Goal: Task Accomplishment & Management: Complete application form

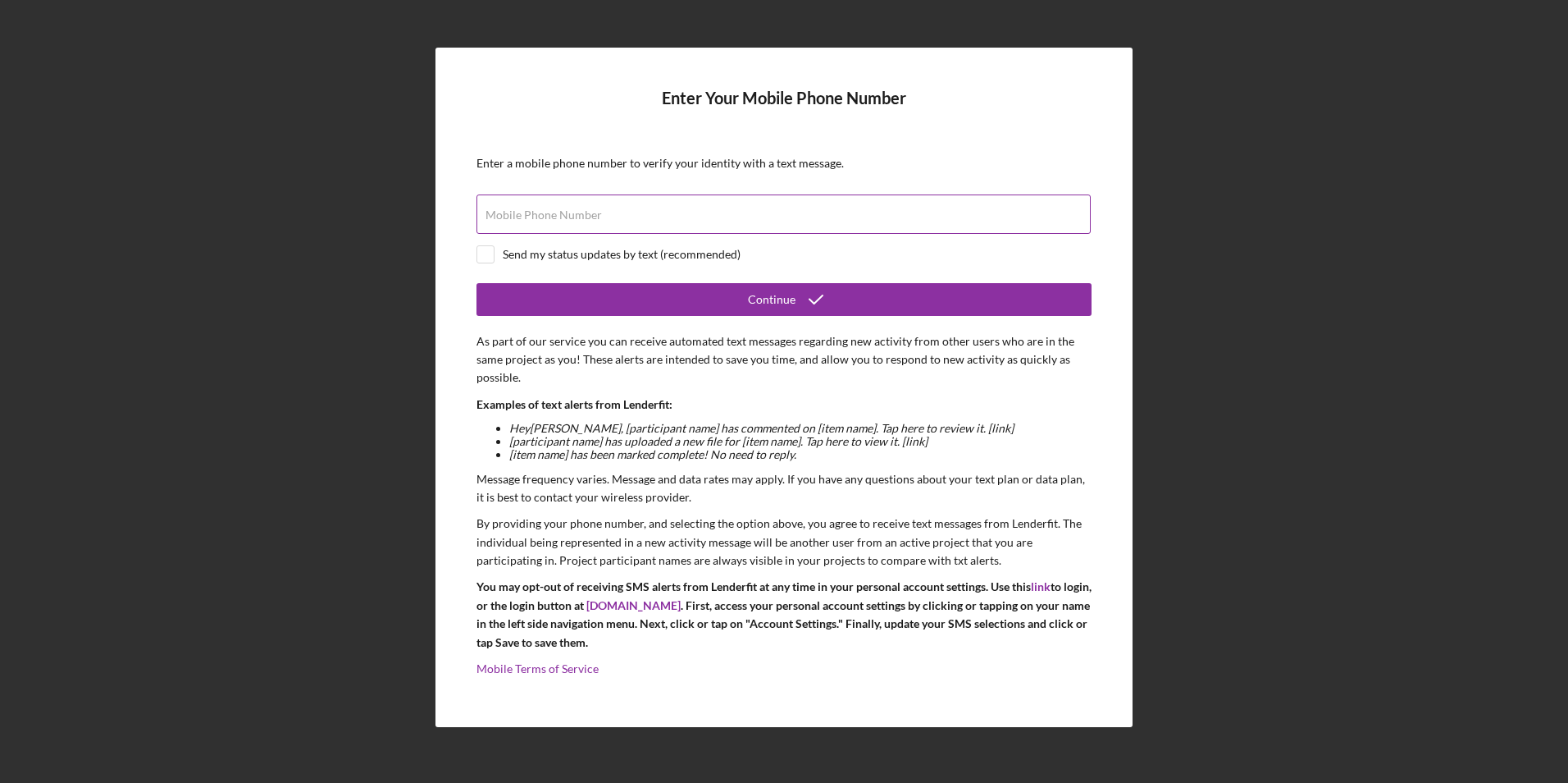
click at [527, 206] on div "Mobile Phone Number" at bounding box center [784, 215] width 615 height 41
type input "[PHONE_NUMBER]"
click at [490, 256] on input "checkbox" at bounding box center [485, 254] width 16 height 16
checkbox input "true"
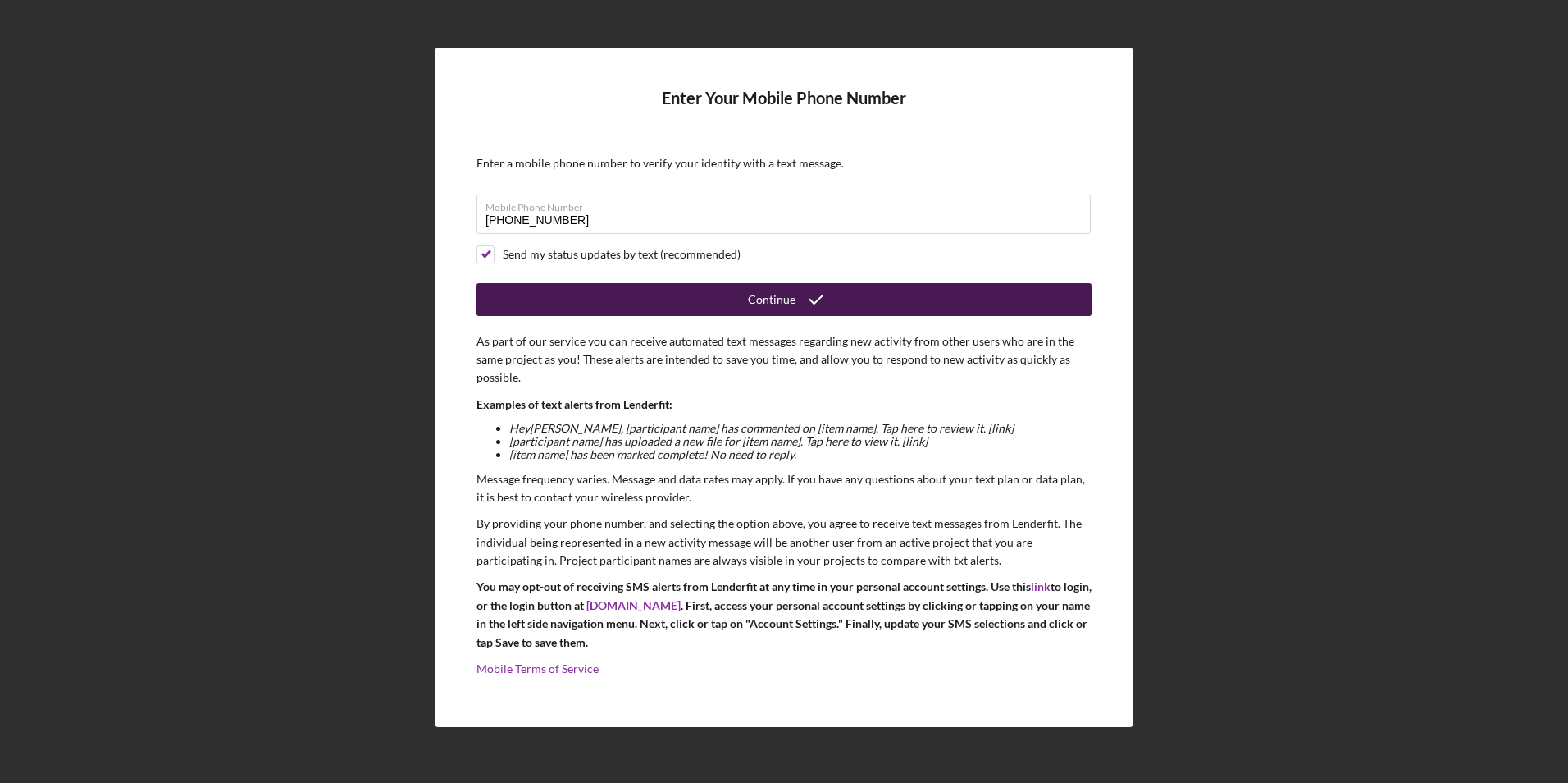
click at [672, 295] on button "Continue" at bounding box center [784, 299] width 615 height 33
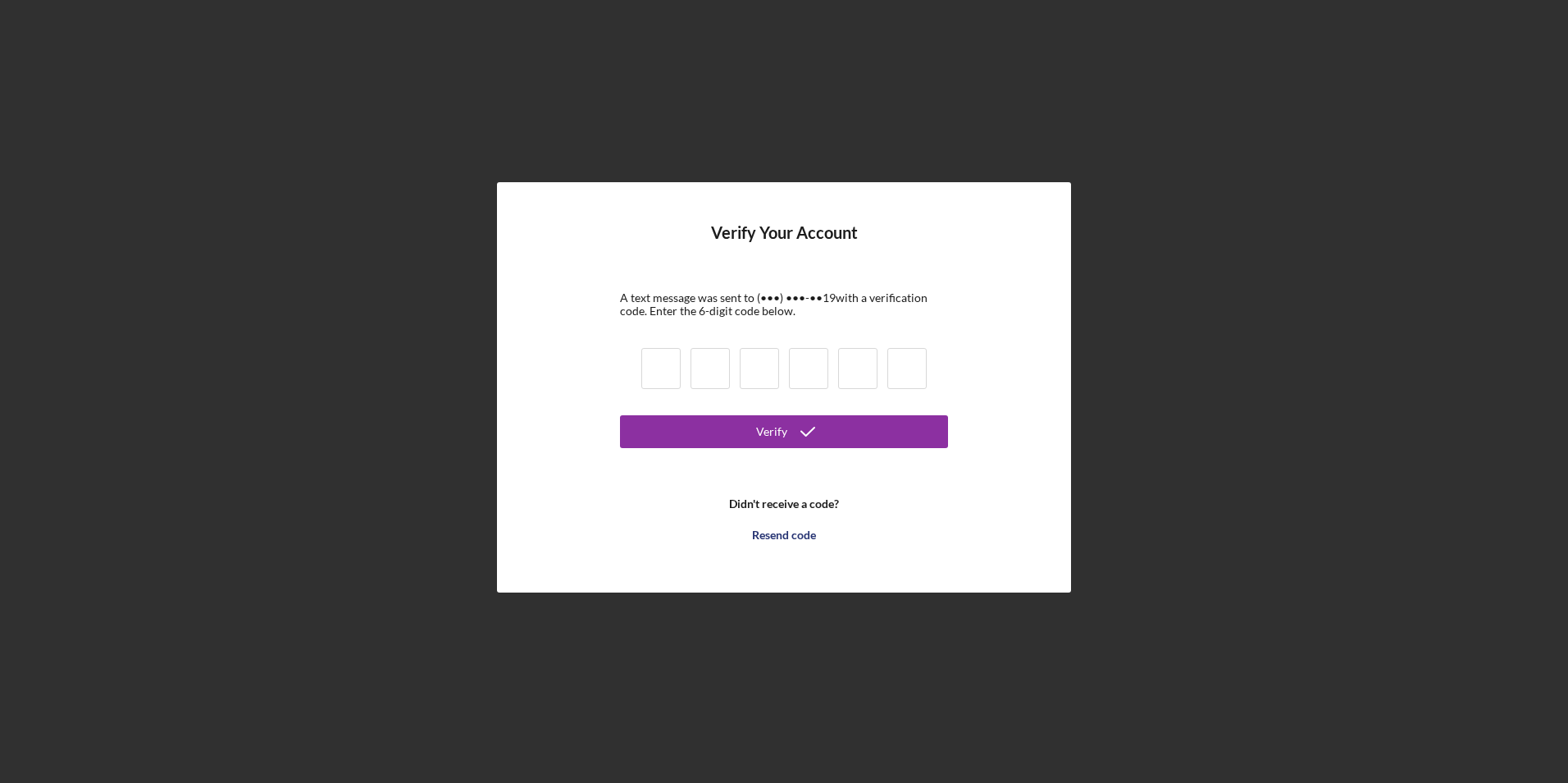
click at [655, 373] on input at bounding box center [660, 368] width 39 height 41
click at [665, 364] on input at bounding box center [660, 368] width 39 height 41
type input "0"
type input "2"
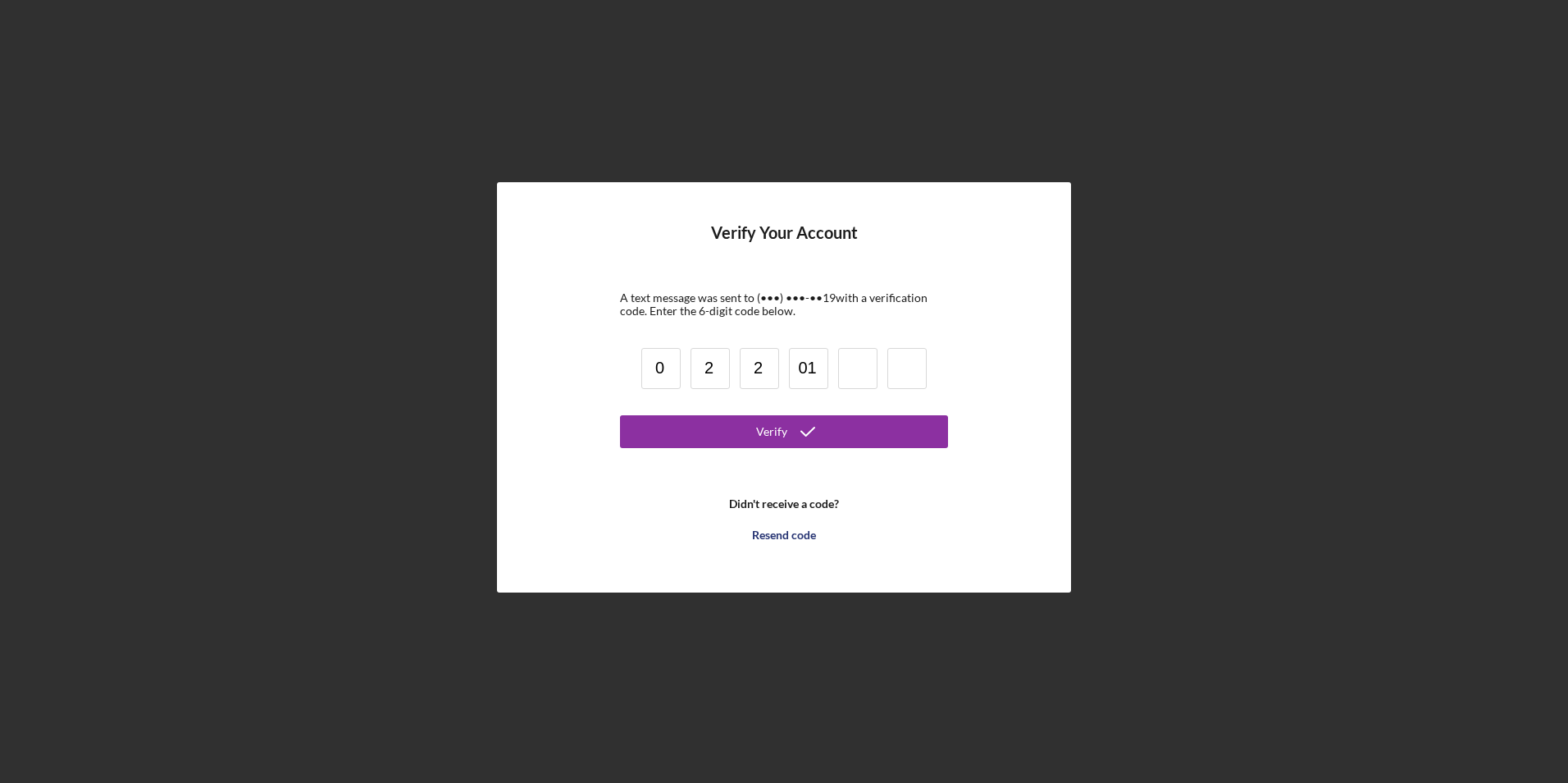
type input "1"
type input "0"
type input "3"
click at [775, 433] on div "Verify" at bounding box center [771, 431] width 31 height 33
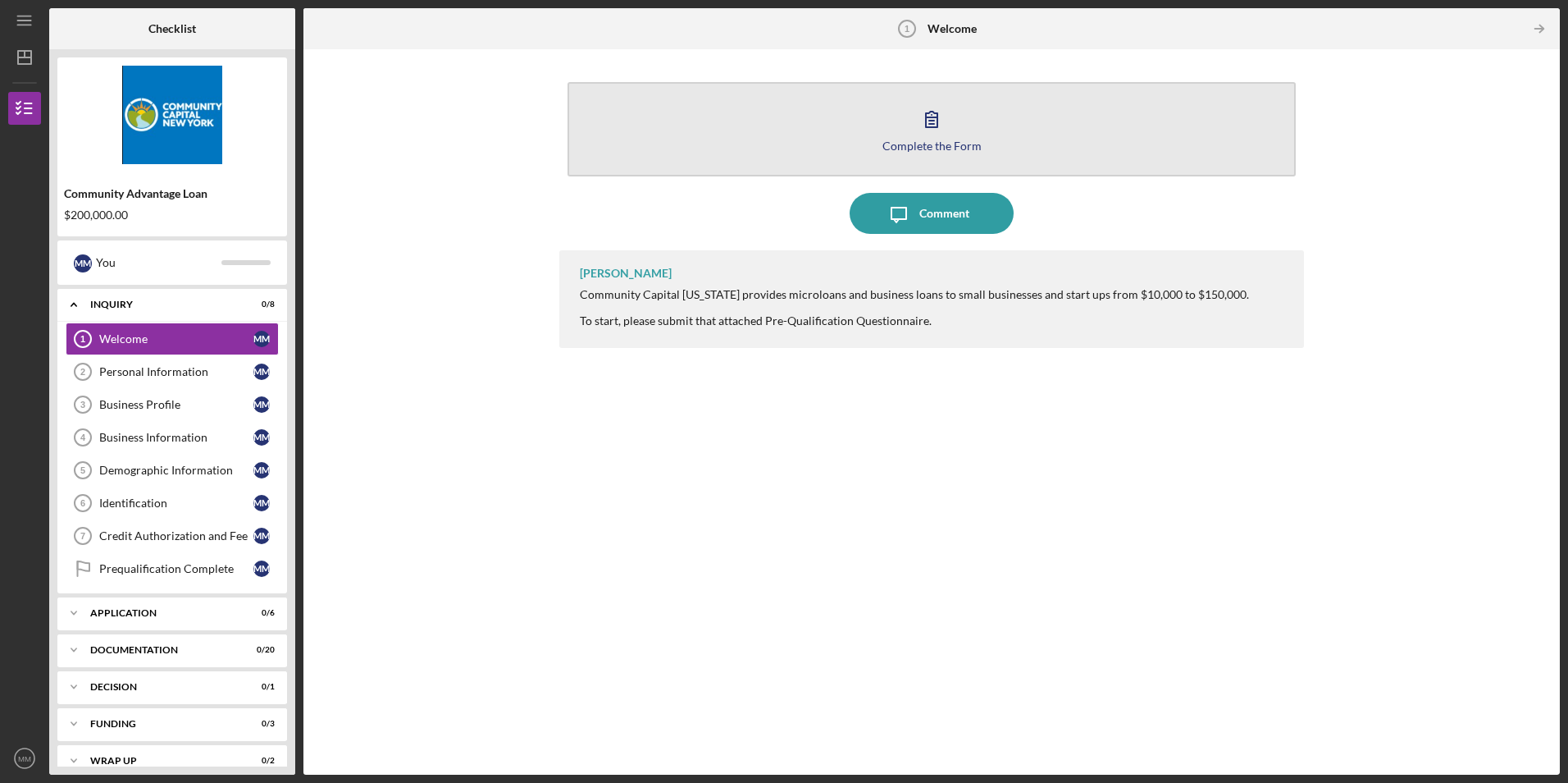
click at [946, 141] on div "Complete the Form" at bounding box center [932, 145] width 100 height 12
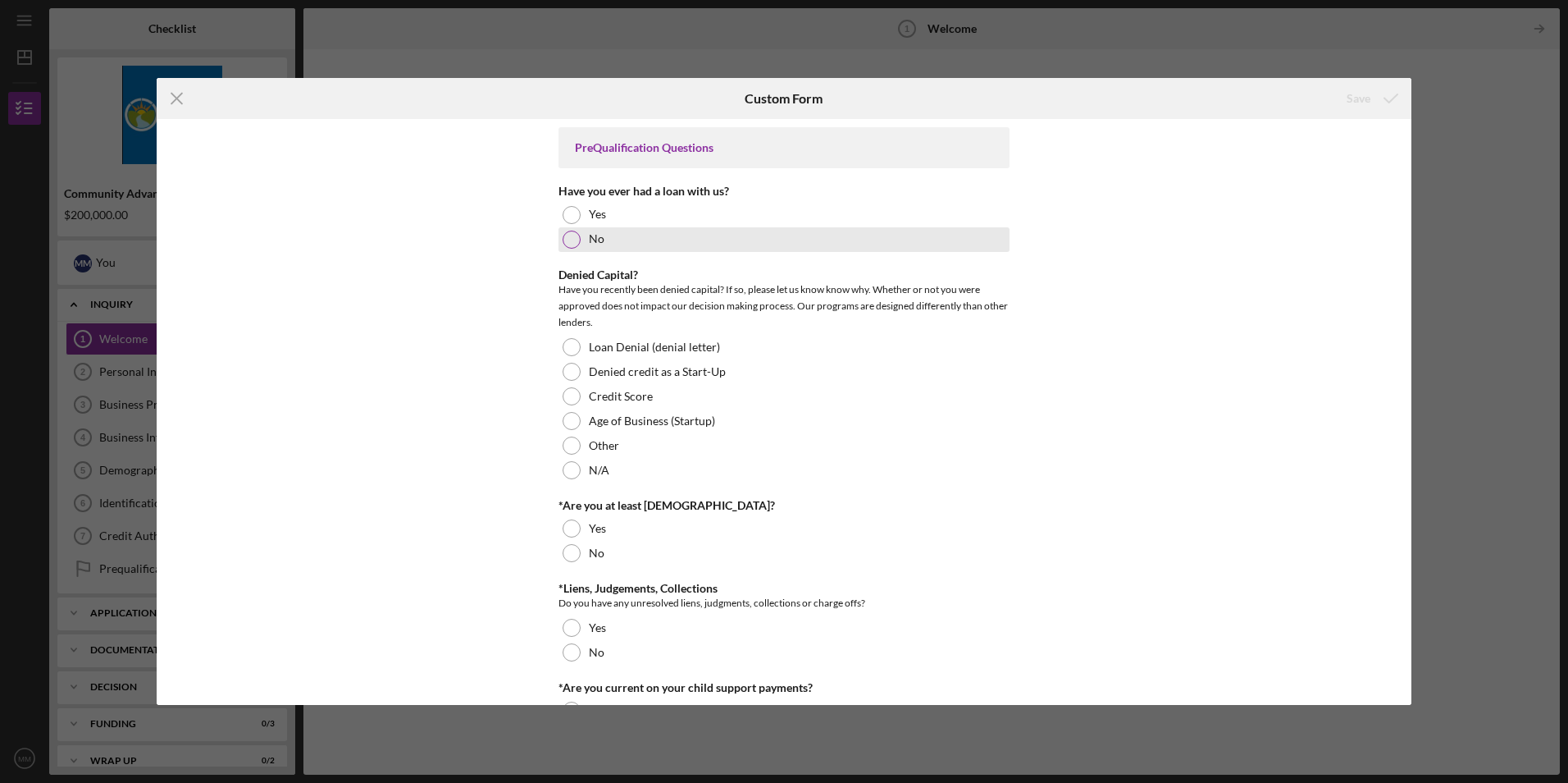
click at [567, 237] on div at bounding box center [572, 239] width 18 height 18
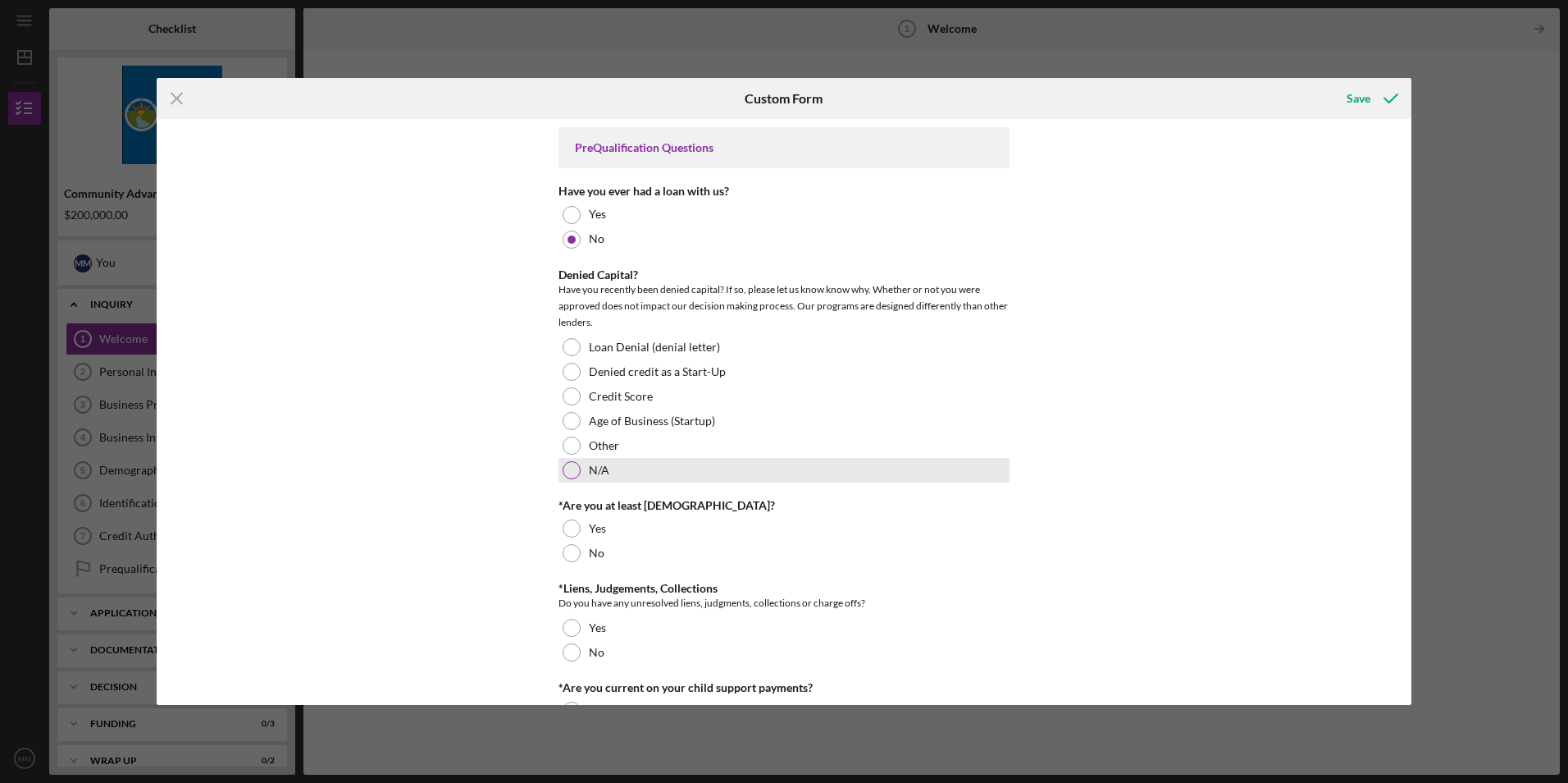
click at [564, 468] on div at bounding box center [572, 469] width 18 height 18
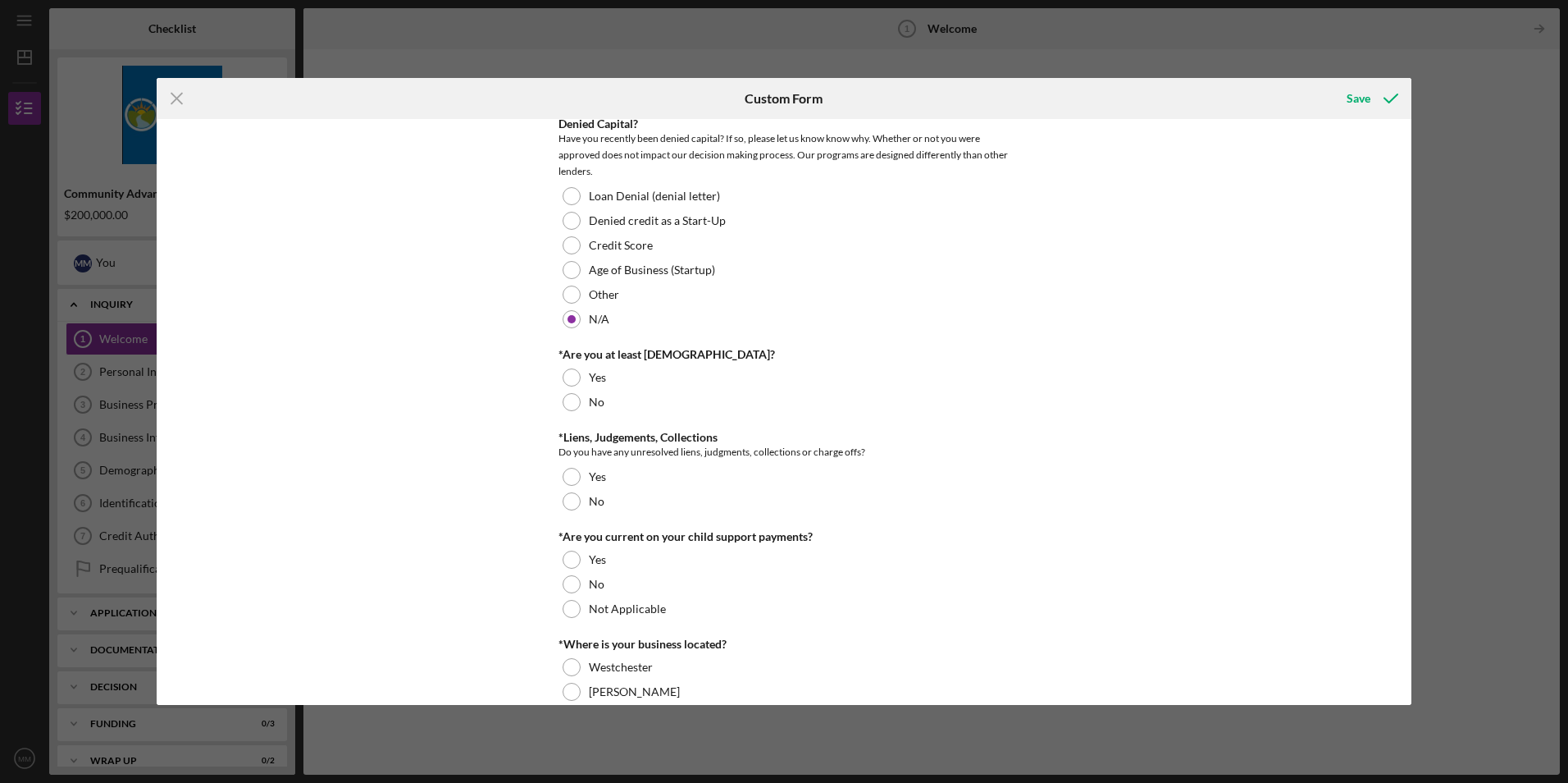
scroll to position [164, 0]
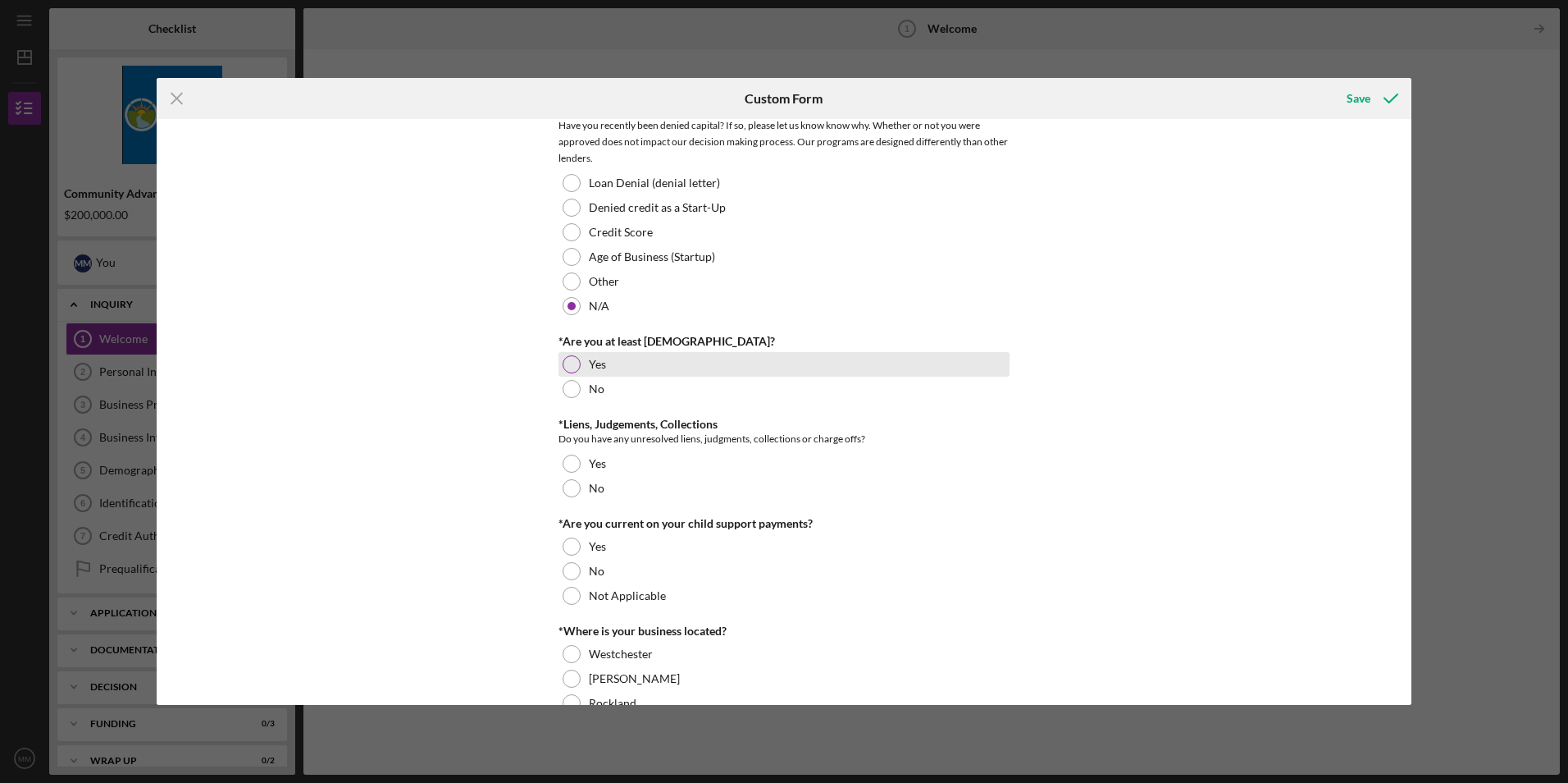
click at [571, 365] on div at bounding box center [572, 364] width 18 height 18
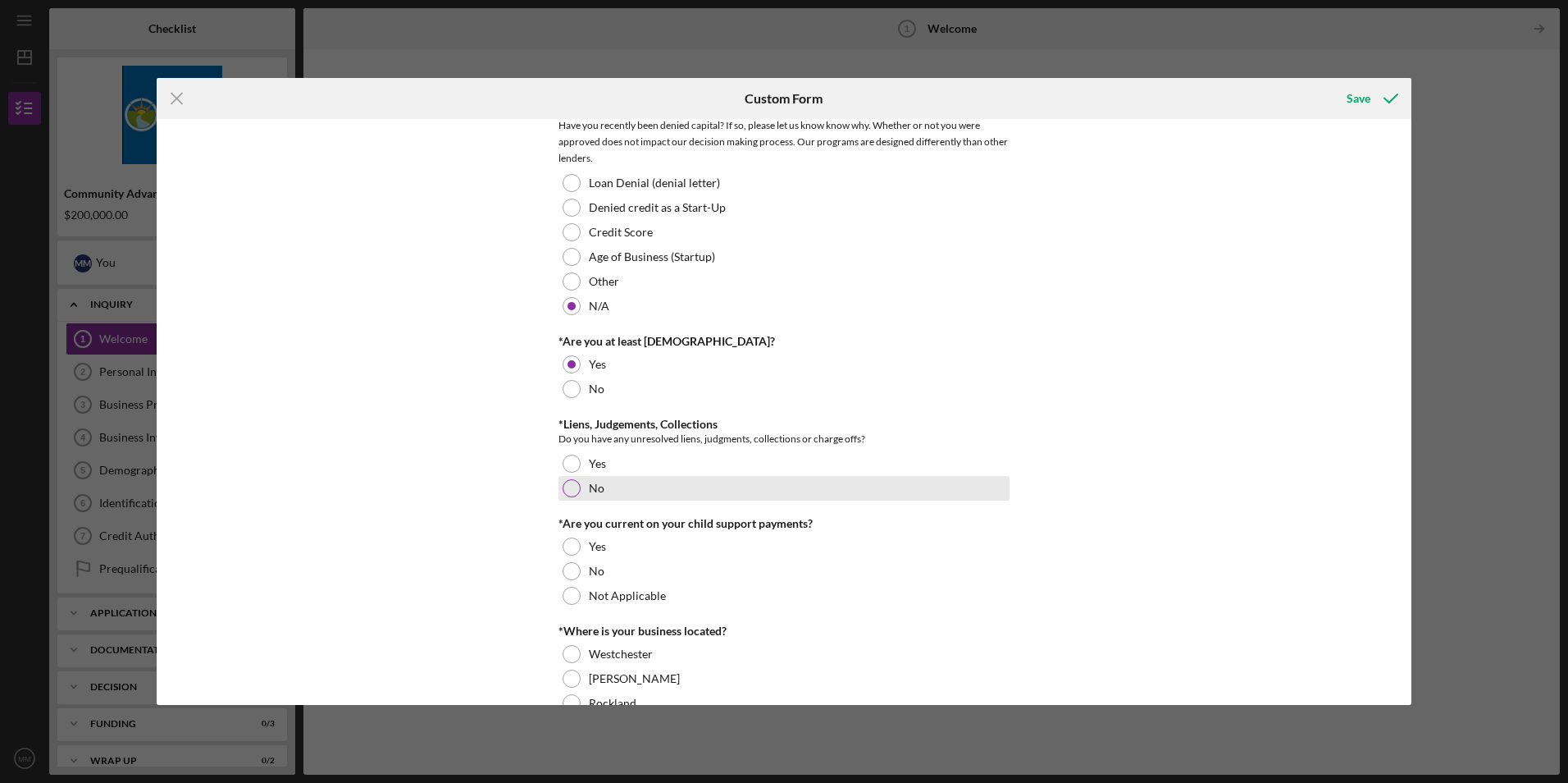
click at [564, 491] on div at bounding box center [572, 487] width 18 height 18
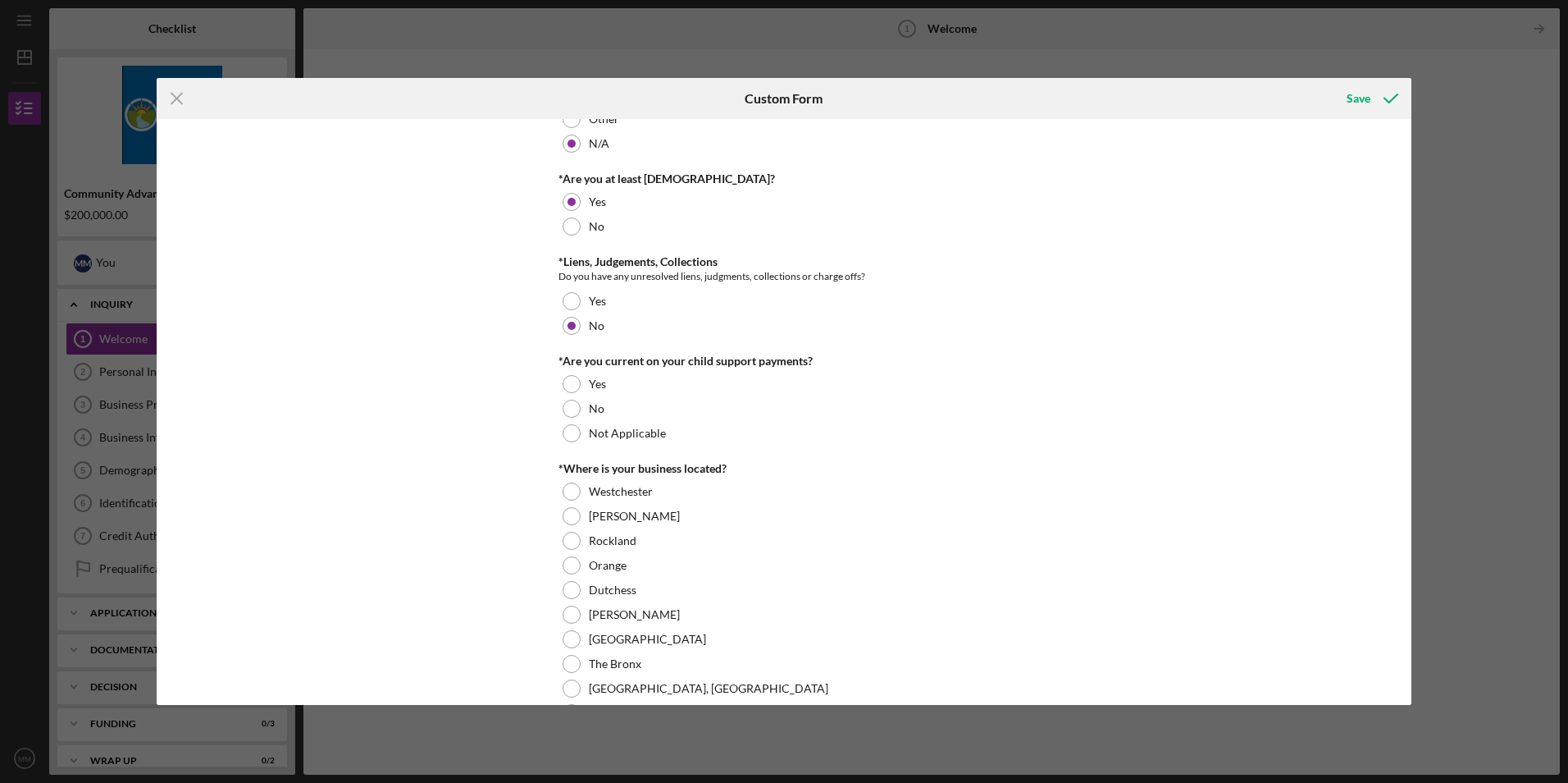
scroll to position [328, 0]
click at [574, 412] on div at bounding box center [572, 407] width 18 height 18
click at [571, 429] on div at bounding box center [572, 431] width 18 height 18
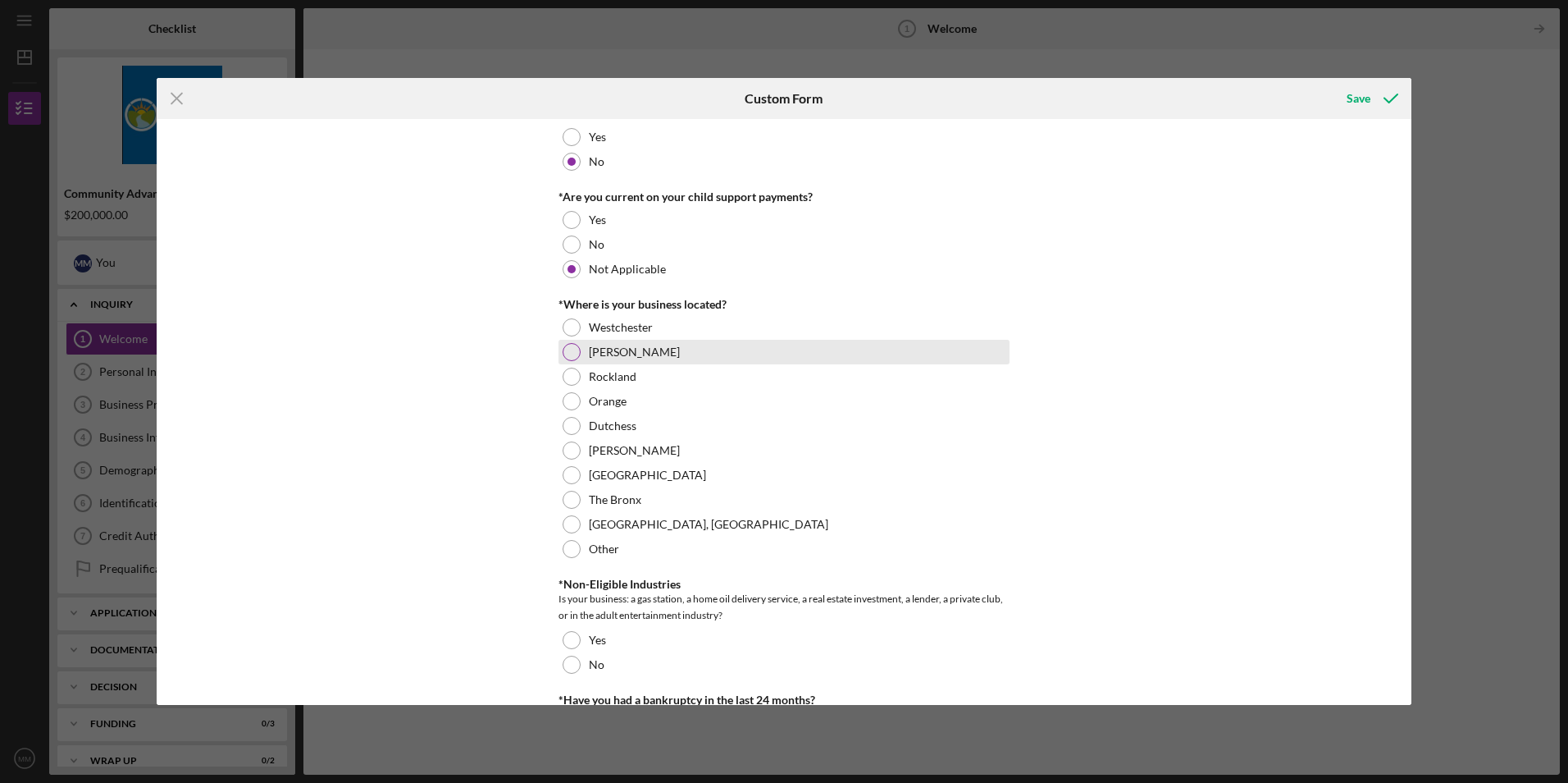
scroll to position [492, 0]
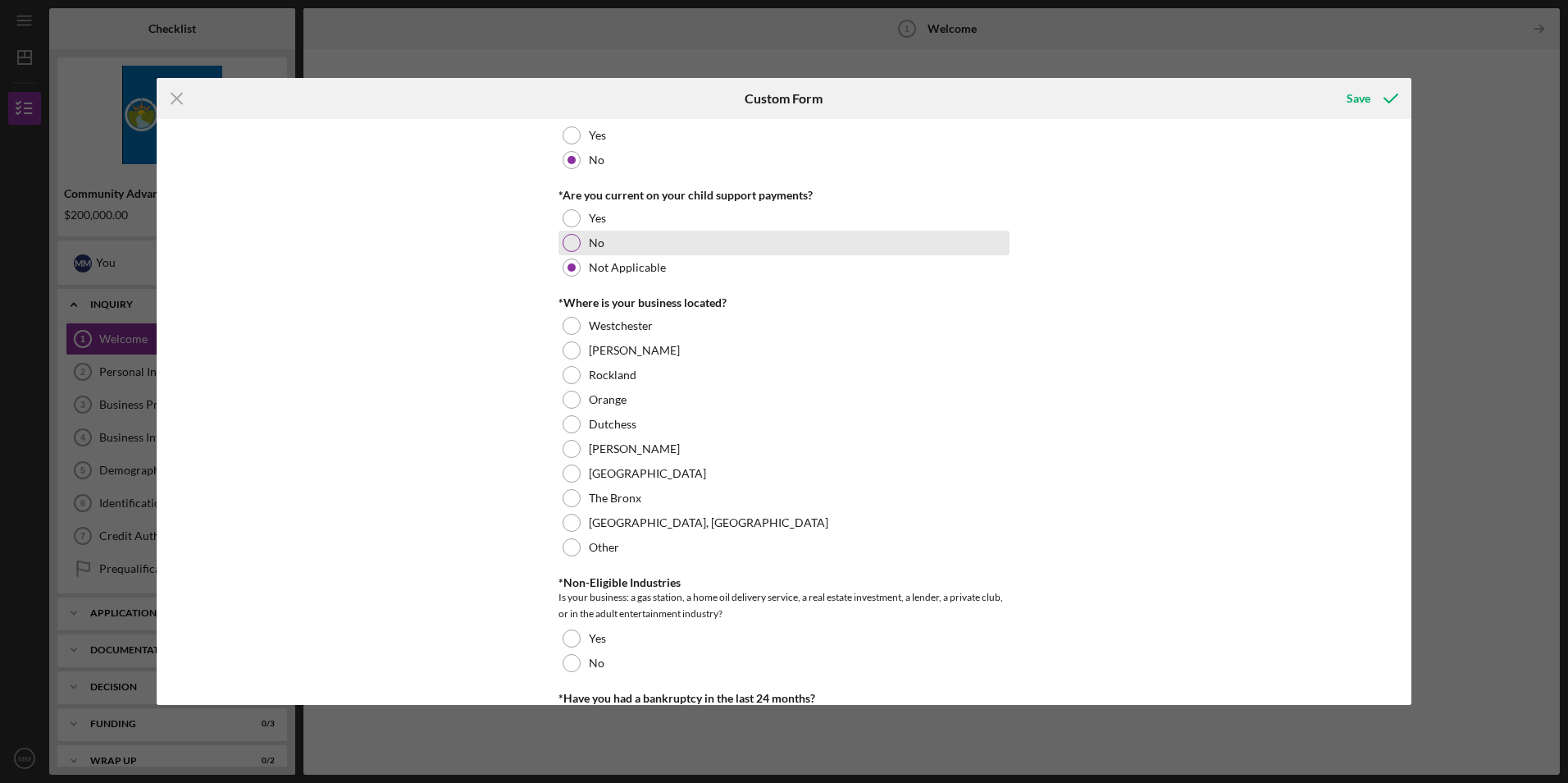
click at [576, 238] on div at bounding box center [572, 242] width 18 height 18
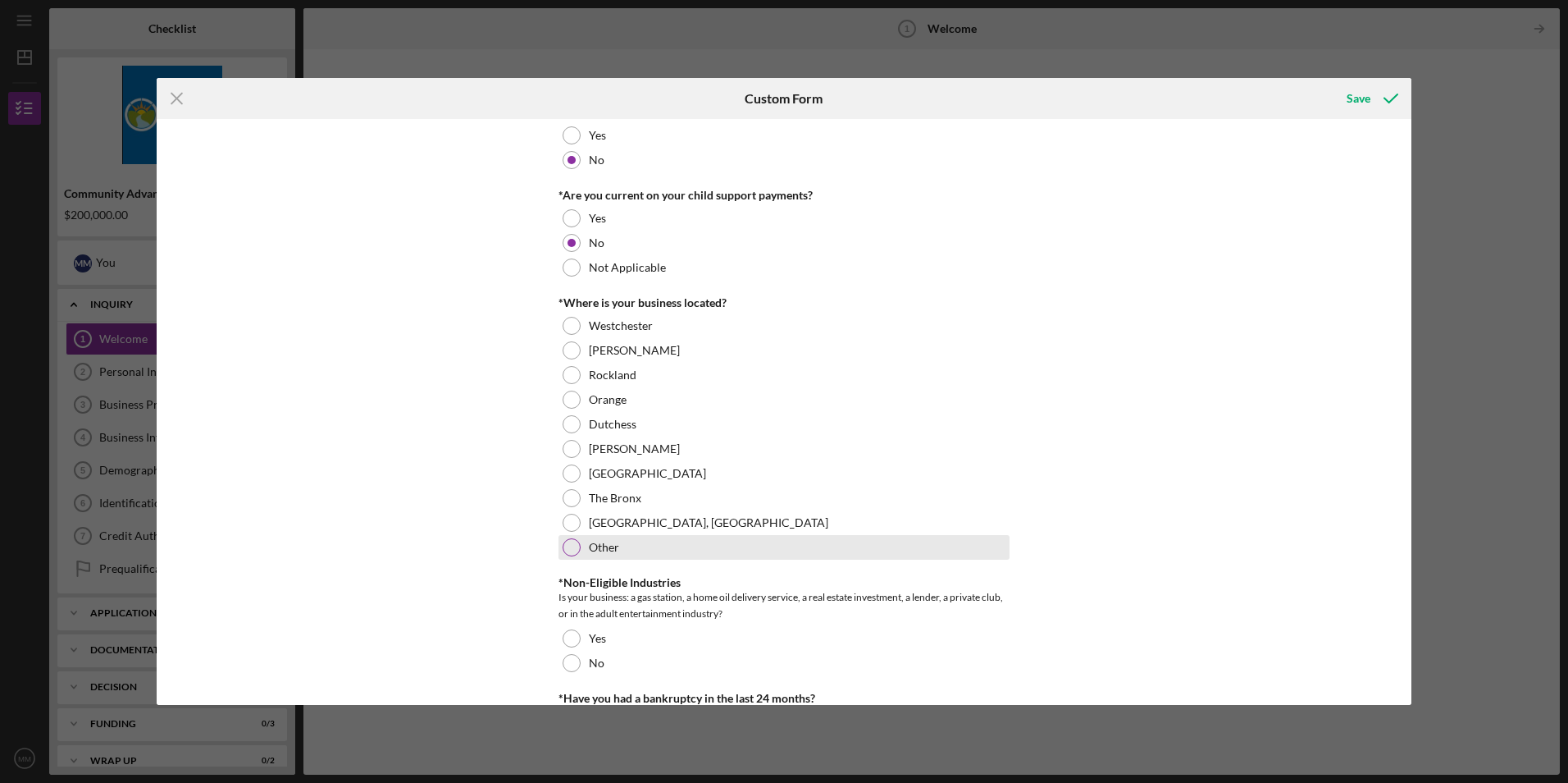
click at [568, 544] on div at bounding box center [572, 547] width 18 height 18
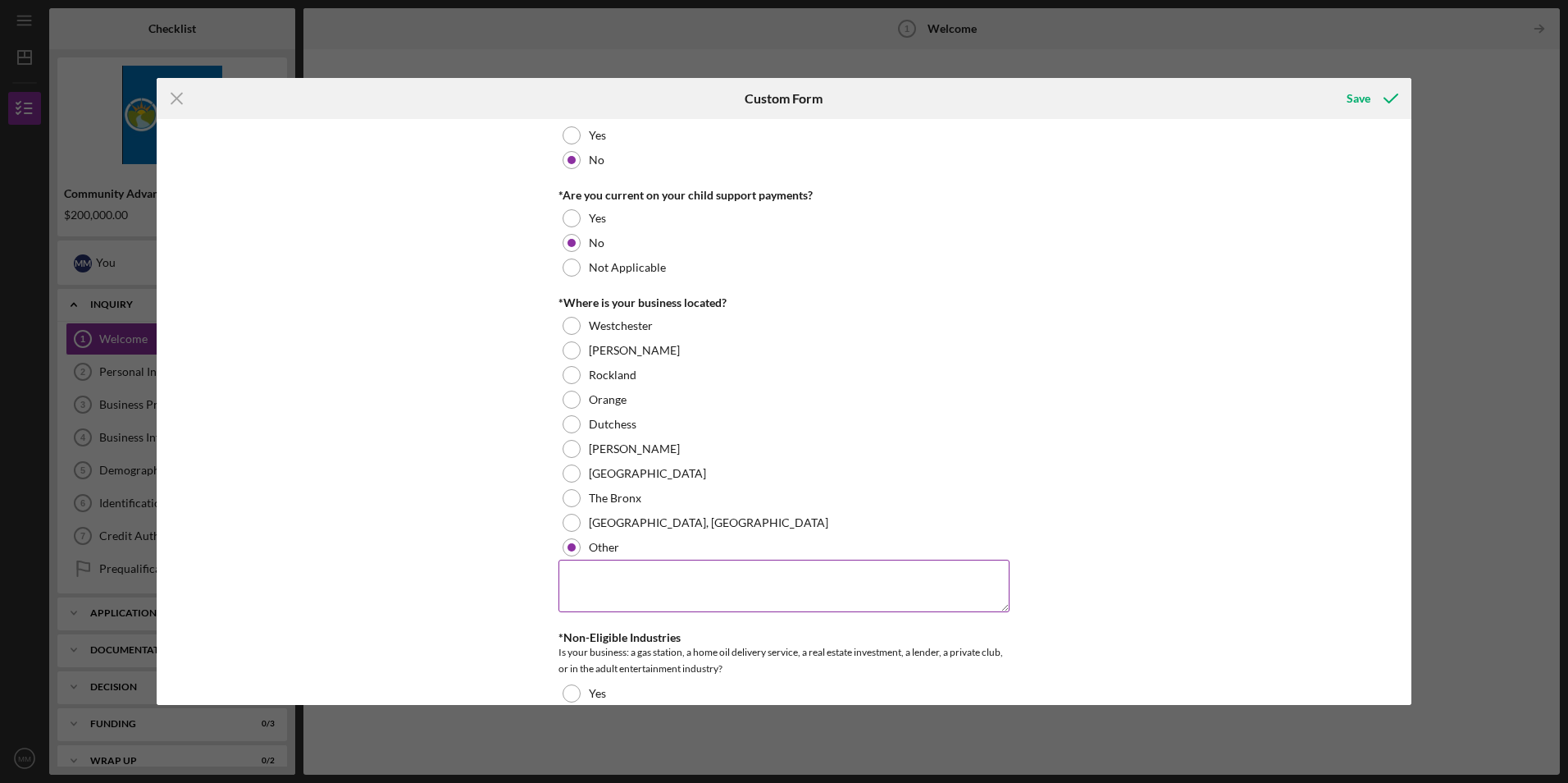
click at [634, 565] on textarea at bounding box center [784, 585] width 451 height 52
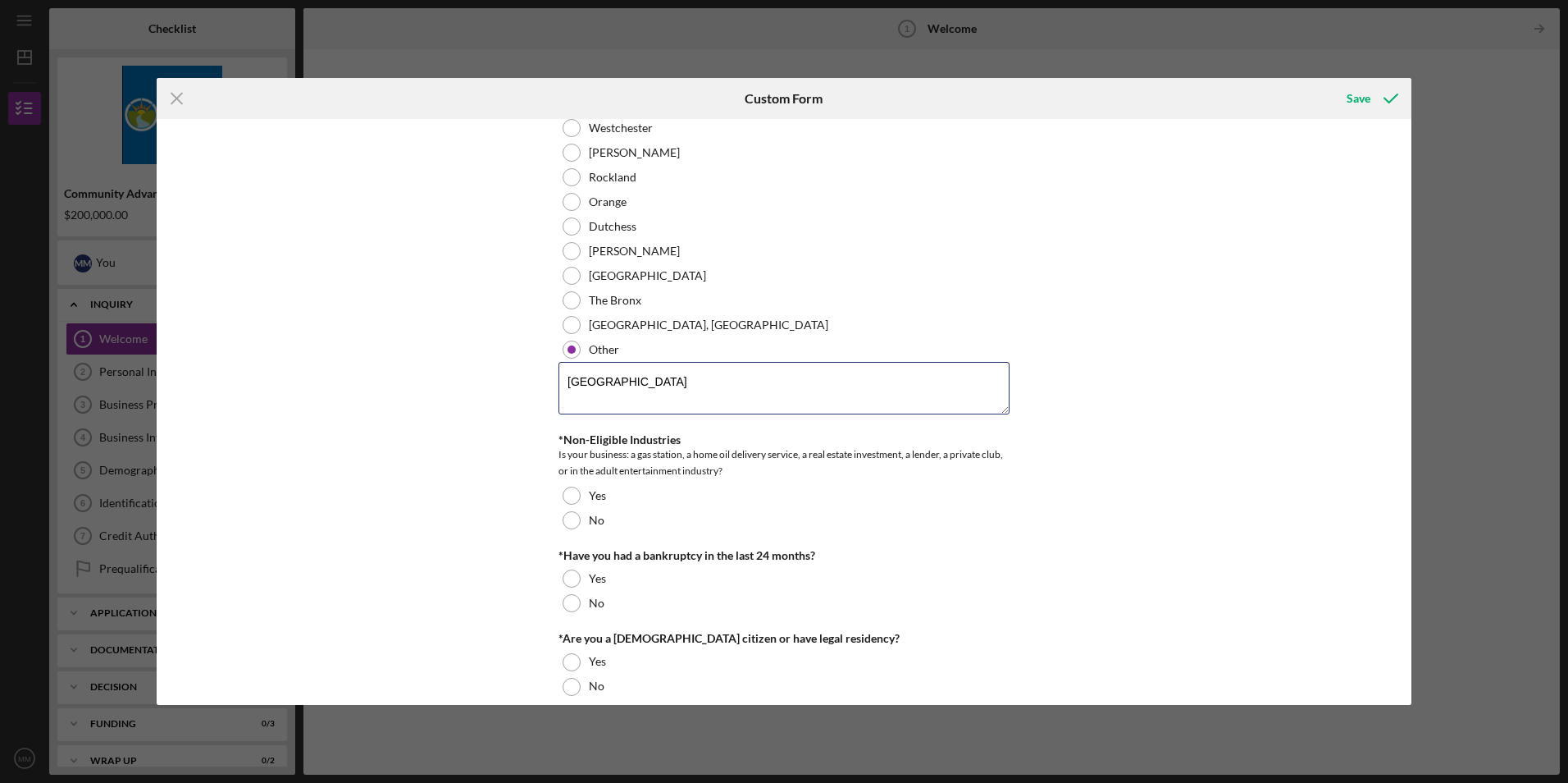
scroll to position [709, 0]
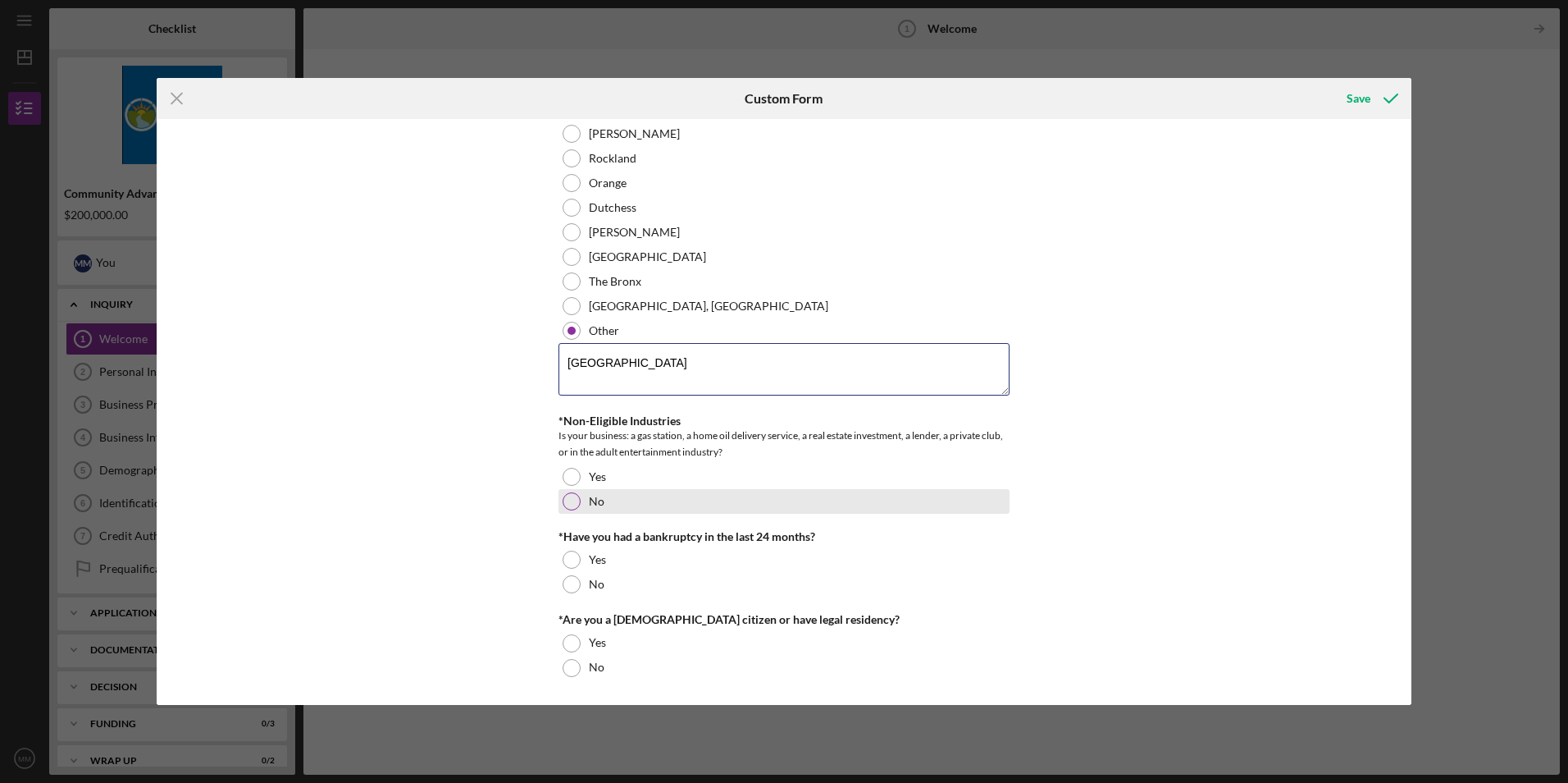
type textarea "[GEOGRAPHIC_DATA]"
click at [569, 503] on div at bounding box center [572, 501] width 18 height 18
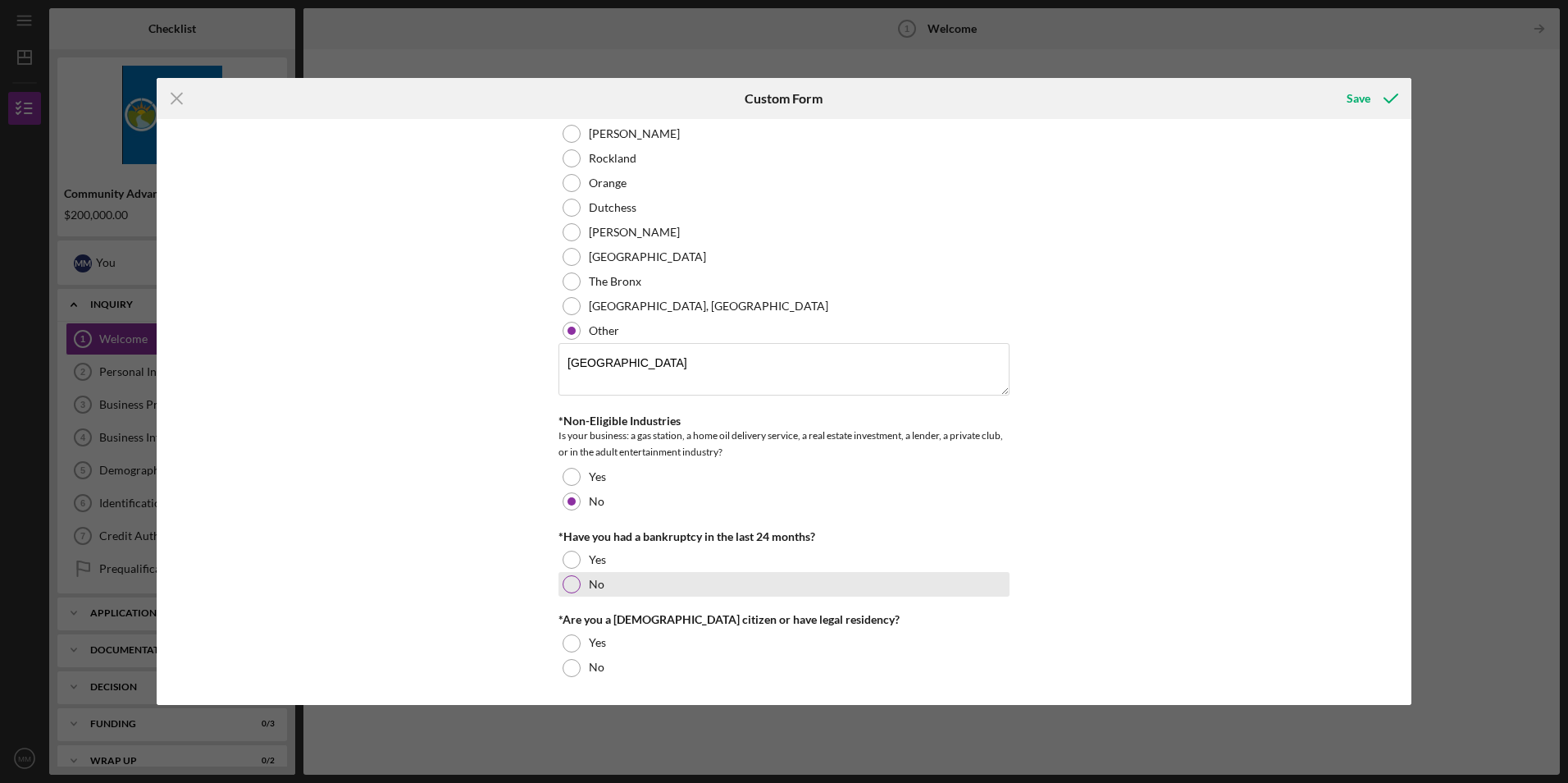
click at [567, 589] on div at bounding box center [572, 583] width 18 height 18
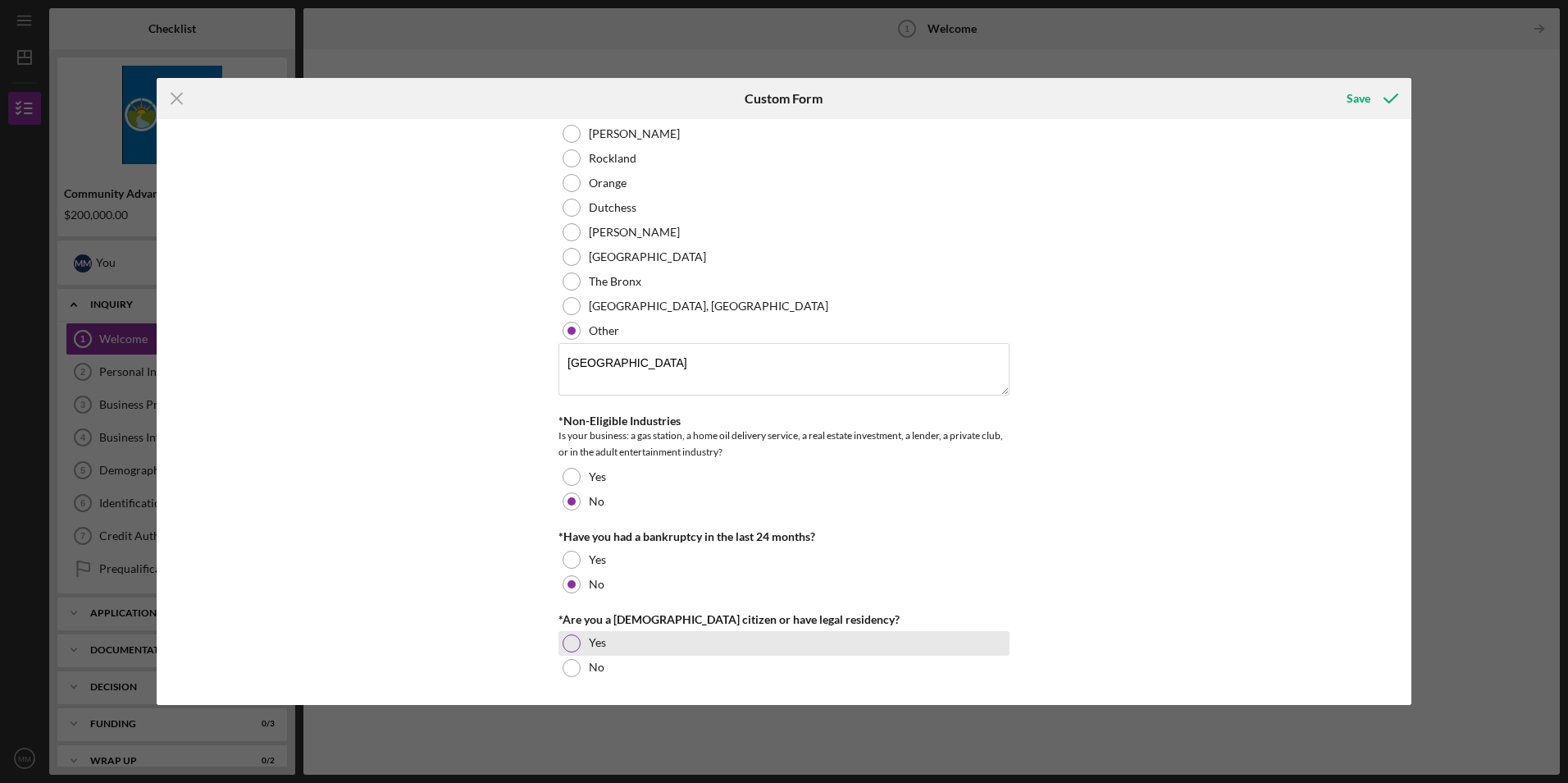
click at [563, 646] on div at bounding box center [572, 643] width 18 height 18
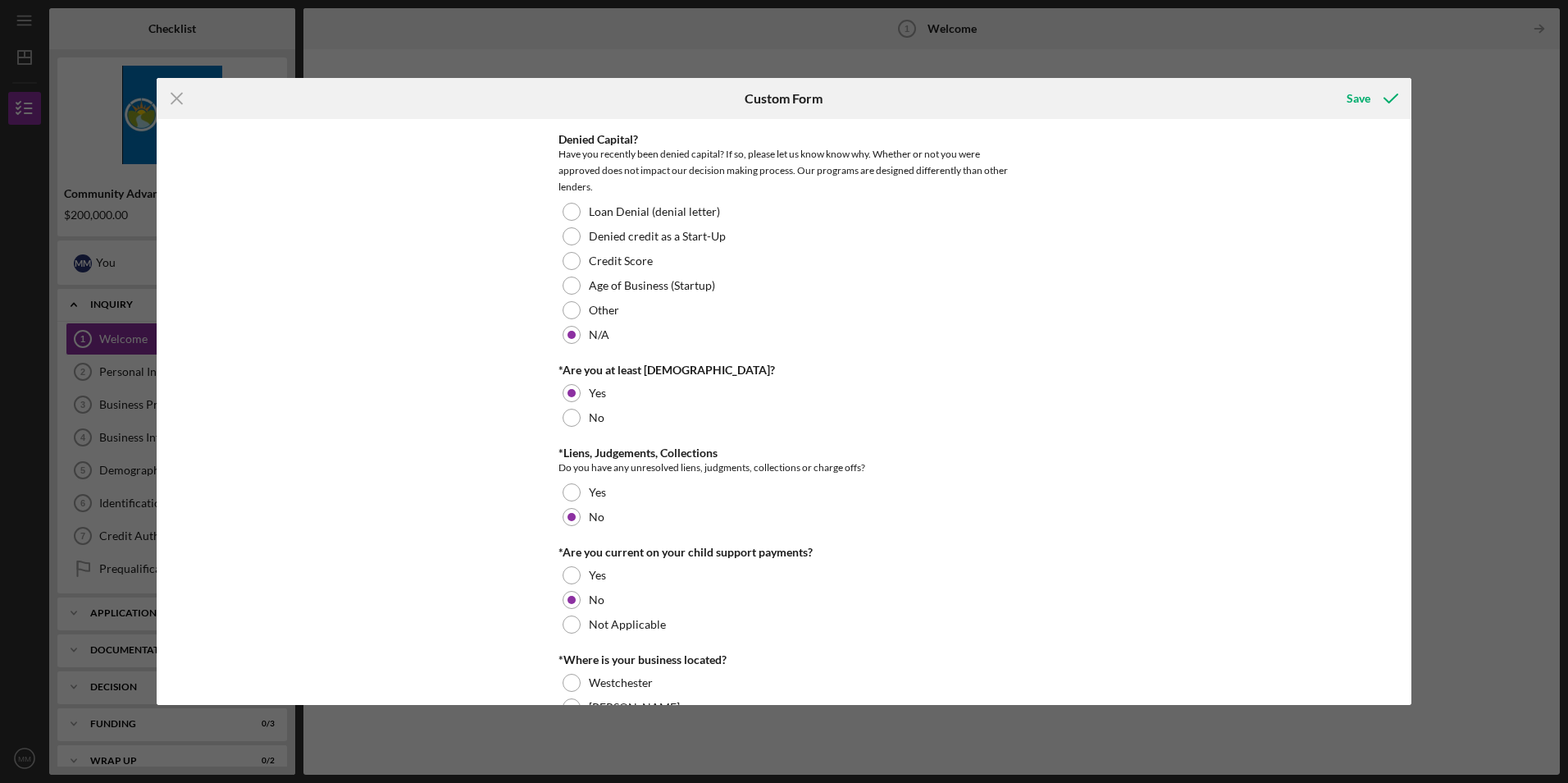
scroll to position [135, 0]
click at [1359, 102] on div "Save" at bounding box center [1358, 98] width 24 height 33
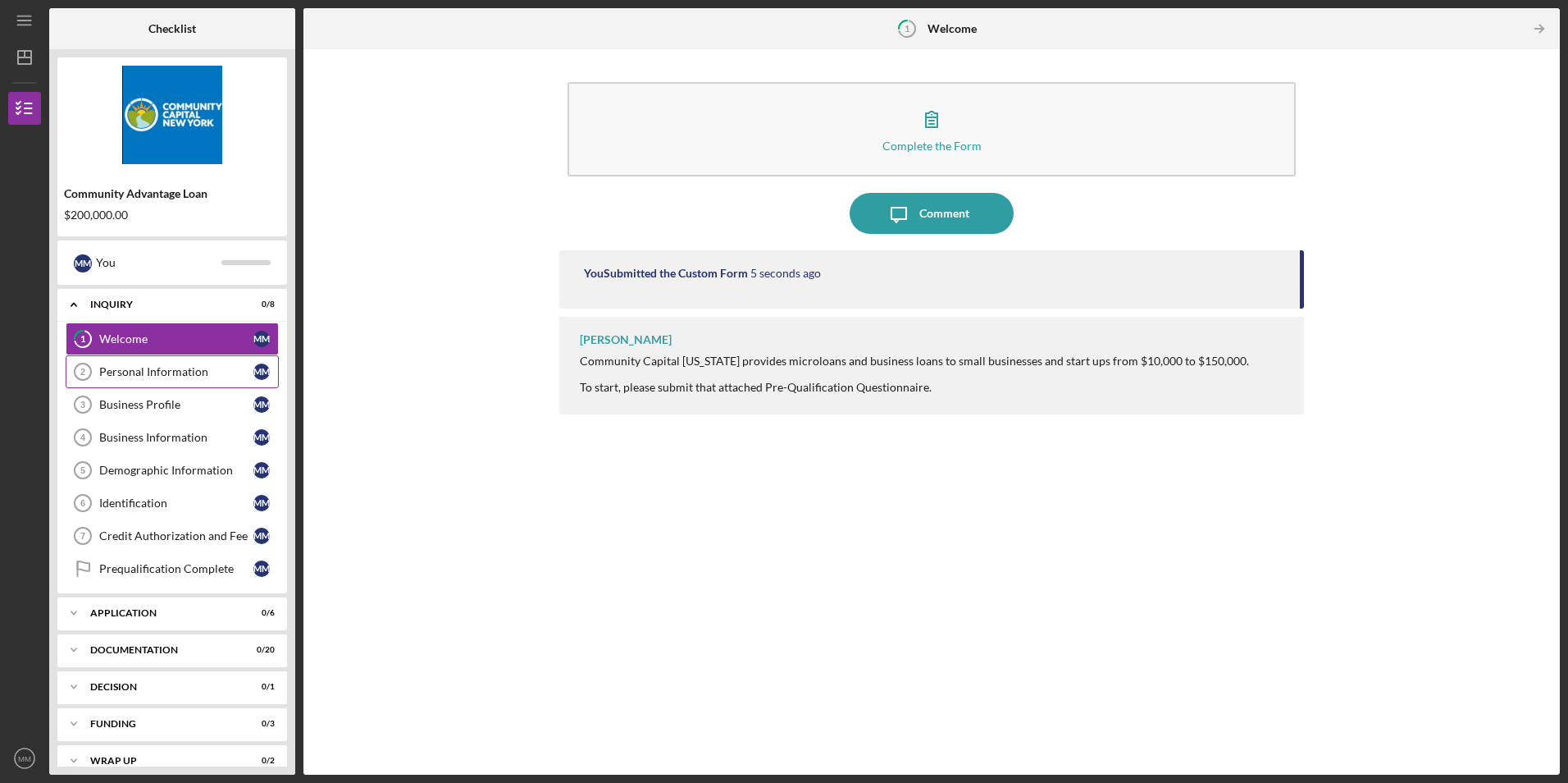
click at [140, 374] on div "Personal Information" at bounding box center [177, 372] width 154 height 13
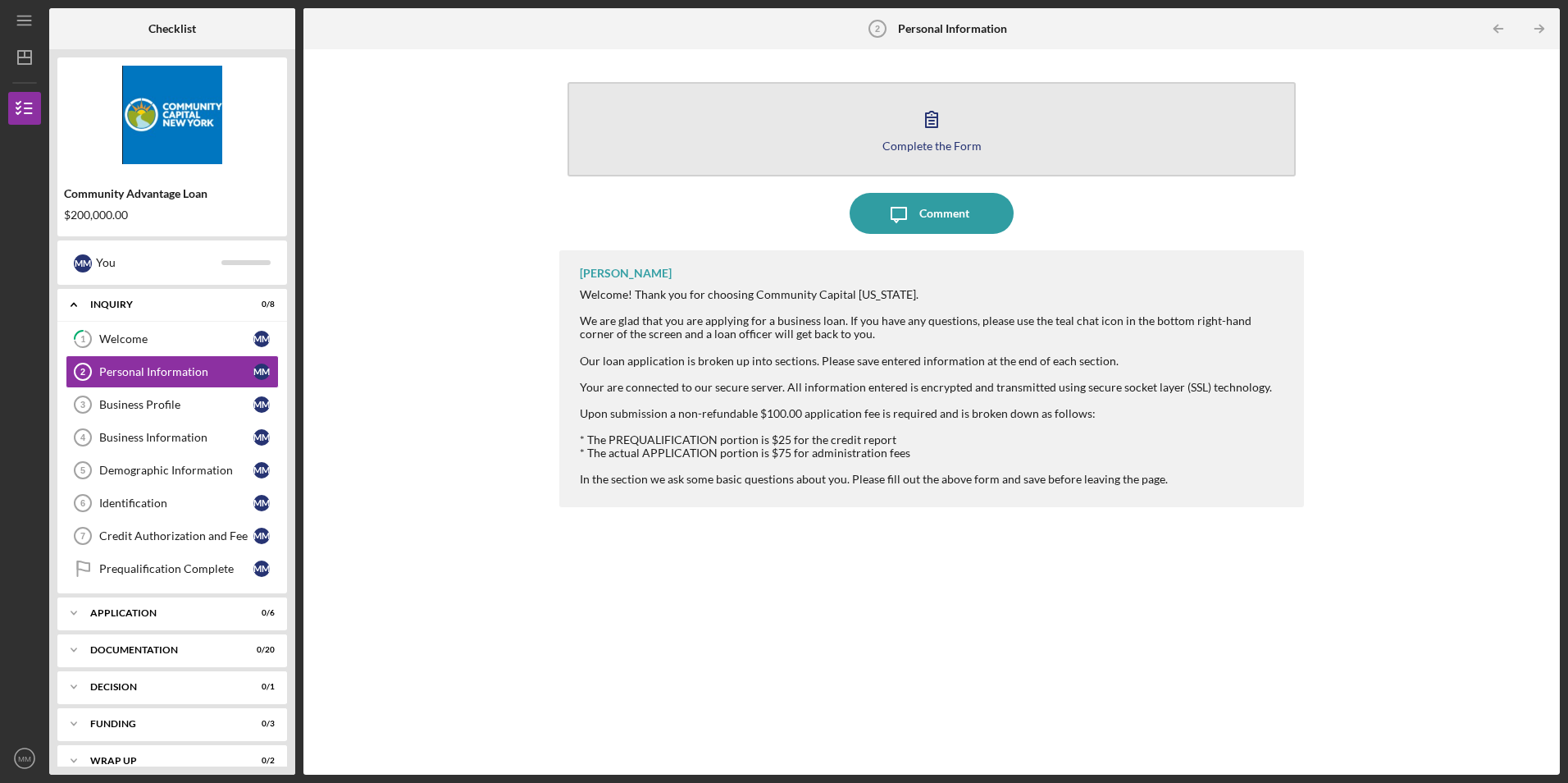
click at [930, 146] on div "Complete the Form" at bounding box center [932, 145] width 100 height 12
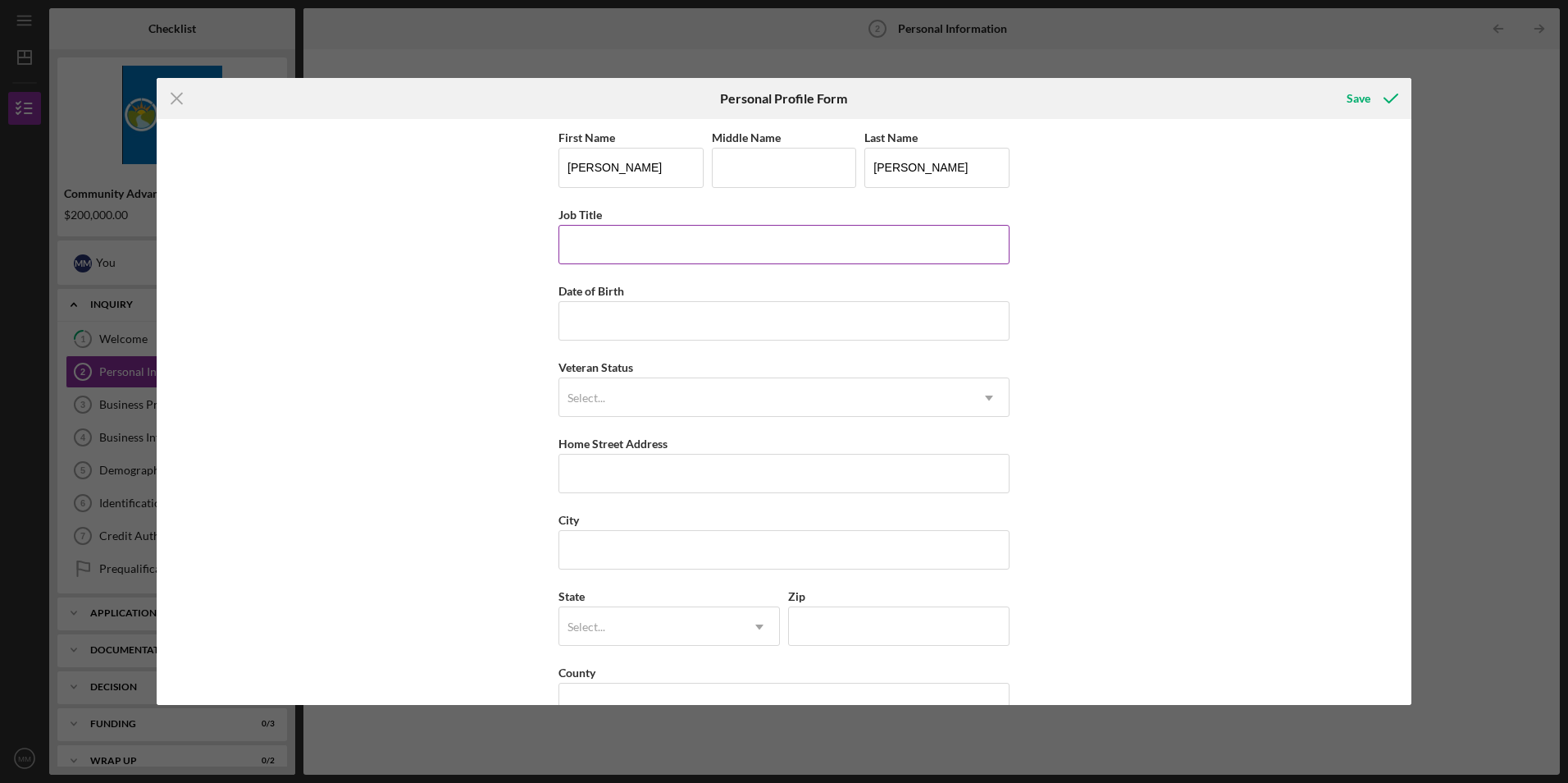
click at [641, 252] on input "Job Title" at bounding box center [784, 244] width 451 height 39
type input "President"
click at [617, 327] on input "Date of Birth" at bounding box center [784, 320] width 451 height 39
type input "[DATE]"
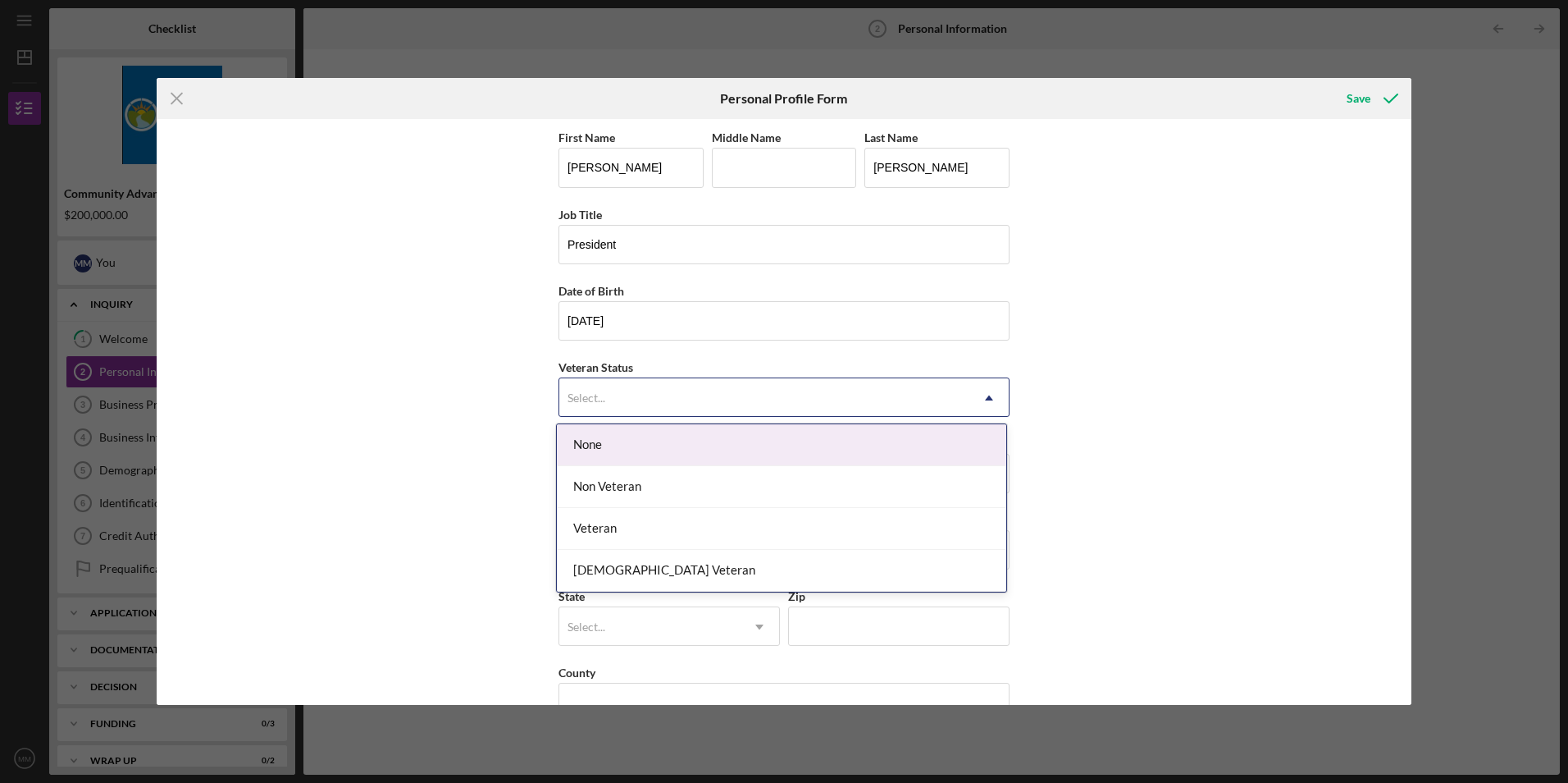
click at [633, 400] on div "Select..." at bounding box center [765, 398] width 410 height 38
click at [629, 454] on div "None" at bounding box center [781, 446] width 449 height 42
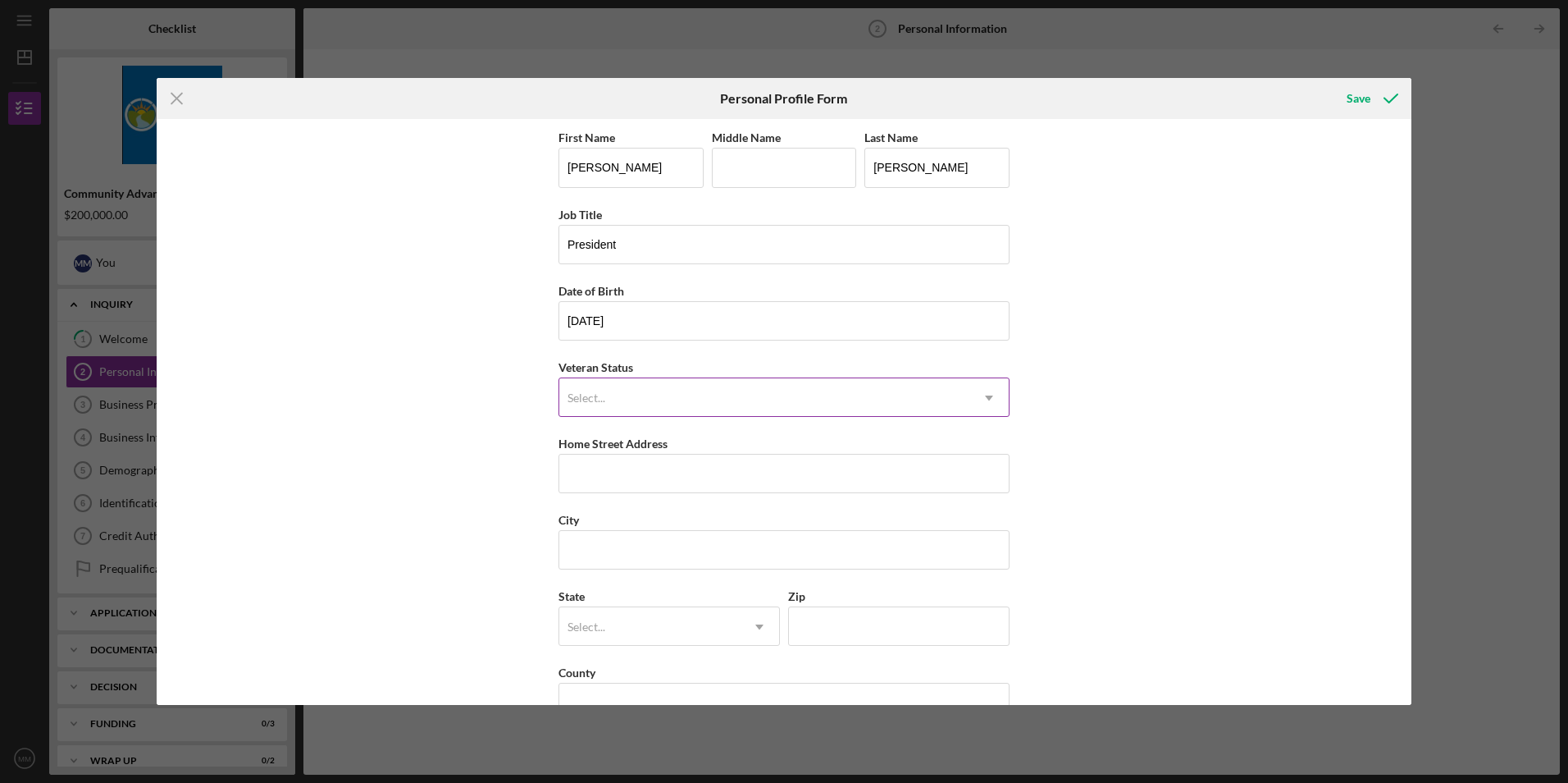
click at [645, 394] on div "Select..." at bounding box center [765, 398] width 410 height 38
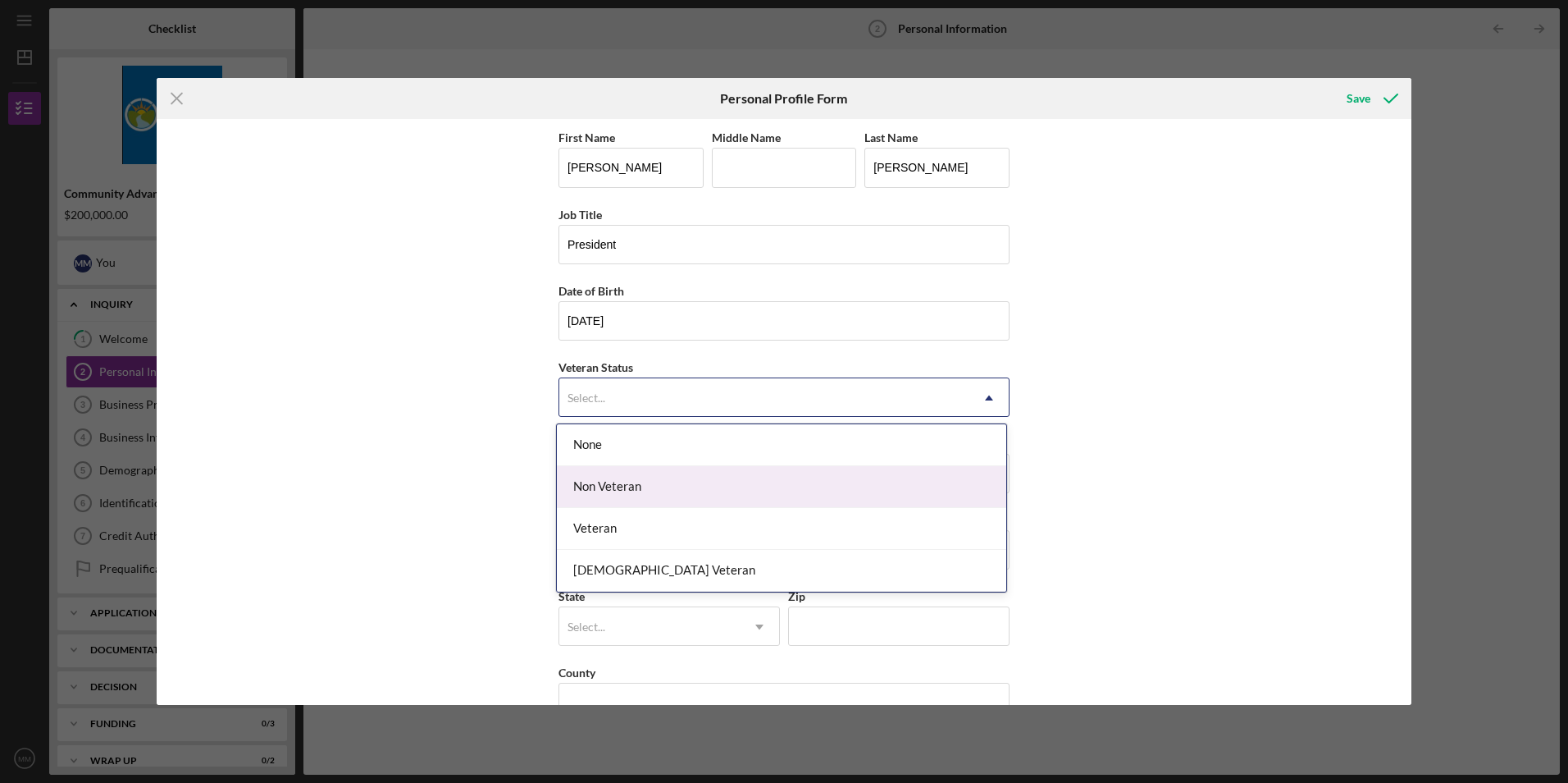
click at [639, 483] on div "Non Veteran" at bounding box center [781, 487] width 449 height 42
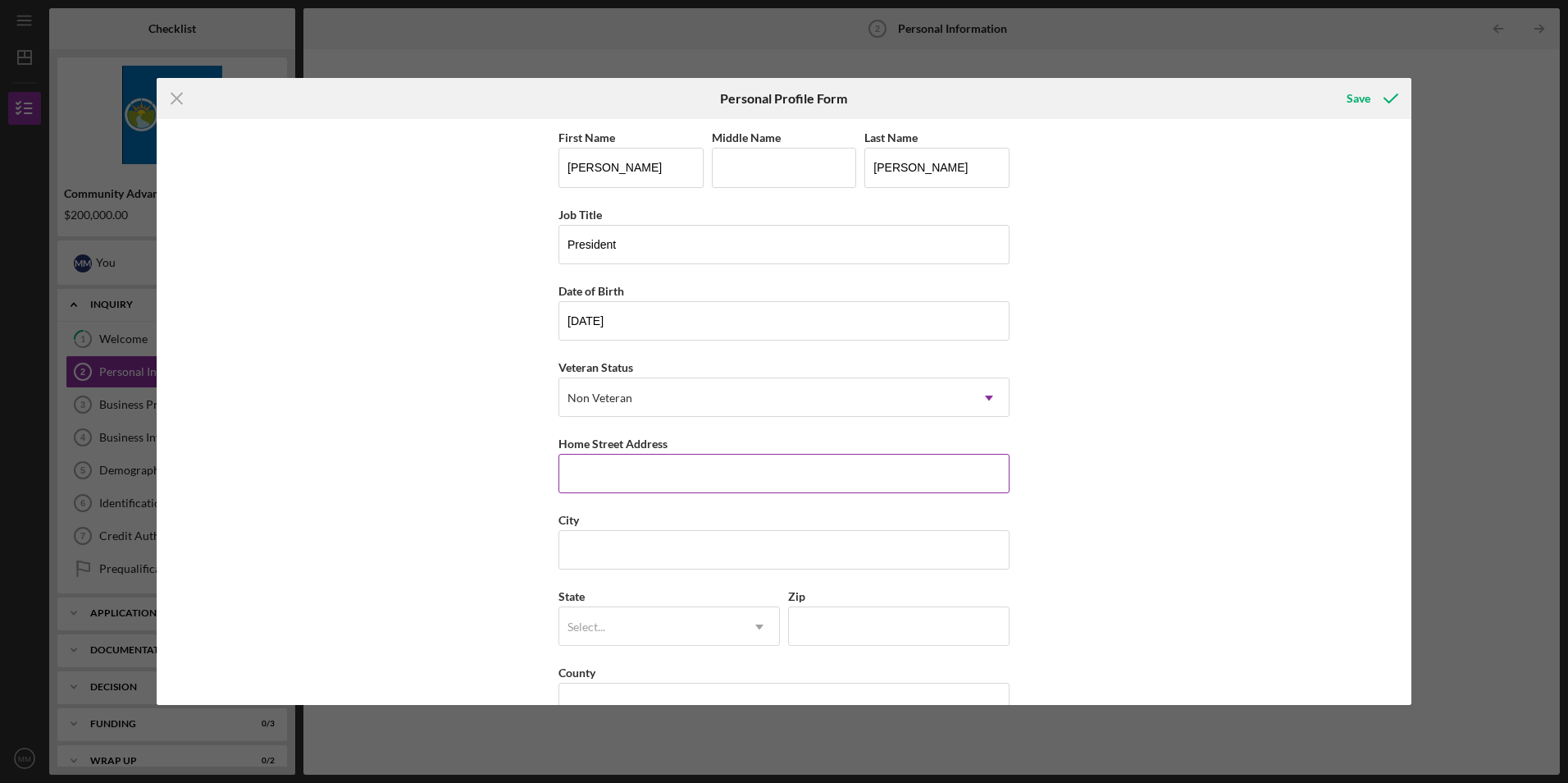
click at [647, 479] on input "Home Street Address" at bounding box center [784, 473] width 451 height 39
type input "[STREET_ADDRESS]"
type input "[GEOGRAPHIC_DATA]"
type input "10301"
type input "NY"
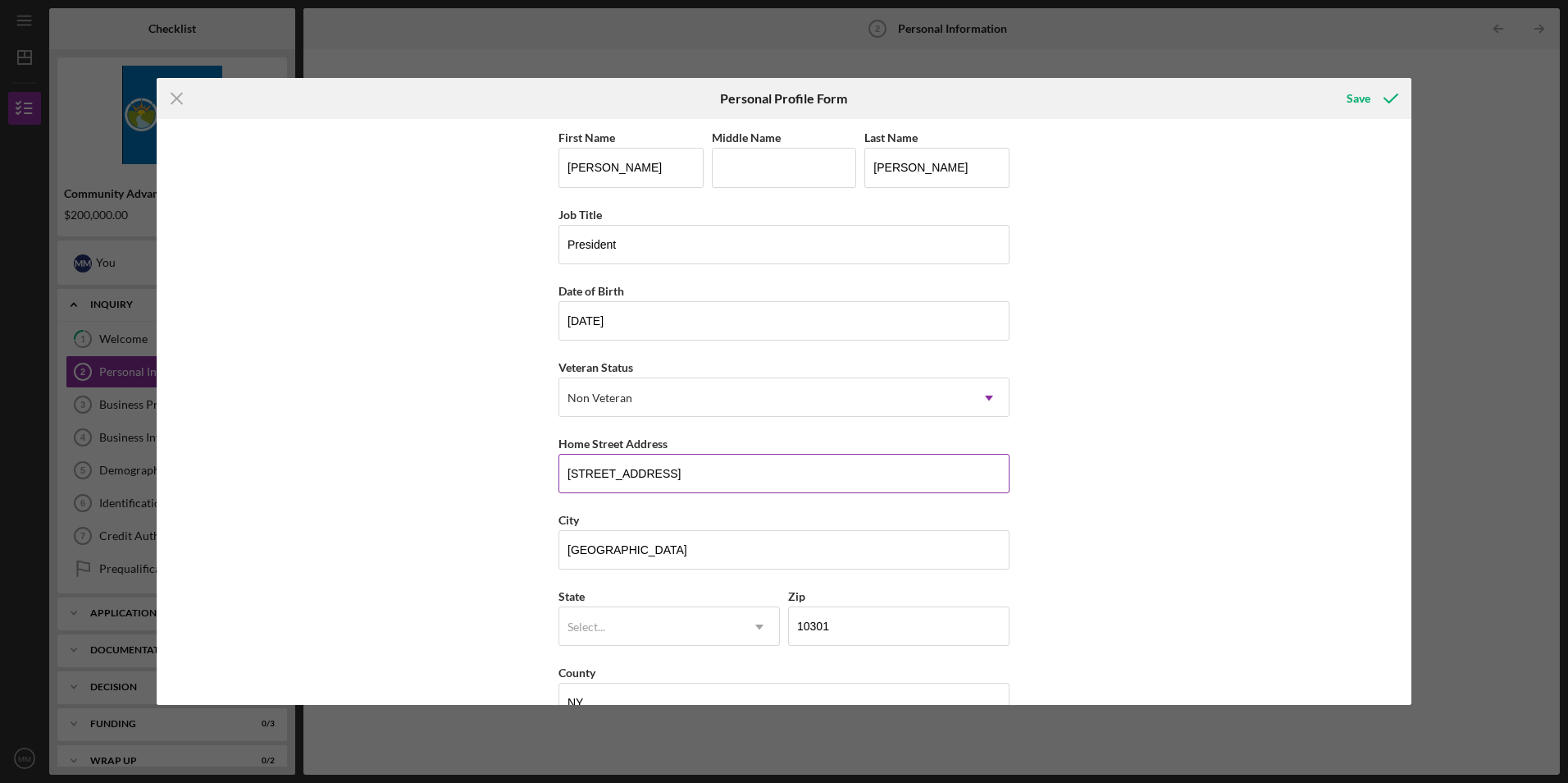
scroll to position [42, 0]
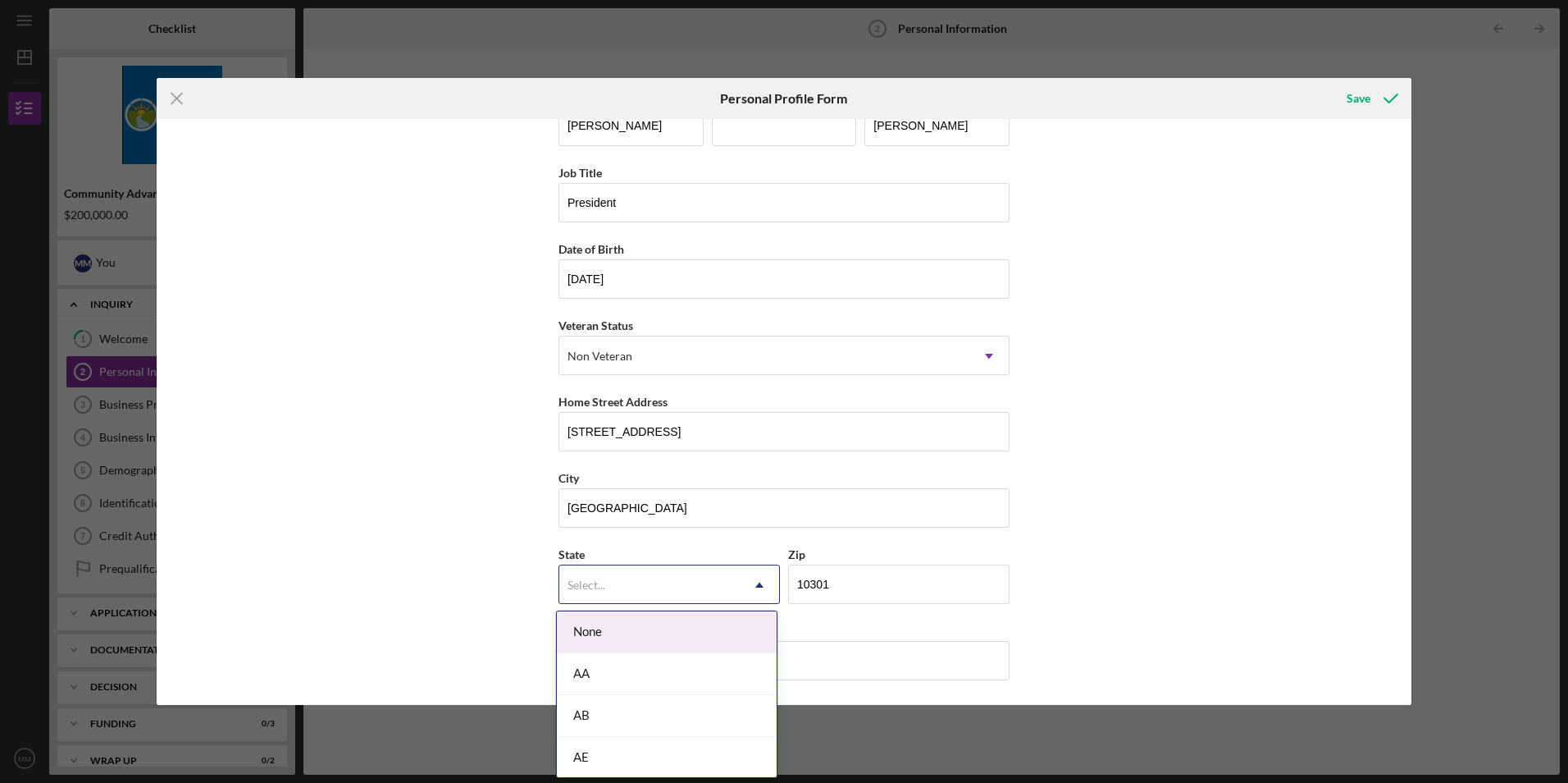
click at [683, 586] on div "Select..." at bounding box center [650, 585] width 180 height 38
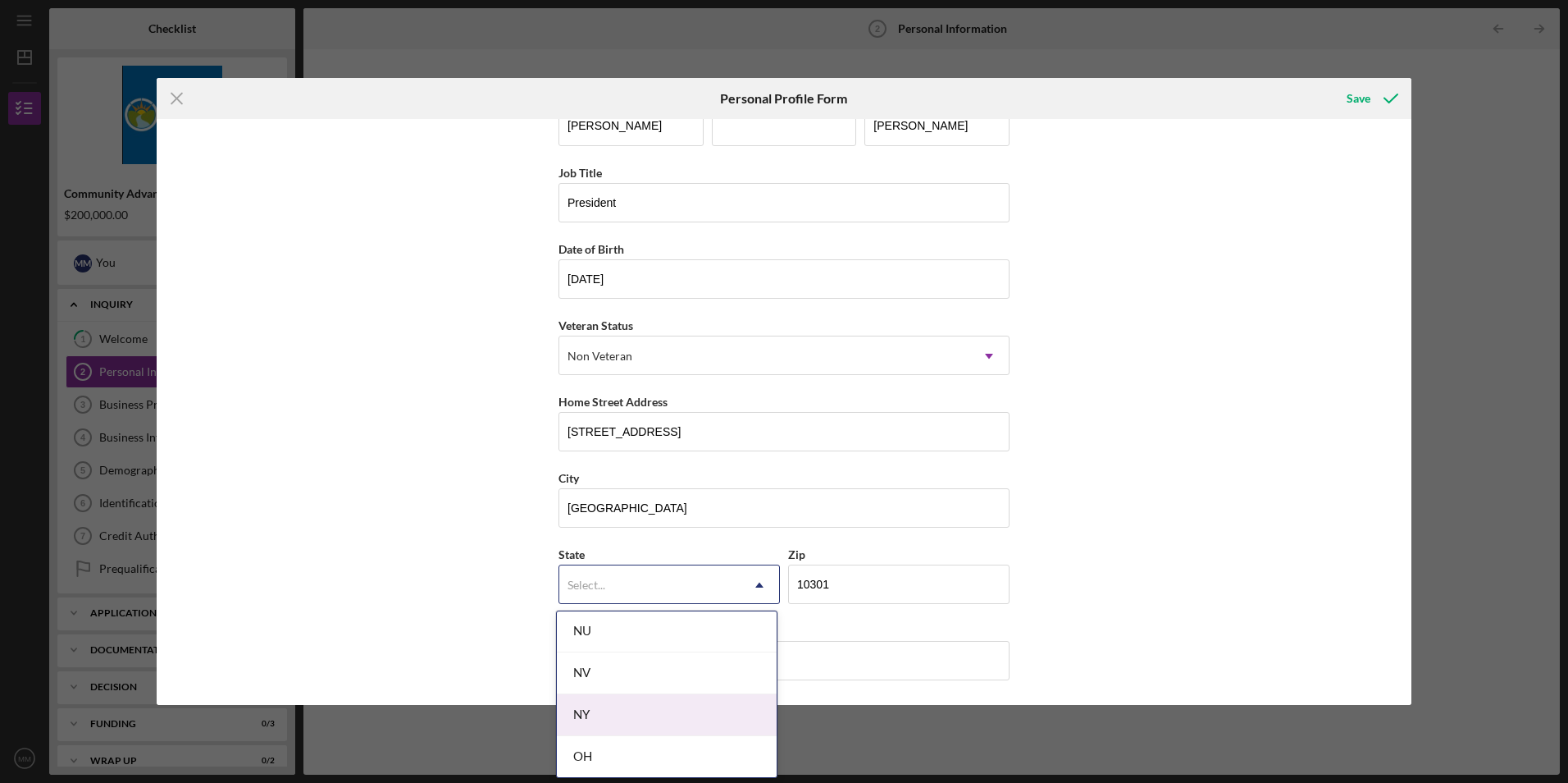
click at [620, 708] on div "NY" at bounding box center [666, 716] width 219 height 42
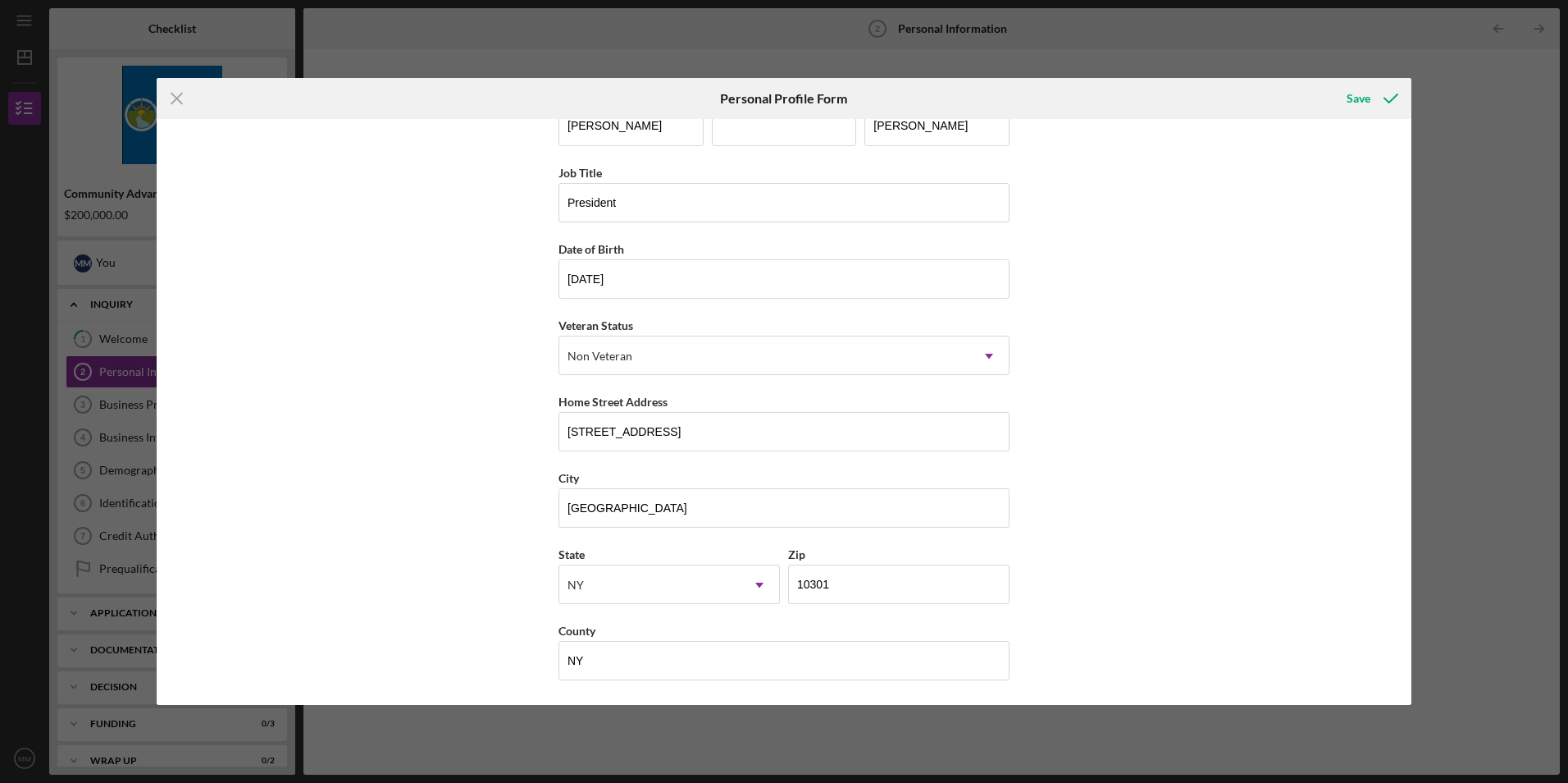
click at [394, 530] on div "First Name [PERSON_NAME] Middle Name Last Name [PERSON_NAME] Job Title Presiden…" at bounding box center [784, 411] width 1255 height 585
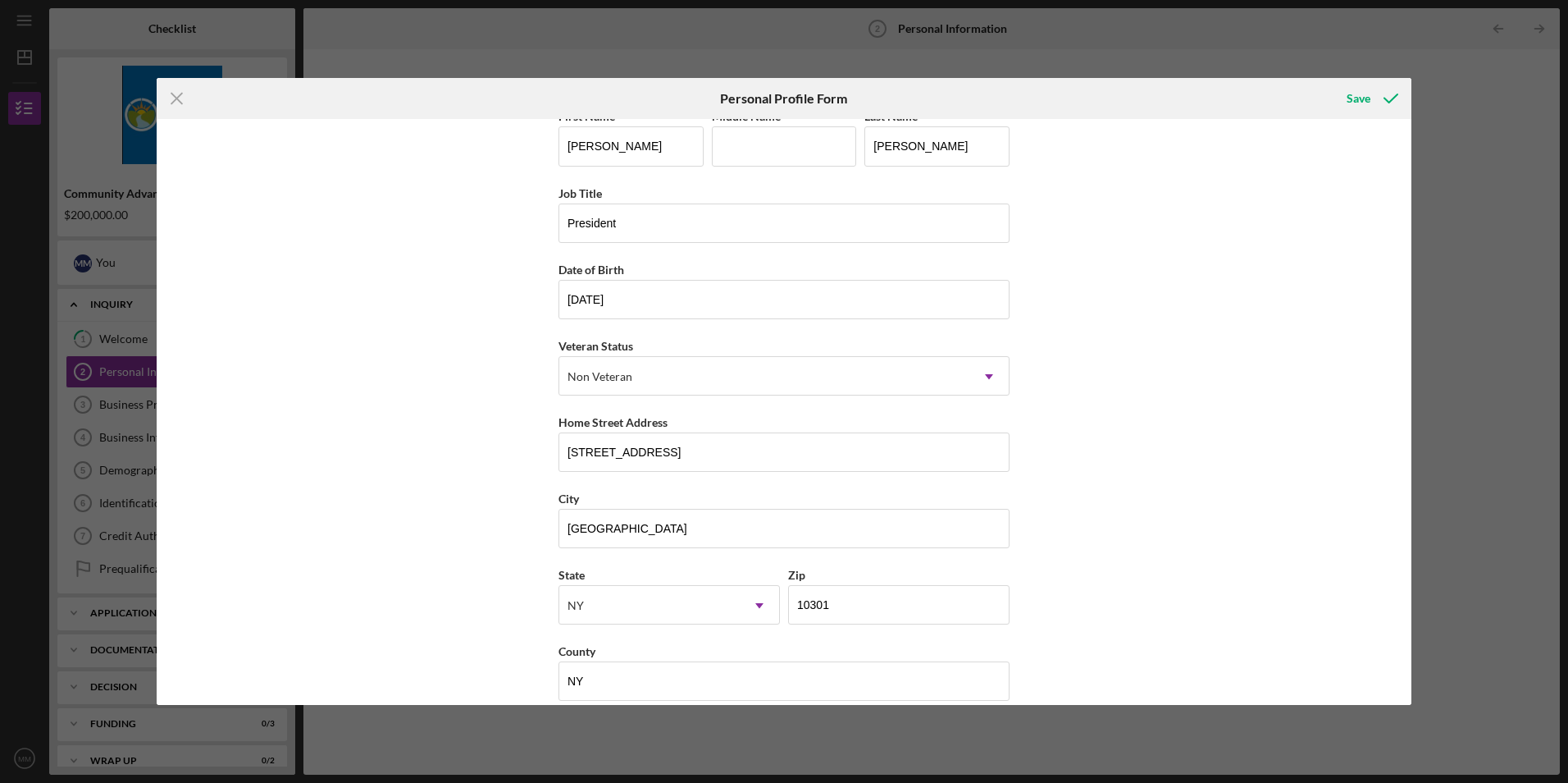
scroll to position [42, 0]
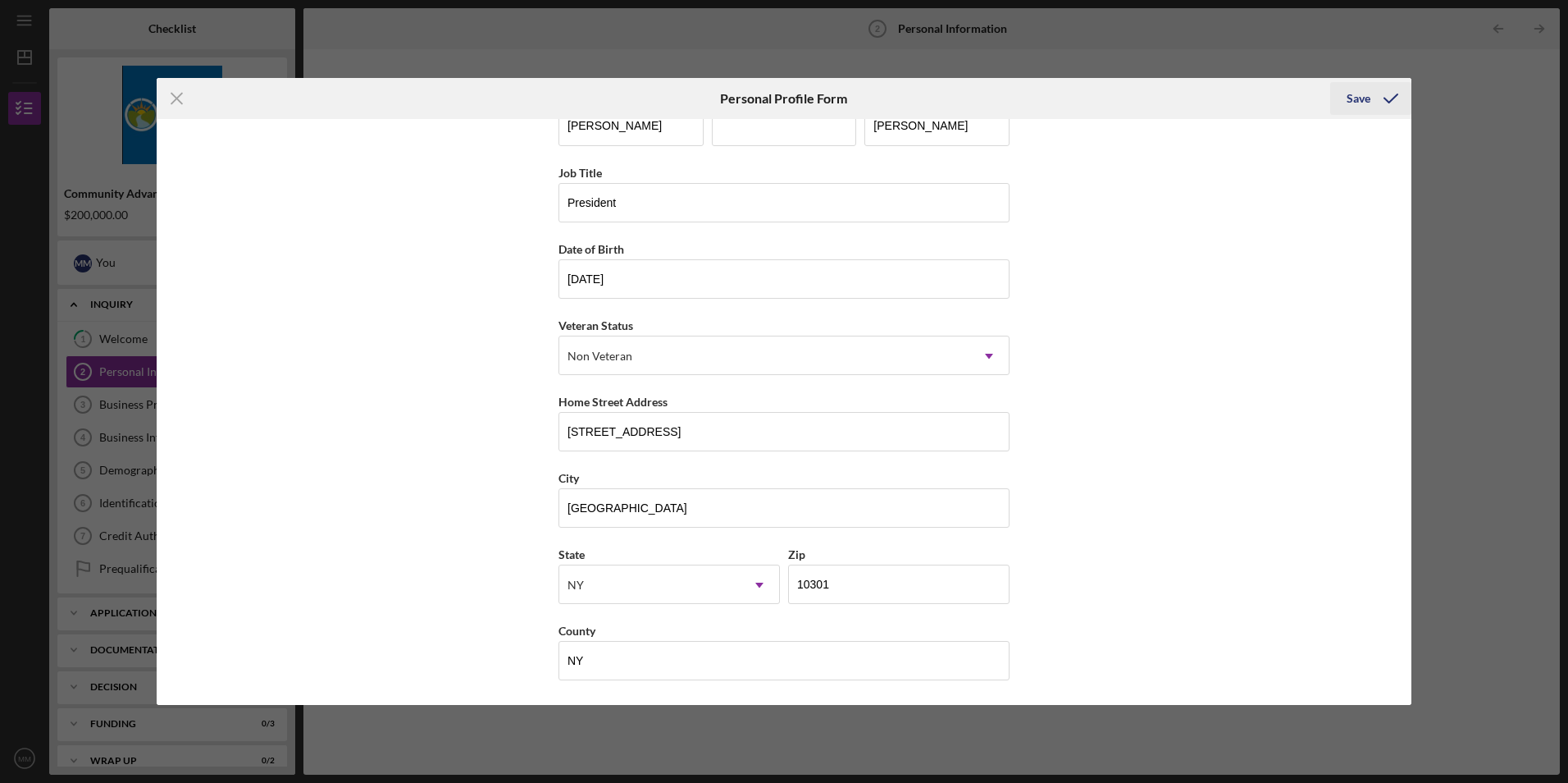
click at [1361, 100] on div "Save" at bounding box center [1358, 98] width 24 height 33
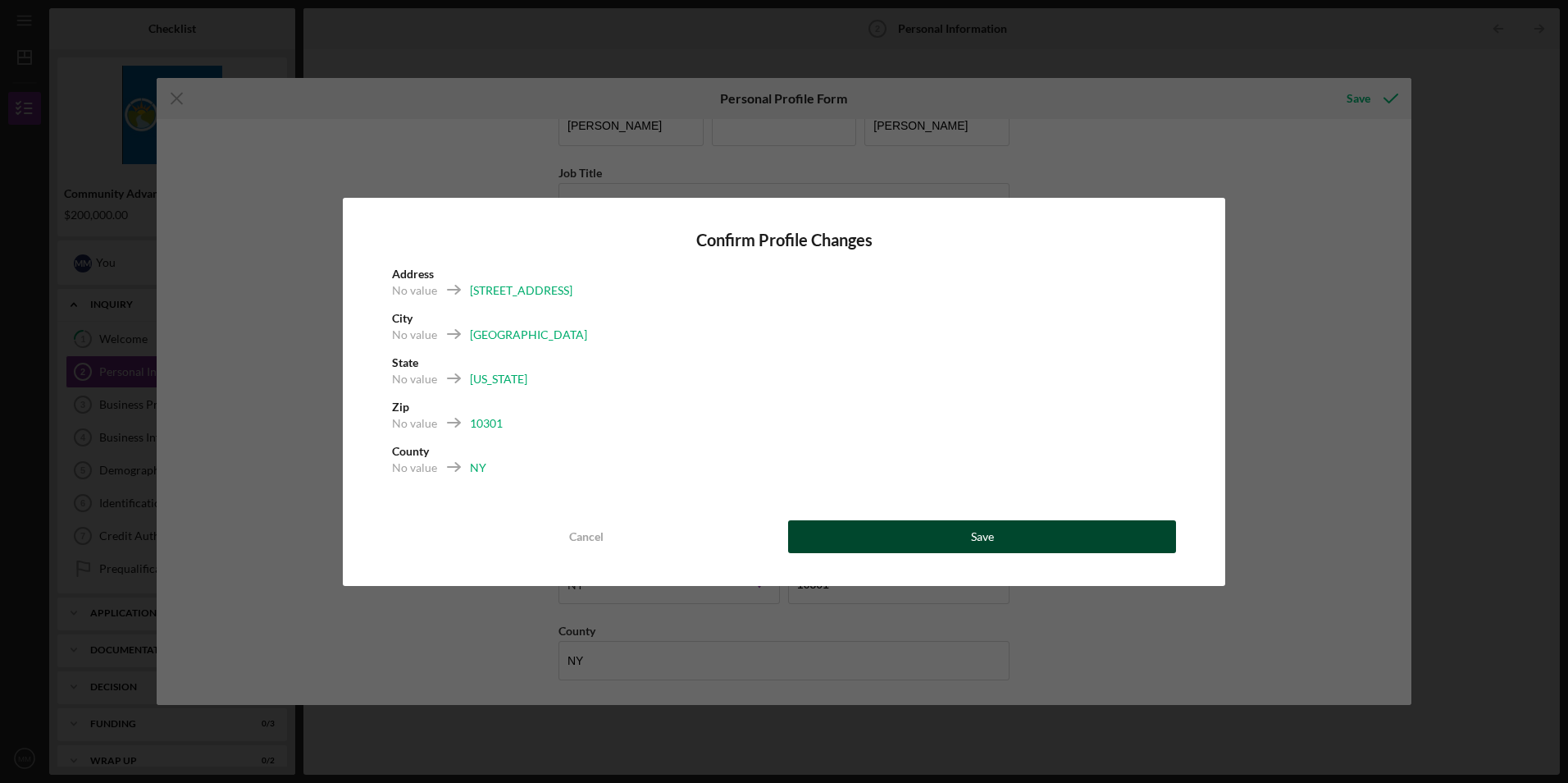
click at [1008, 536] on button "Save" at bounding box center [982, 537] width 388 height 33
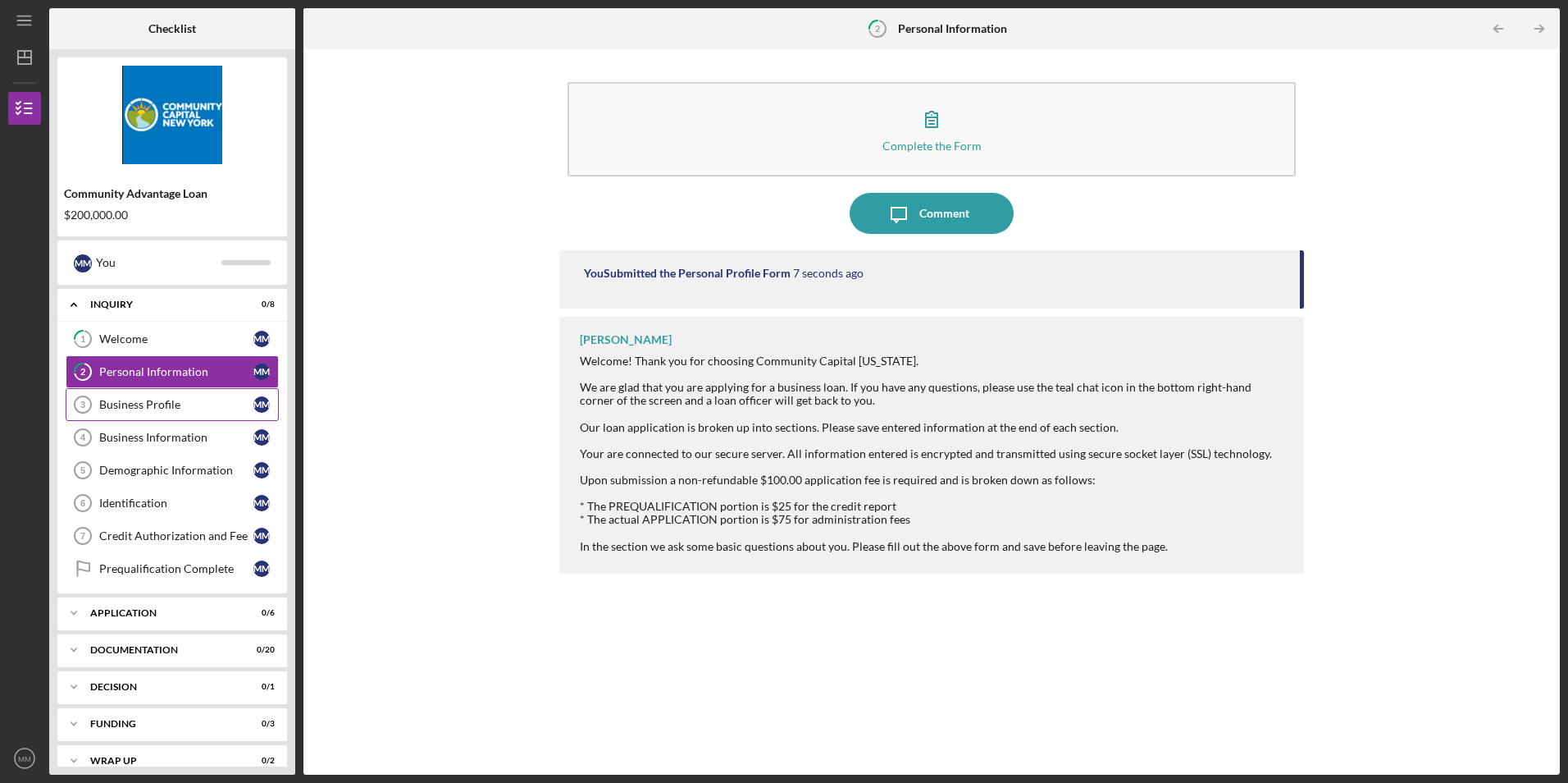
click at [143, 401] on div "Business Profile" at bounding box center [177, 405] width 154 height 13
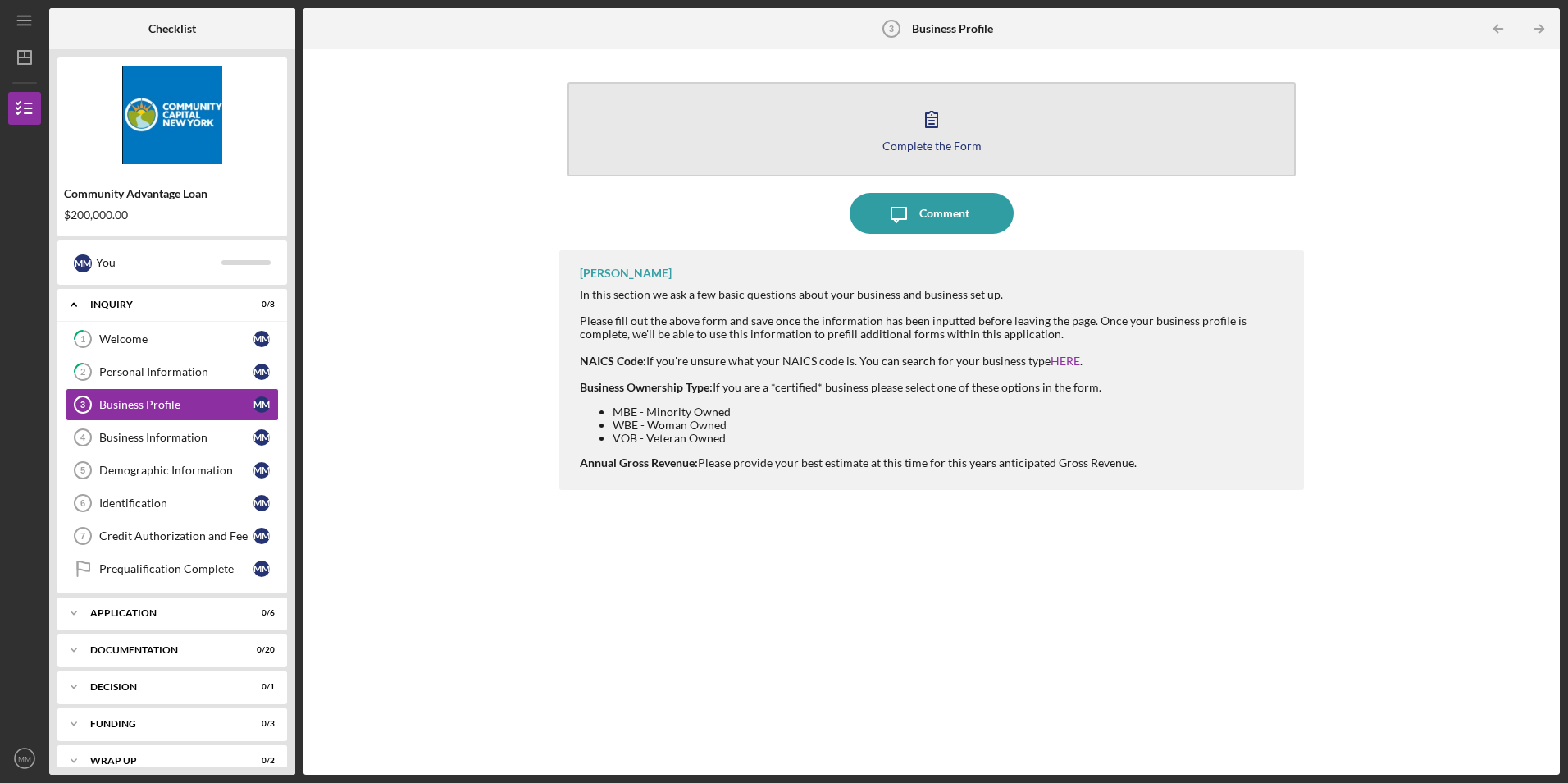
click at [941, 140] on div "Complete the Form" at bounding box center [932, 145] width 100 height 12
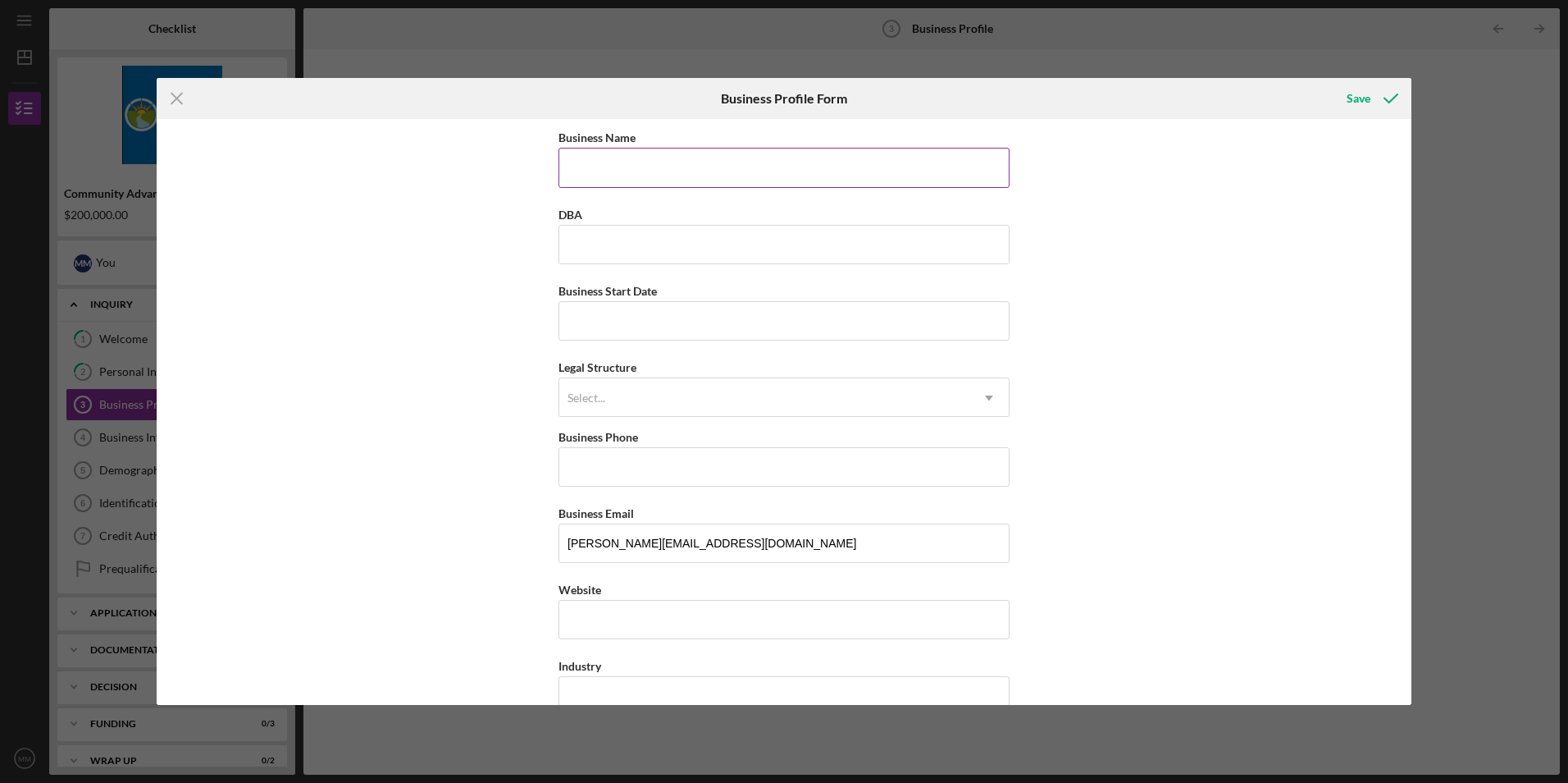
click at [678, 165] on input "Business Name" at bounding box center [784, 166] width 451 height 39
type input "MPM Advisory LLC"
click at [657, 316] on input "Business Start Date" at bounding box center [784, 320] width 451 height 39
type input "[DATE]"
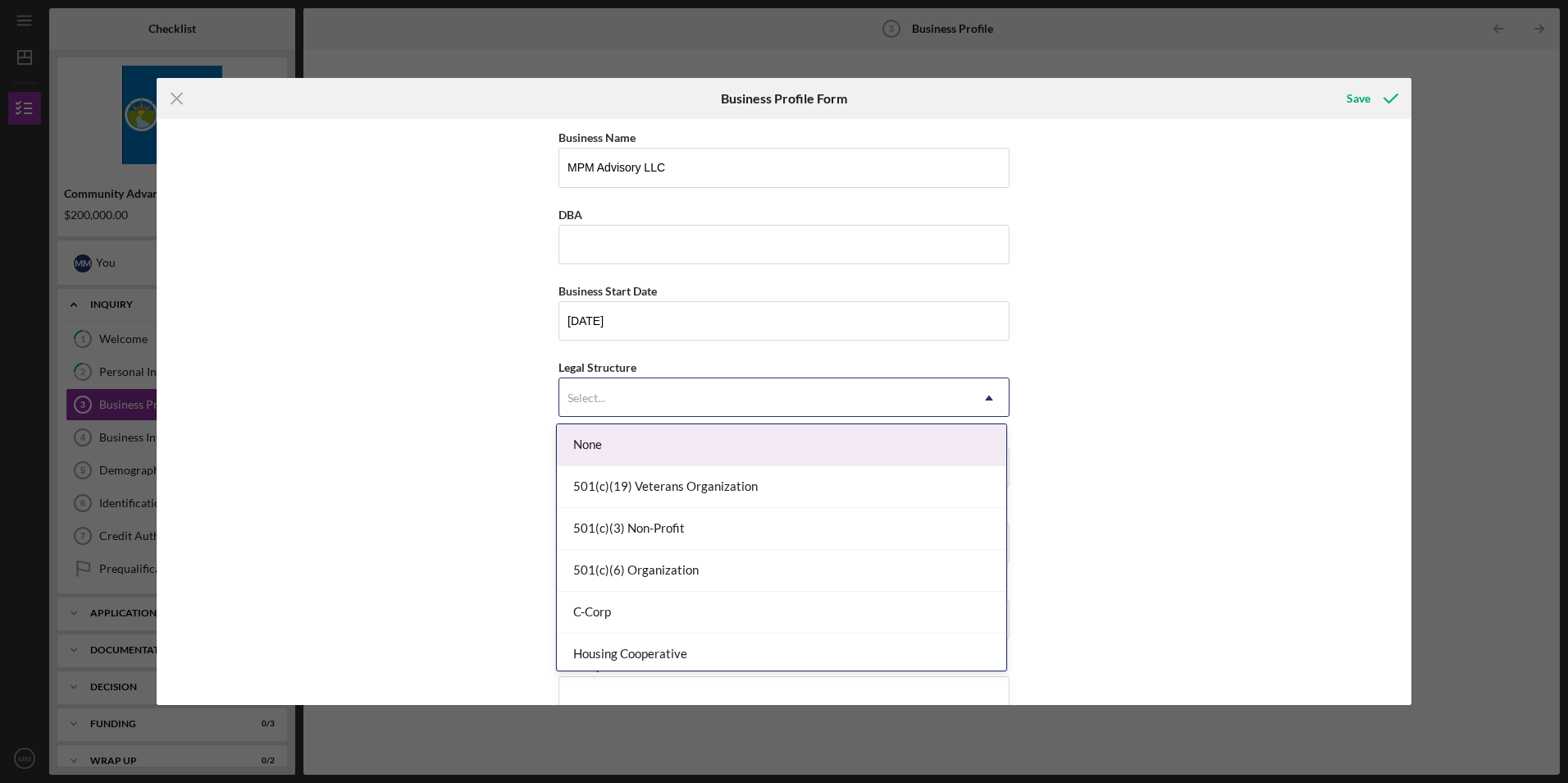
click at [640, 389] on div "Select..." at bounding box center [765, 398] width 410 height 38
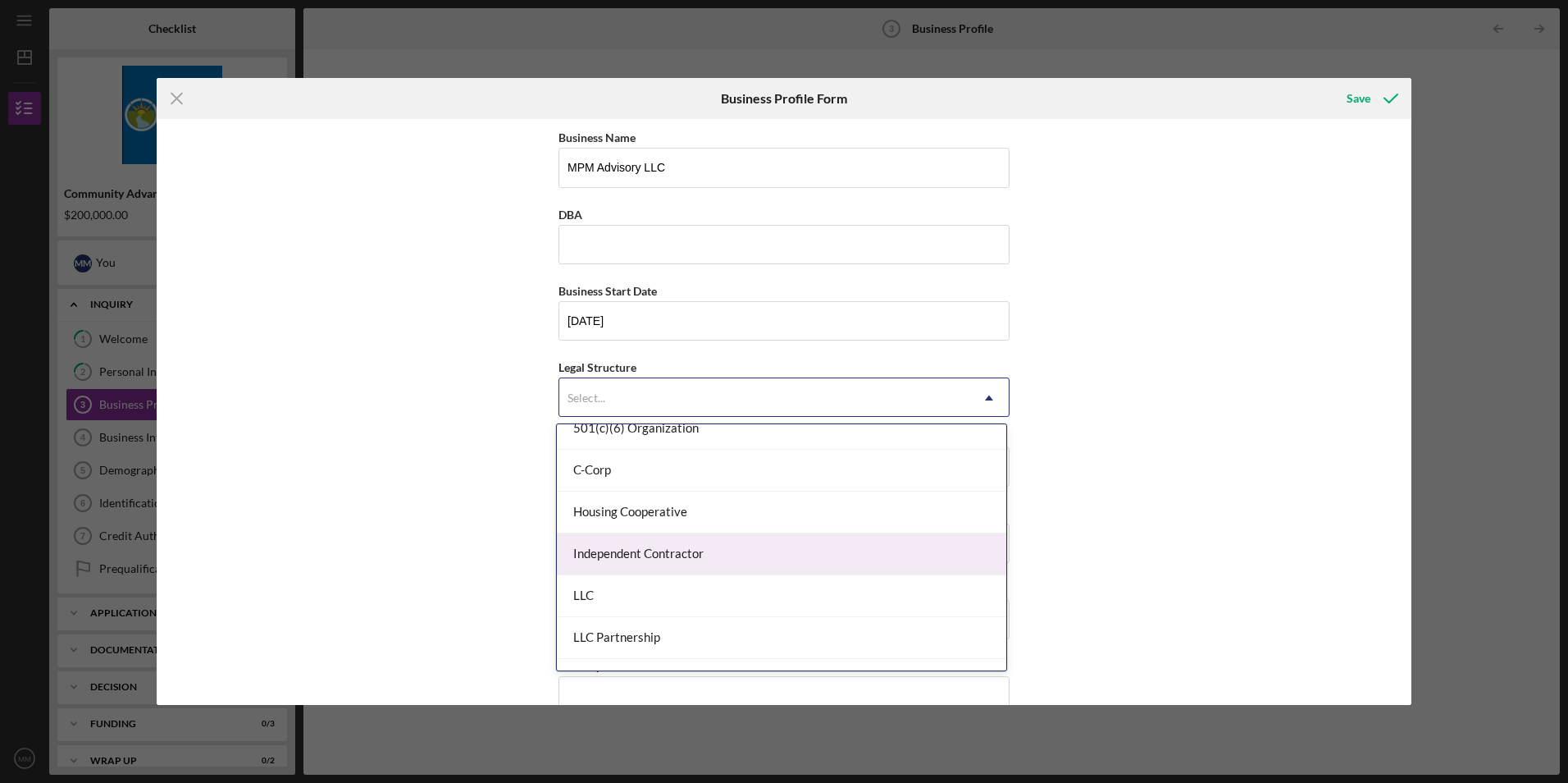
scroll to position [164, 0]
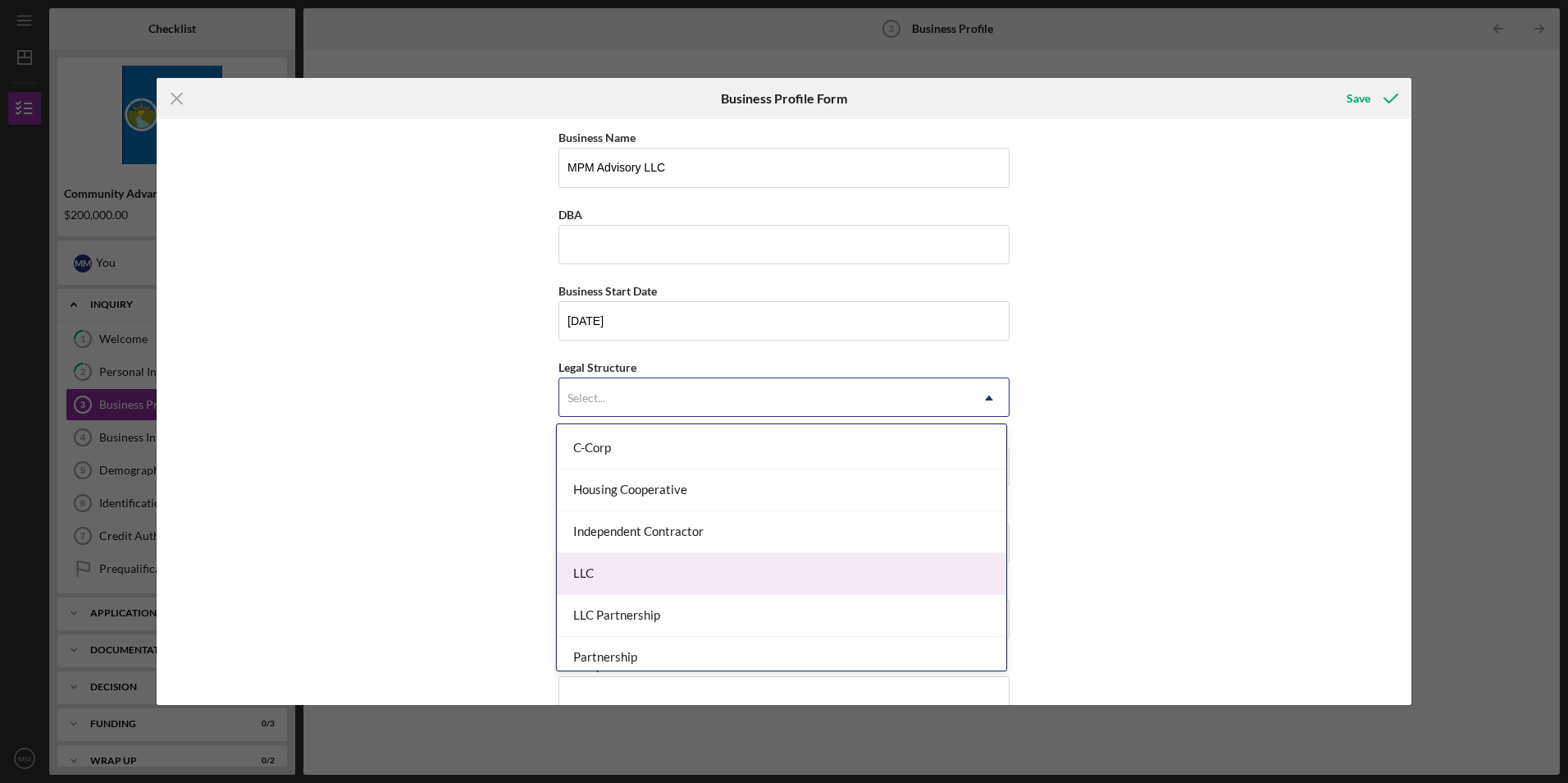
click at [600, 580] on div "LLC" at bounding box center [781, 574] width 449 height 42
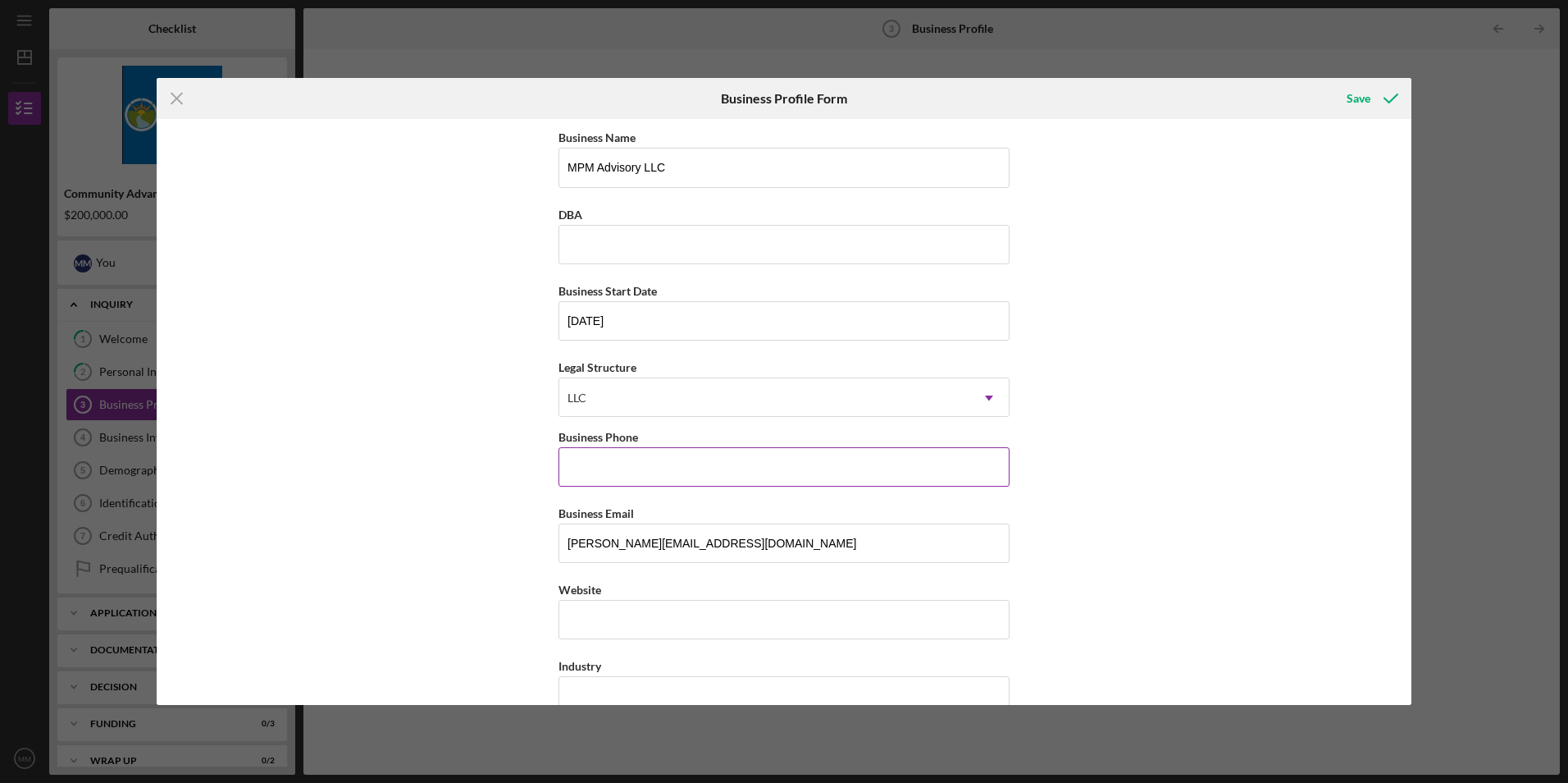
click at [656, 470] on input "Business Phone" at bounding box center [784, 467] width 451 height 39
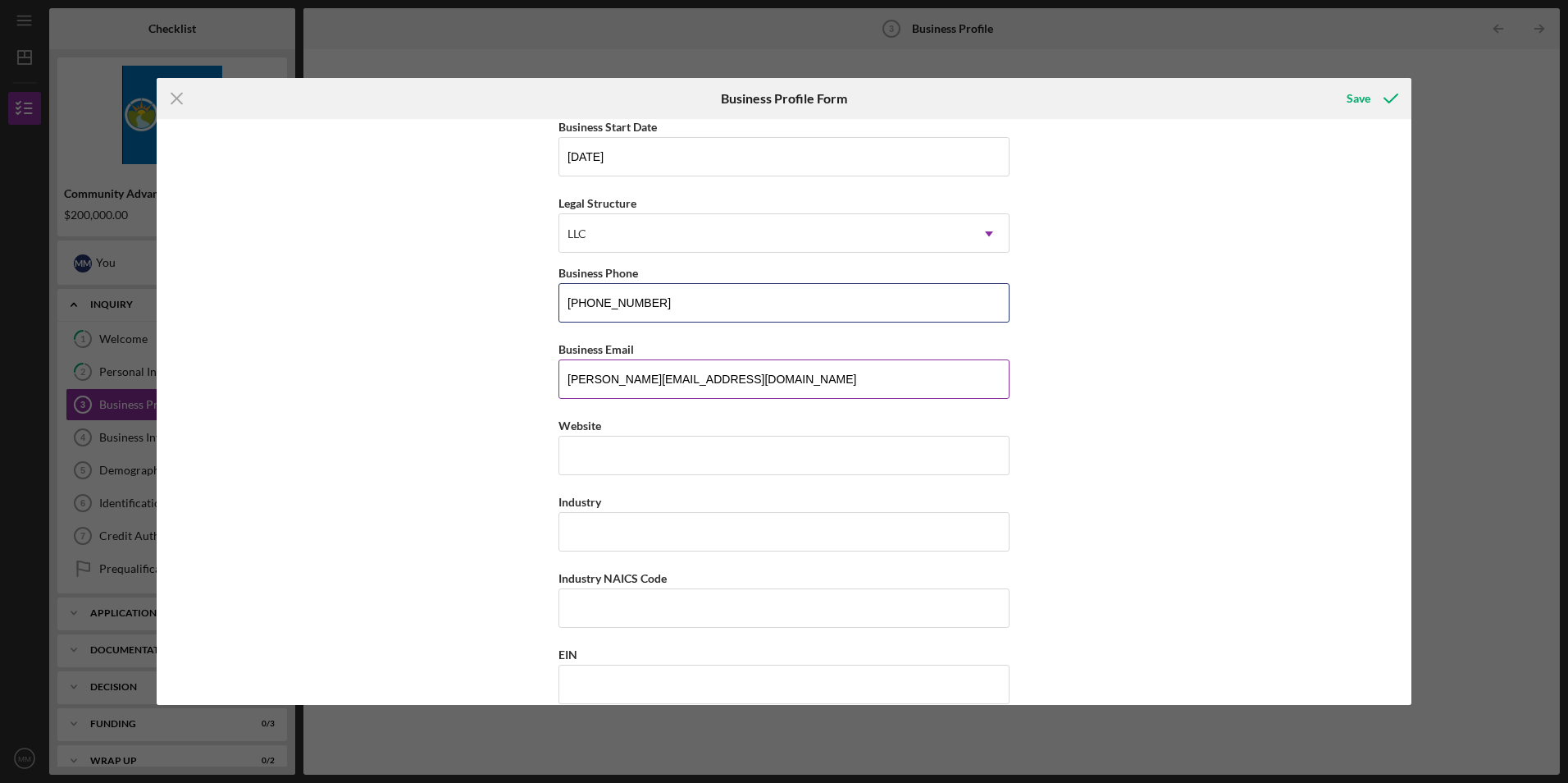
type input "[PHONE_NUMBER]"
click at [686, 376] on input "[PERSON_NAME][EMAIL_ADDRESS][DOMAIN_NAME]" at bounding box center [784, 378] width 451 height 39
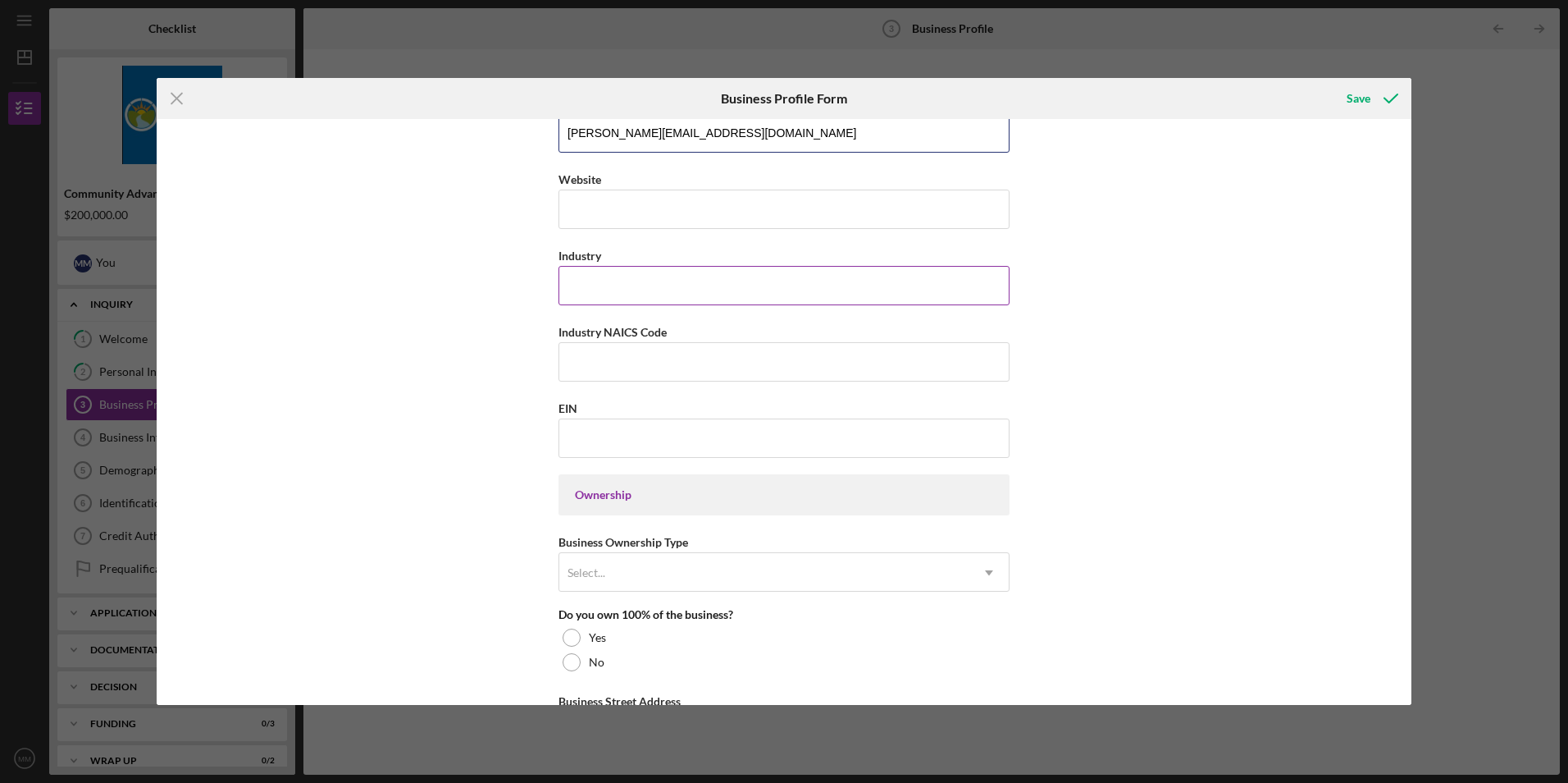
type input "[PERSON_NAME][EMAIL_ADDRESS][DOMAIN_NAME]"
click at [611, 294] on input "Industry" at bounding box center [784, 285] width 451 height 39
type input "Accounting"
click at [719, 426] on input "EIN" at bounding box center [784, 437] width 451 height 39
type input "[US_EMPLOYER_IDENTIFICATION_NUMBER]"
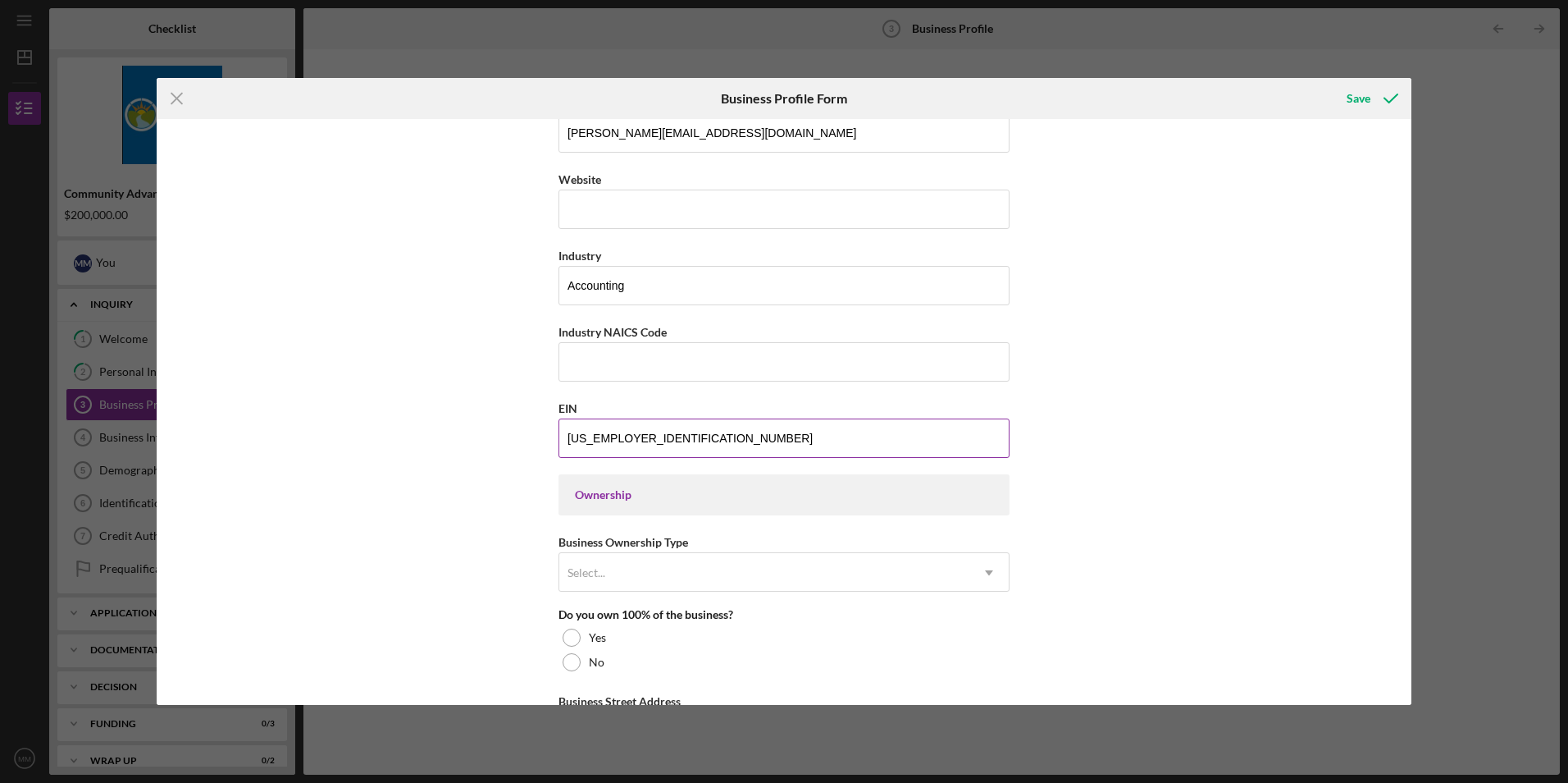
scroll to position [575, 0]
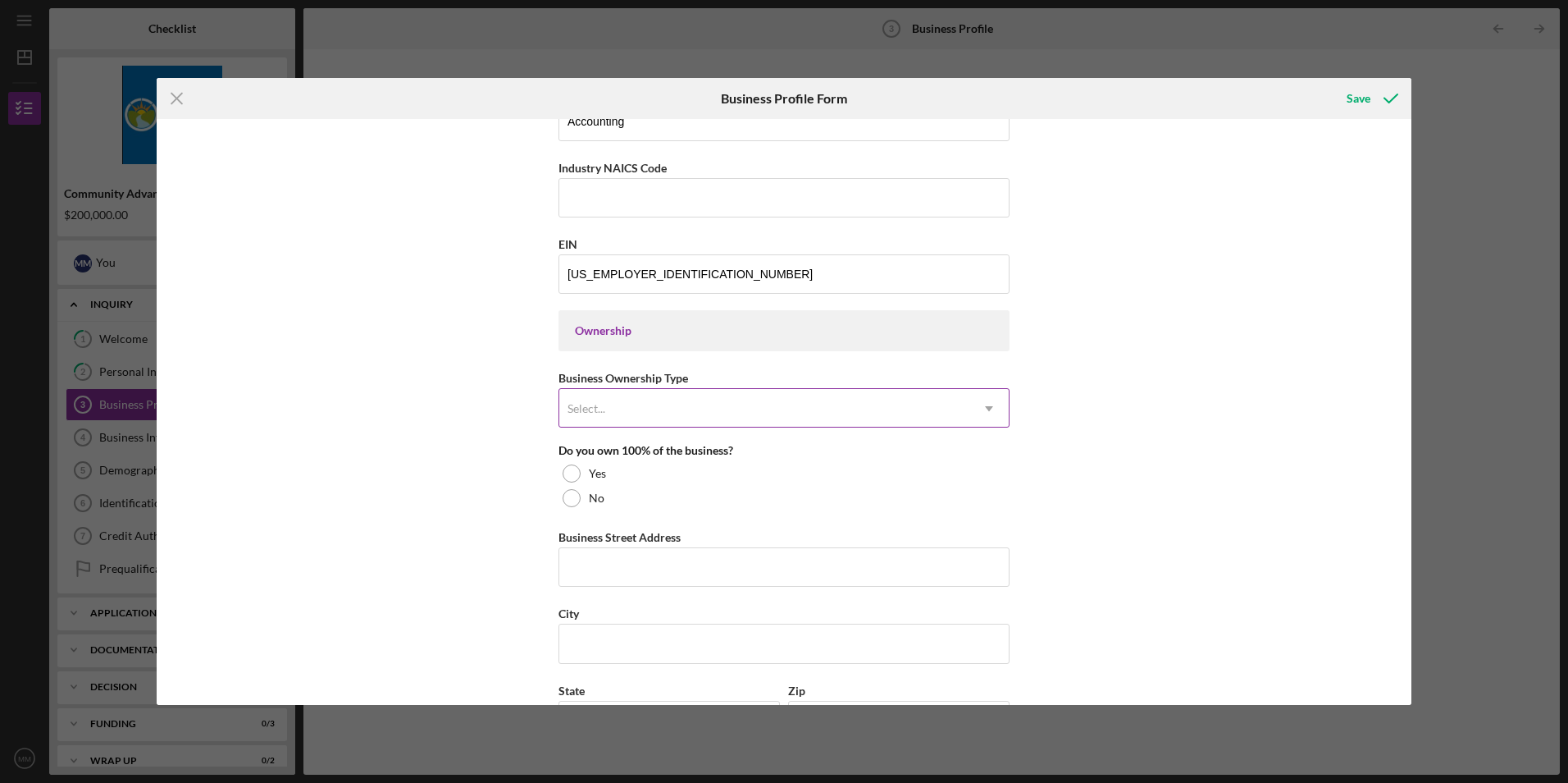
click at [686, 410] on div "Select..." at bounding box center [765, 409] width 410 height 38
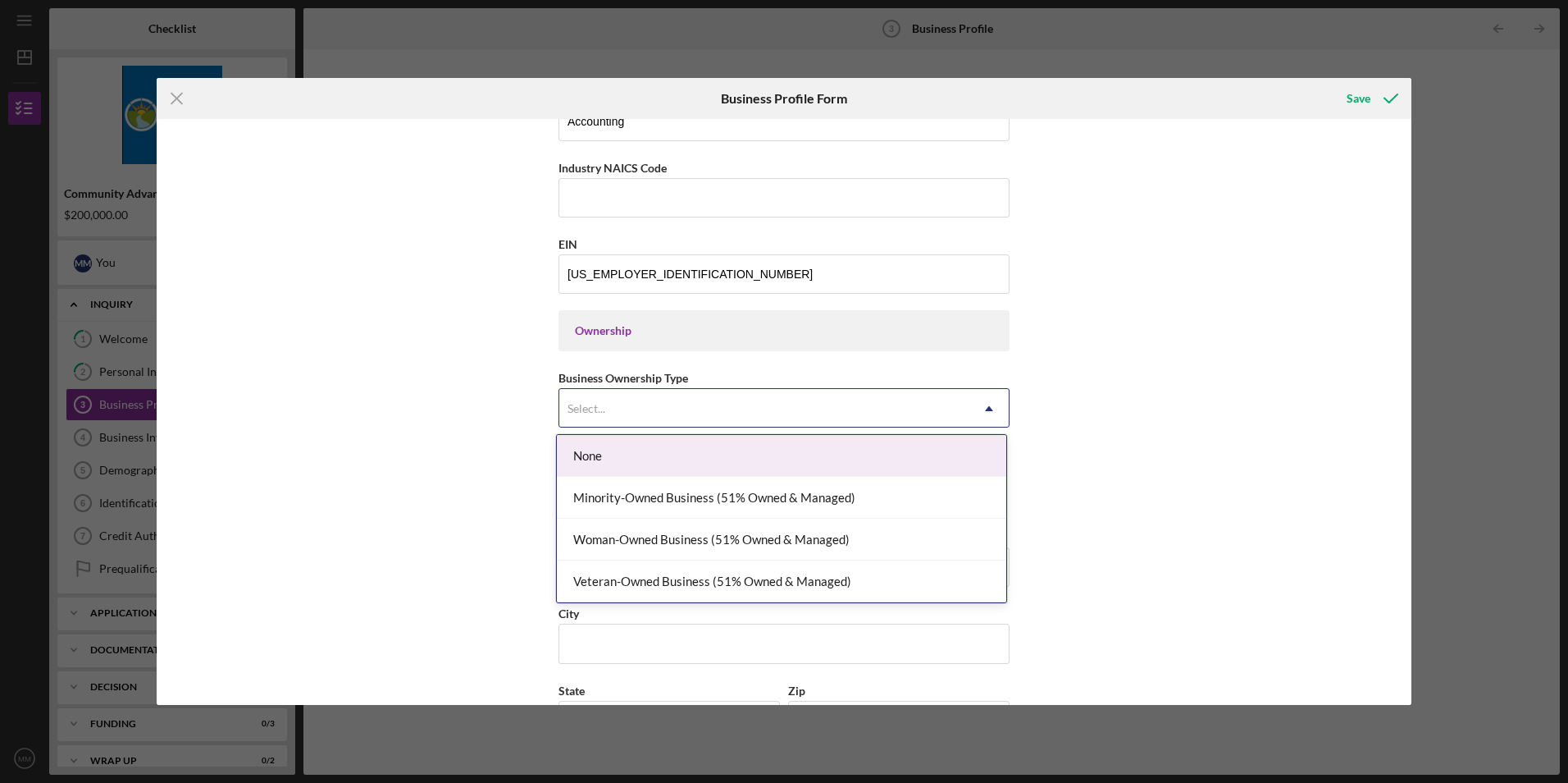
click at [663, 455] on div "None" at bounding box center [781, 456] width 449 height 42
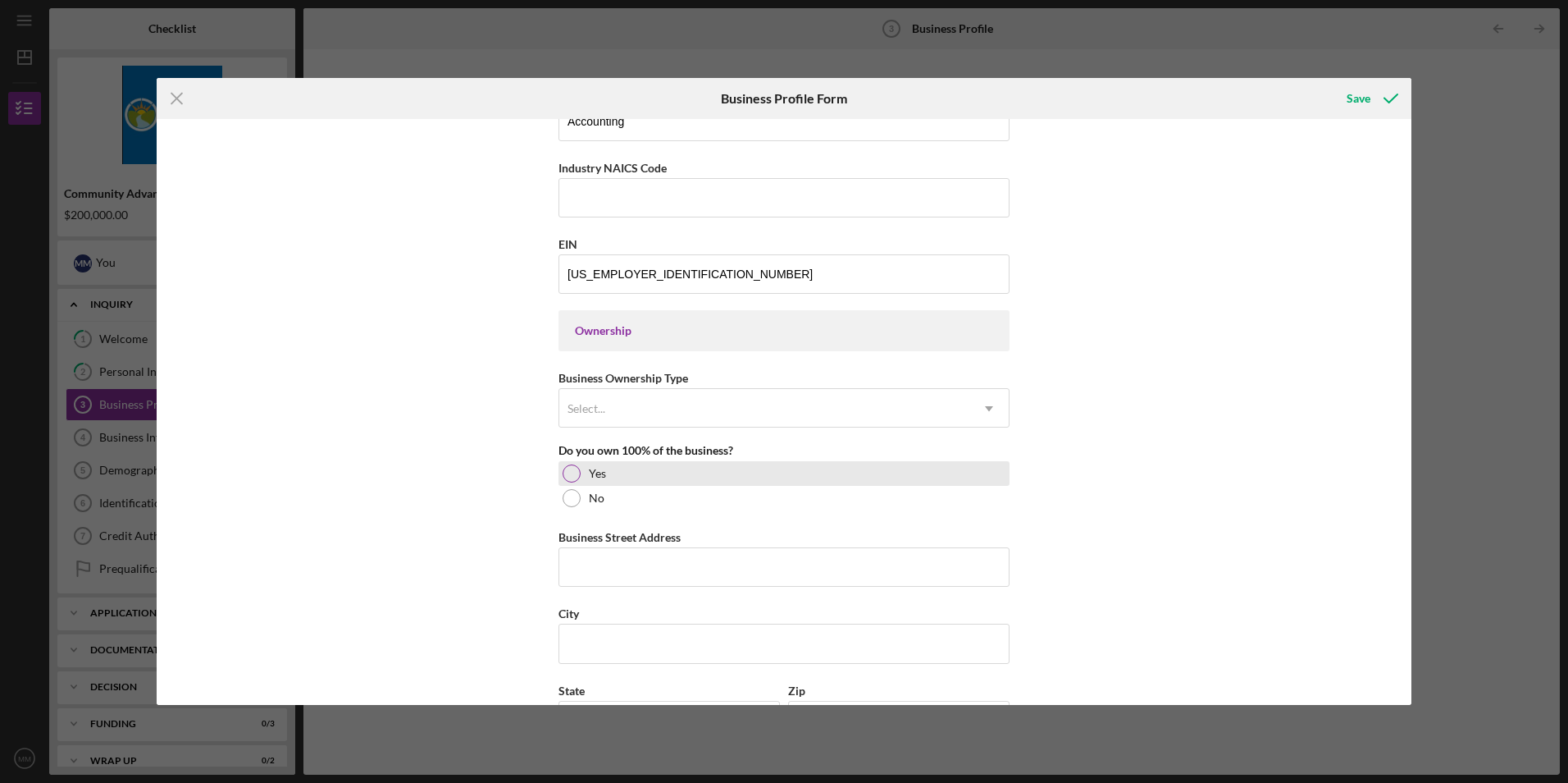
click at [563, 478] on div at bounding box center [572, 473] width 18 height 18
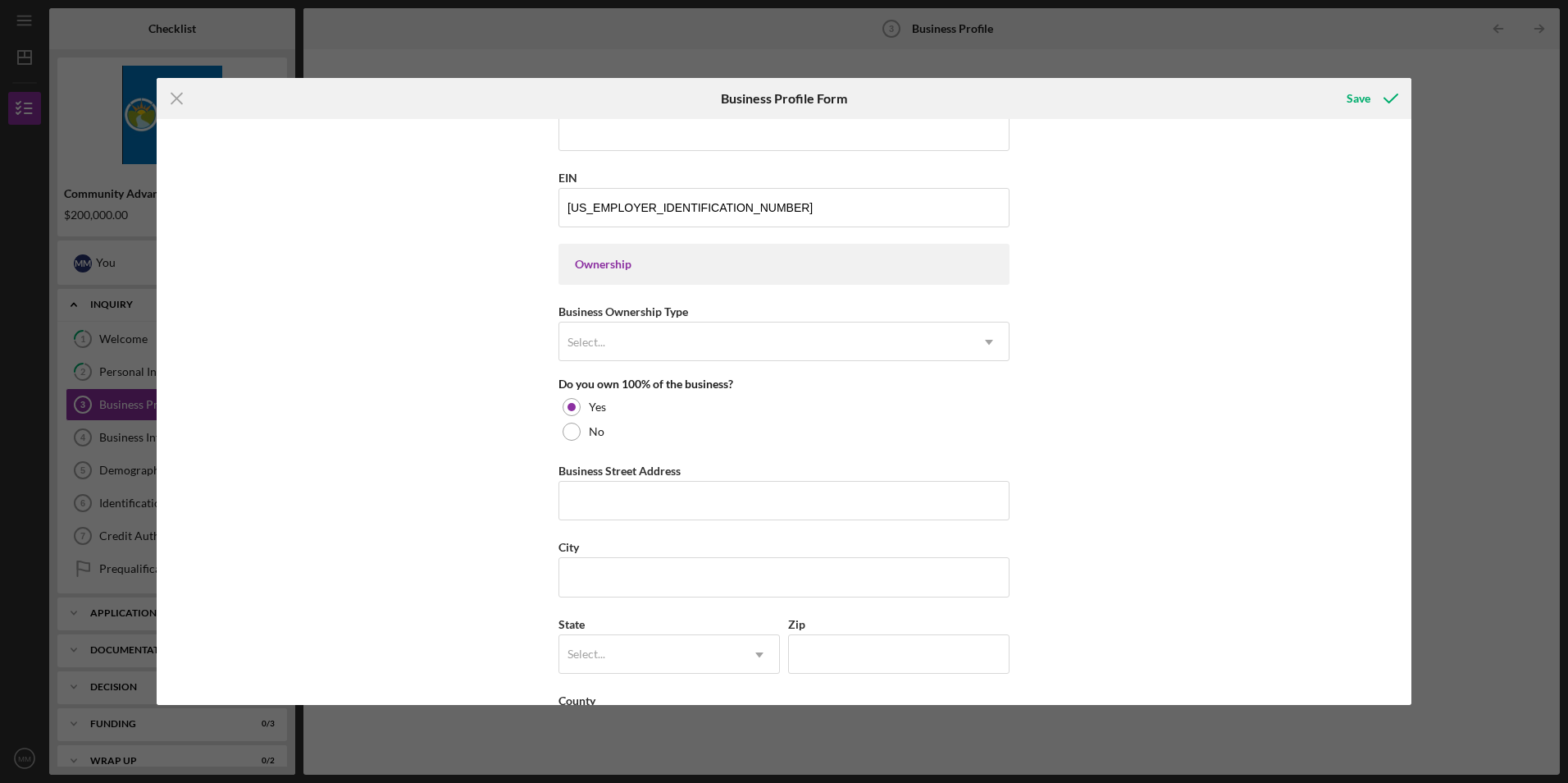
scroll to position [738, 0]
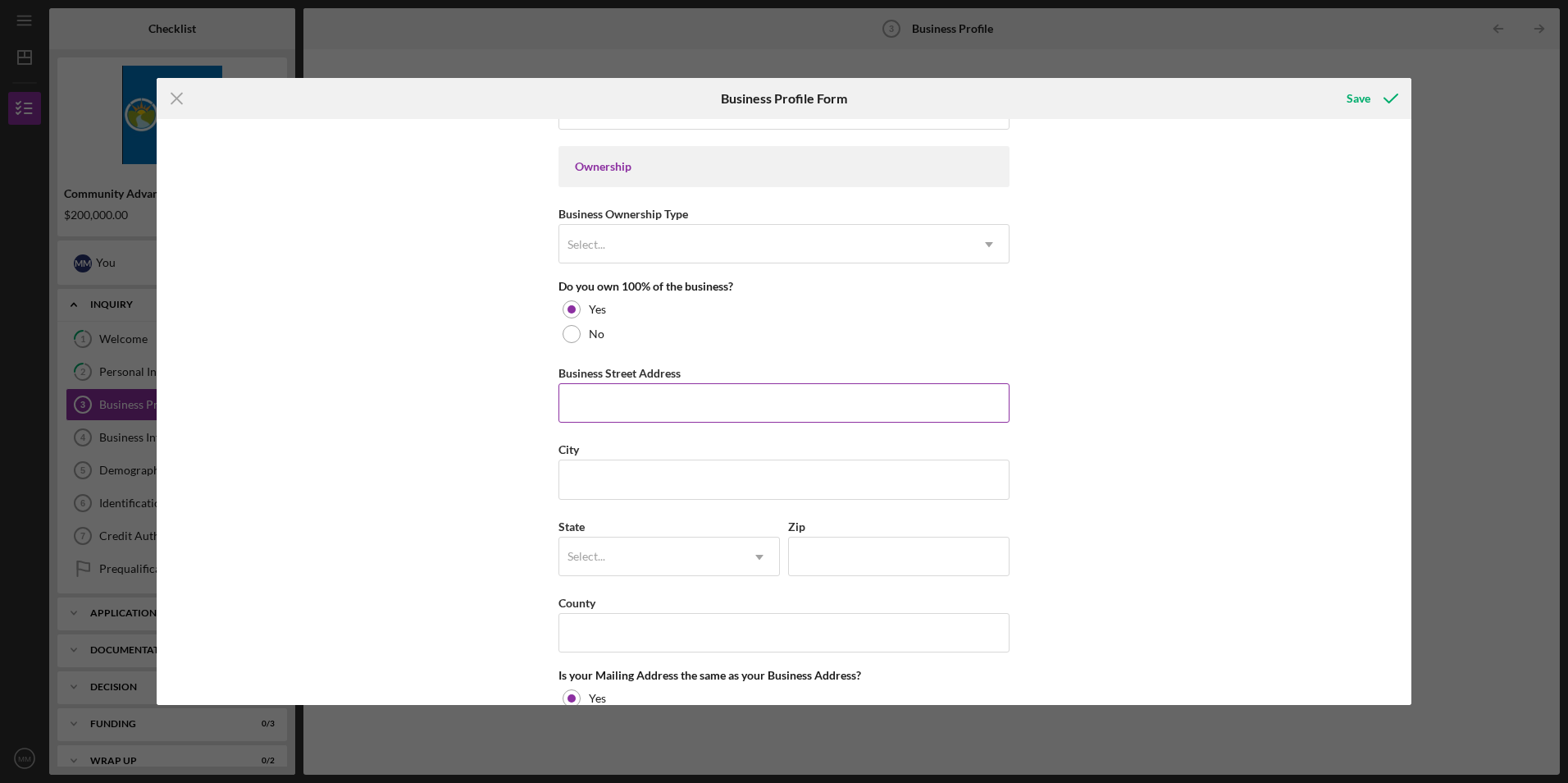
click at [651, 407] on input "Business Street Address" at bounding box center [784, 402] width 451 height 39
type input "[STREET_ADDRESS]"
type input "[GEOGRAPHIC_DATA]"
type input "10301"
type input "NY"
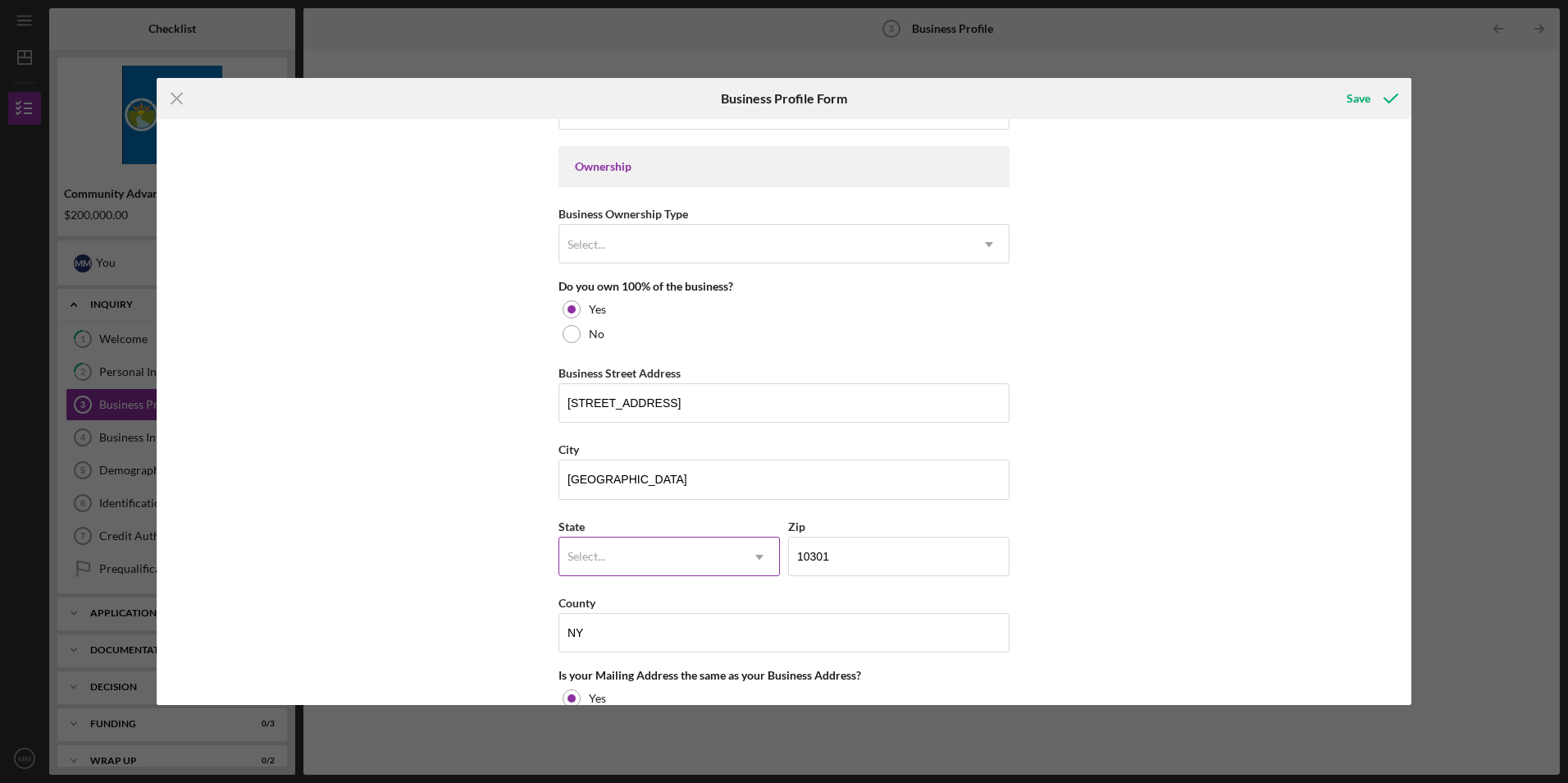
click at [652, 548] on div "Select..." at bounding box center [650, 558] width 180 height 38
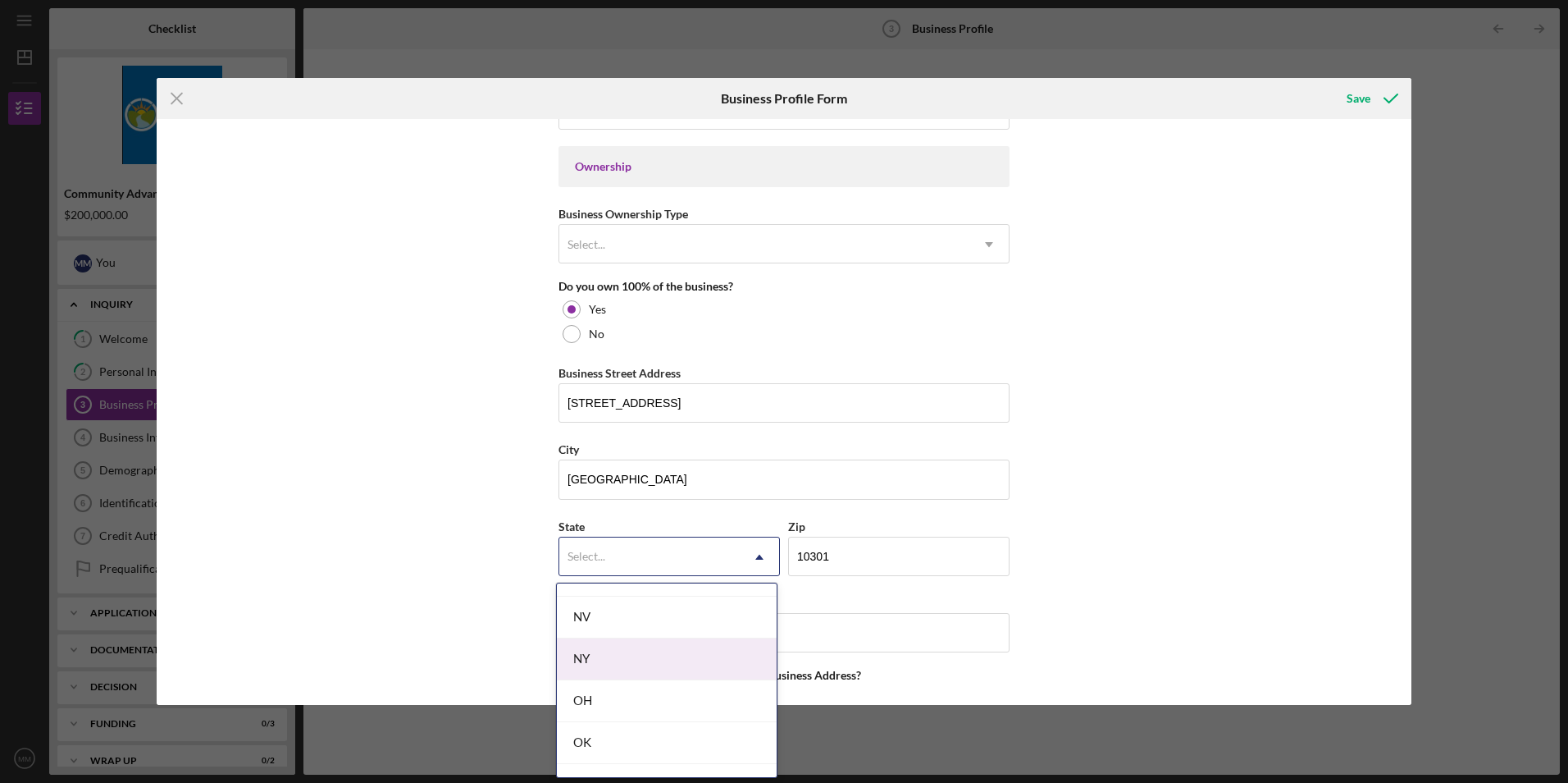
scroll to position [2052, 0]
click at [616, 681] on div "NY" at bounding box center [666, 687] width 219 height 42
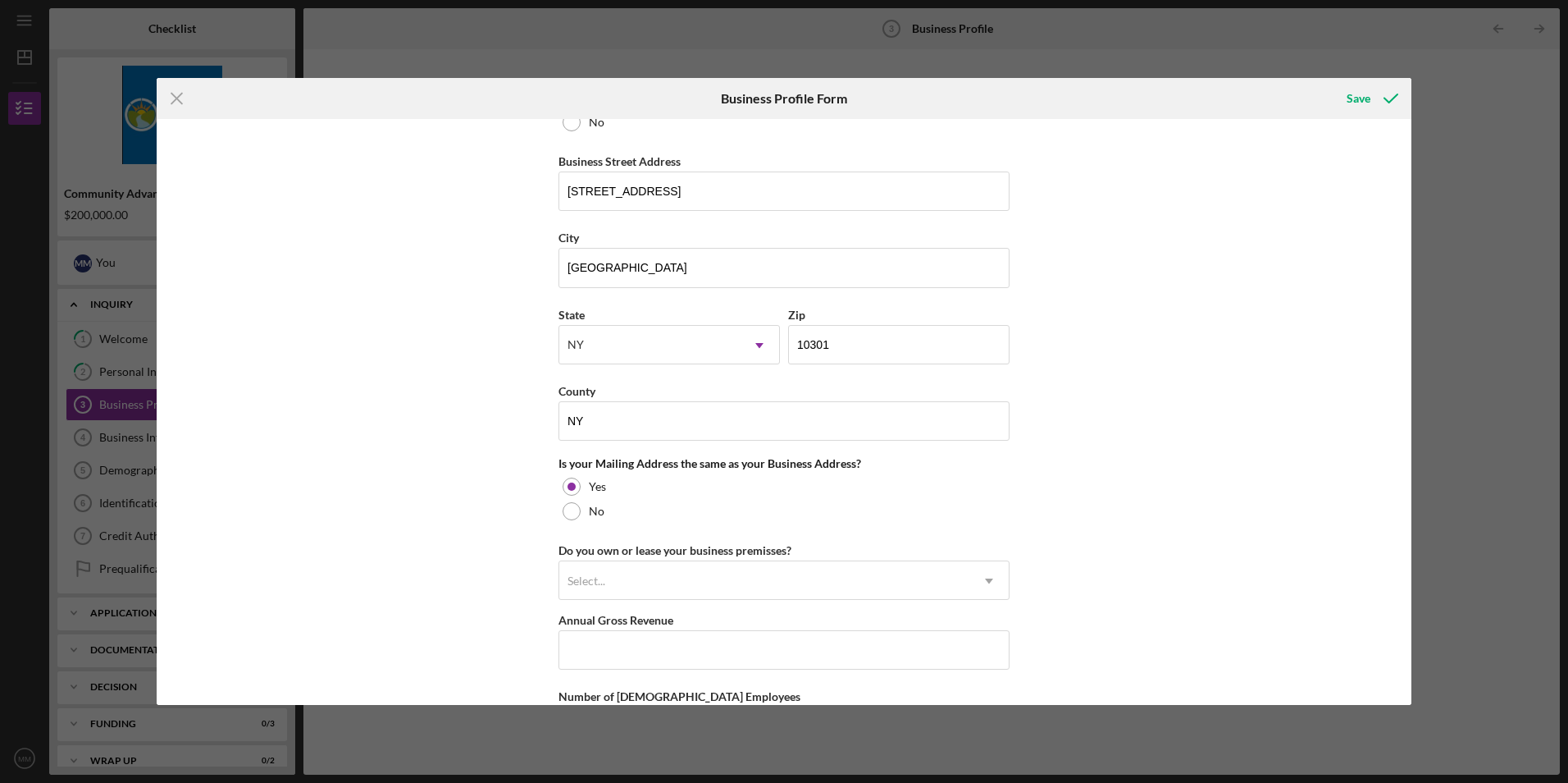
scroll to position [984, 0]
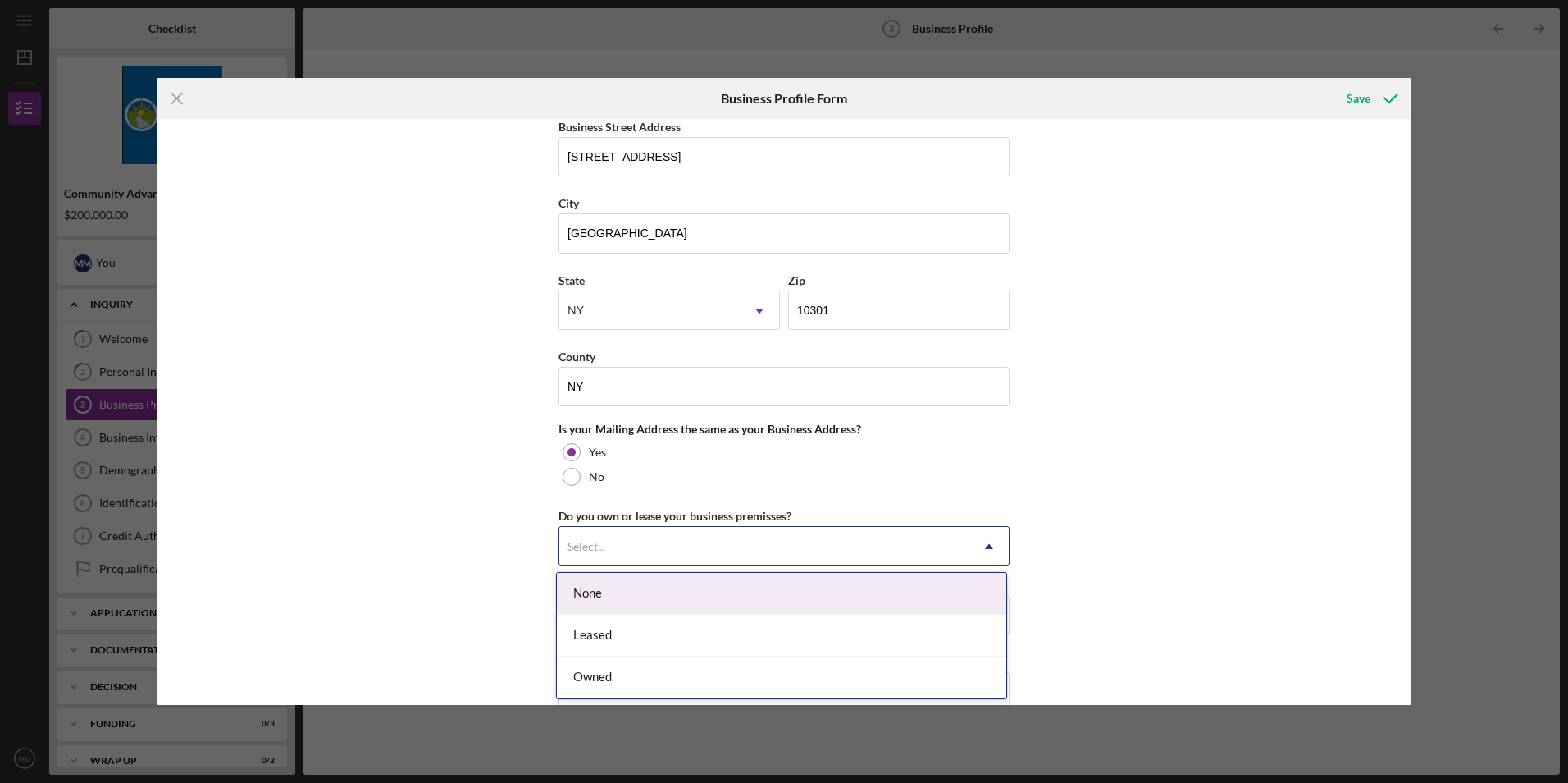
click at [766, 550] on div "Select..." at bounding box center [765, 546] width 410 height 38
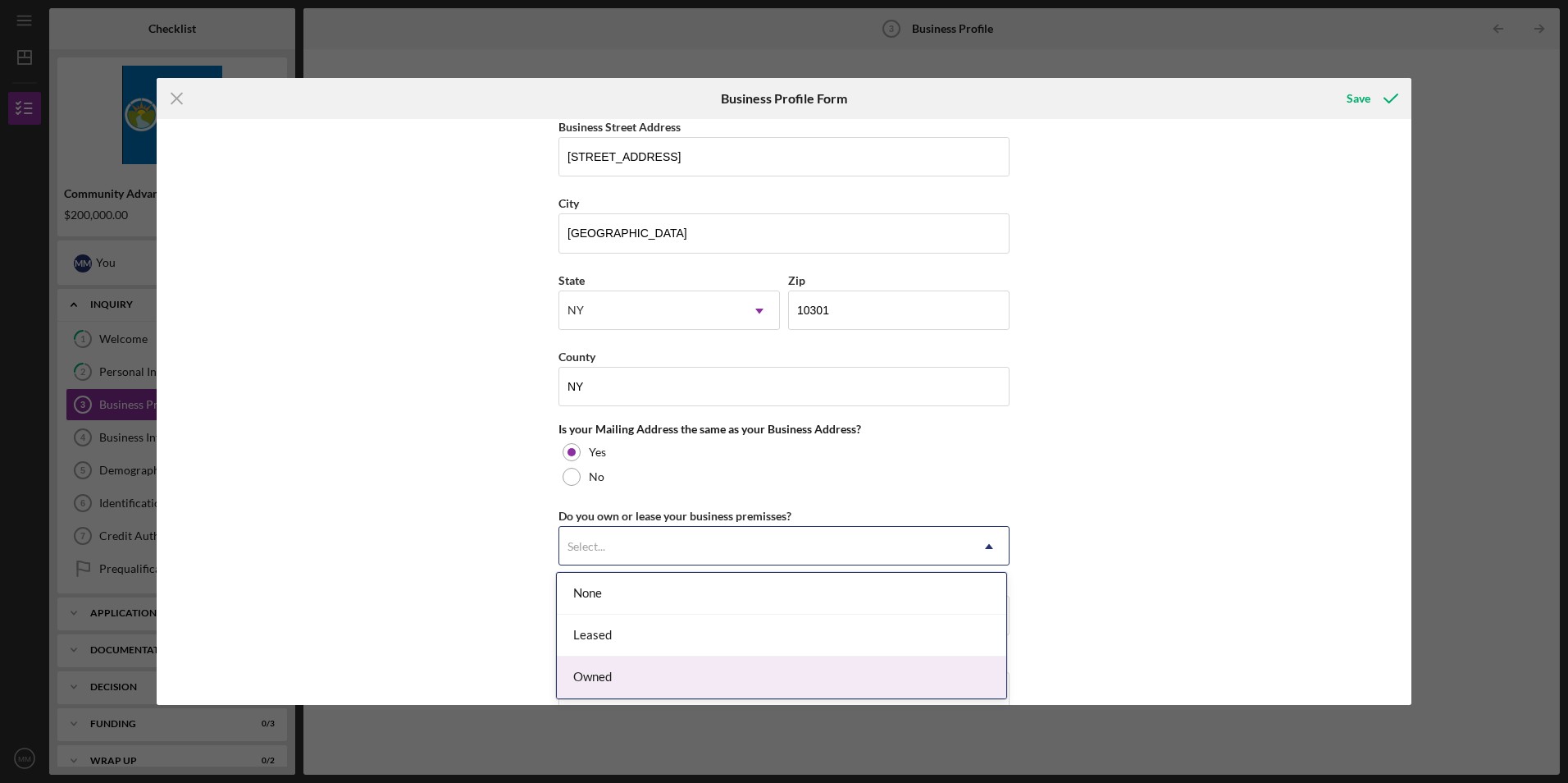
click at [719, 672] on div "Owned" at bounding box center [781, 678] width 449 height 42
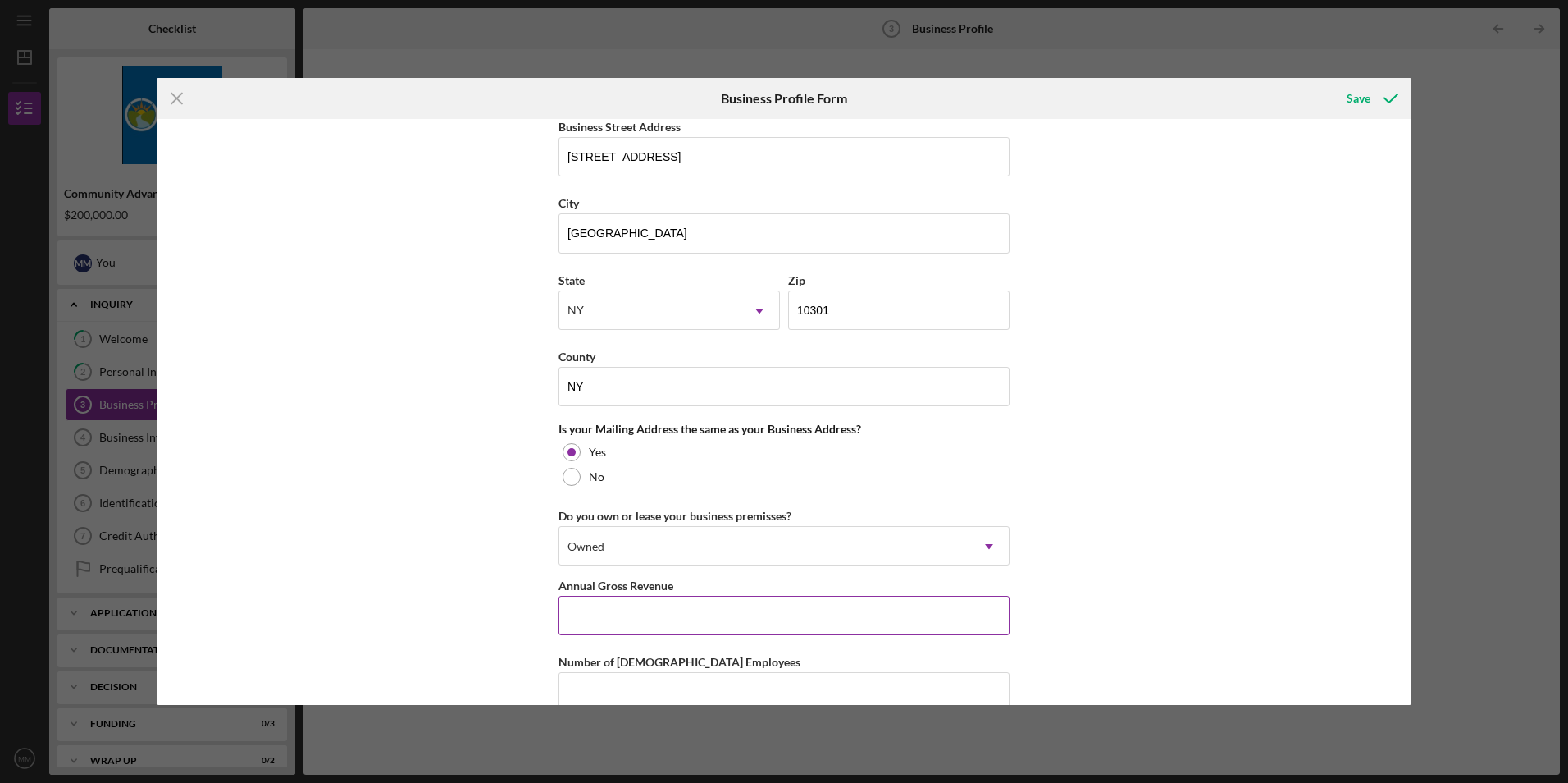
click at [828, 596] on input "Annual Gross Revenue" at bounding box center [784, 615] width 451 height 39
type input "$260,000"
click at [1107, 490] on div "Business Name MPM Advisory LLC DBA Business Start Date [DATE] Legal Structure L…" at bounding box center [784, 411] width 1255 height 585
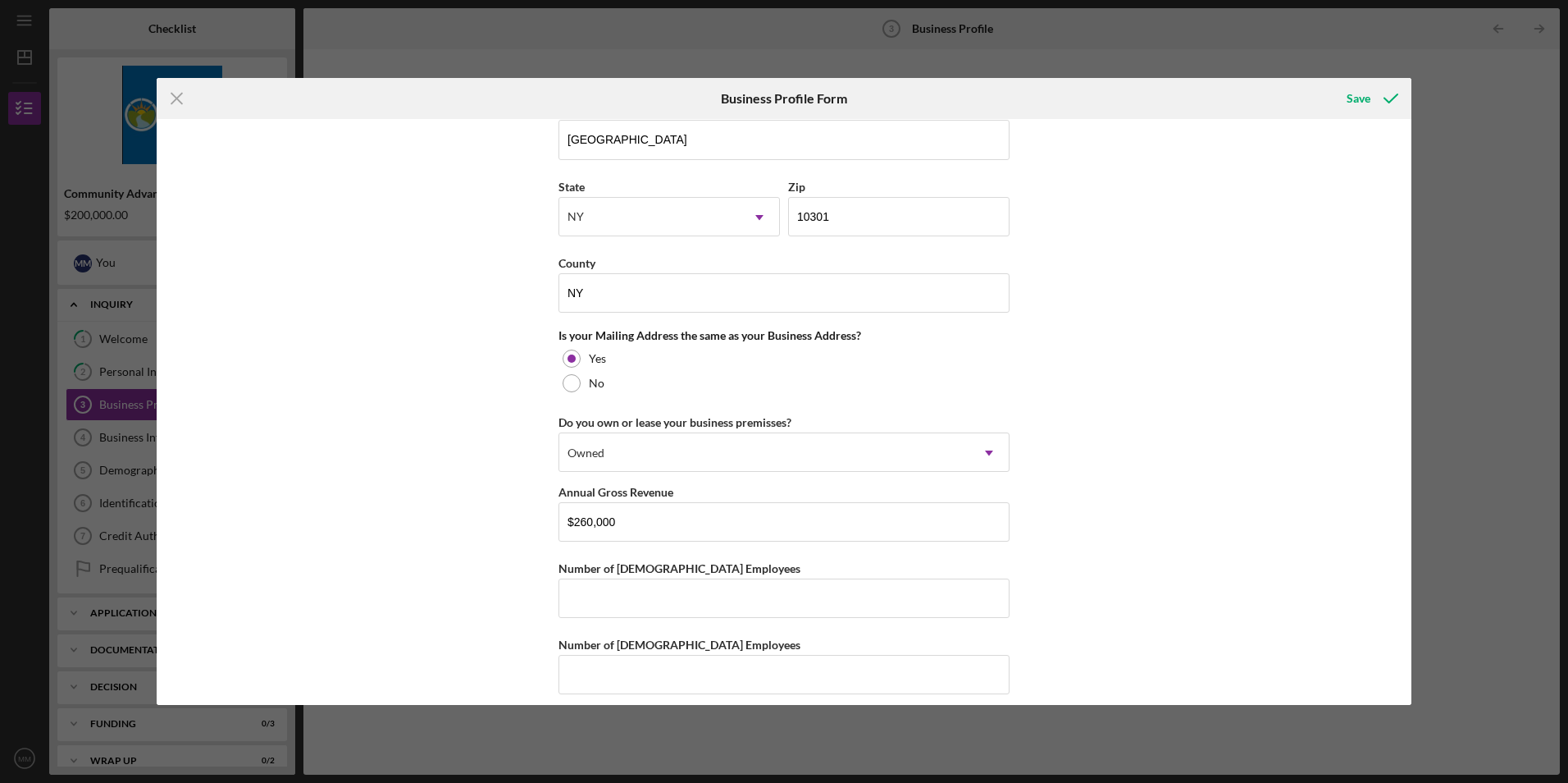
scroll to position [1093, 0]
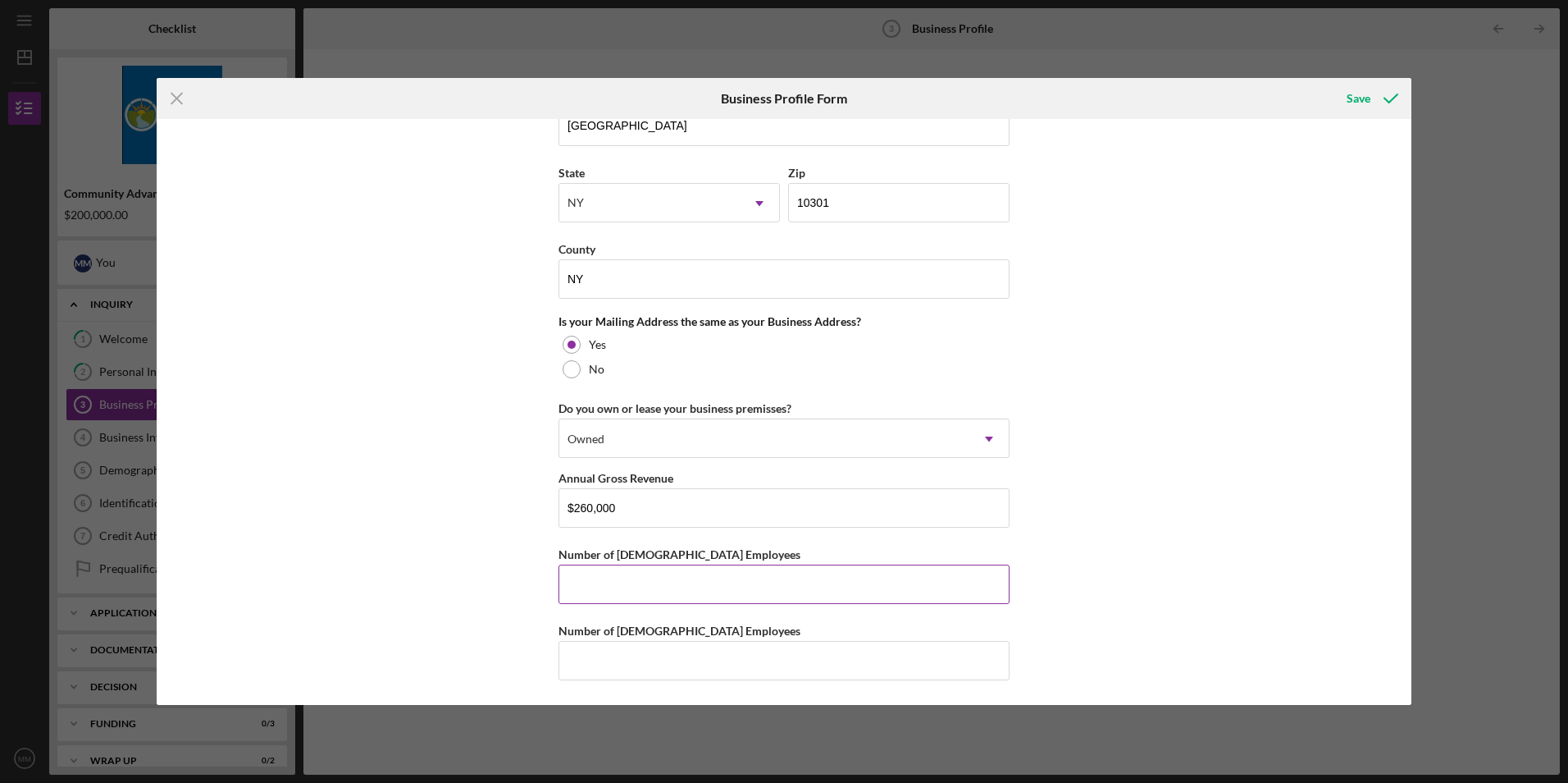
click at [671, 594] on input "Number of [DEMOGRAPHIC_DATA] Employees" at bounding box center [784, 583] width 451 height 39
type input "0"
click at [647, 661] on input "Number of [DEMOGRAPHIC_DATA] Employees" at bounding box center [784, 660] width 451 height 39
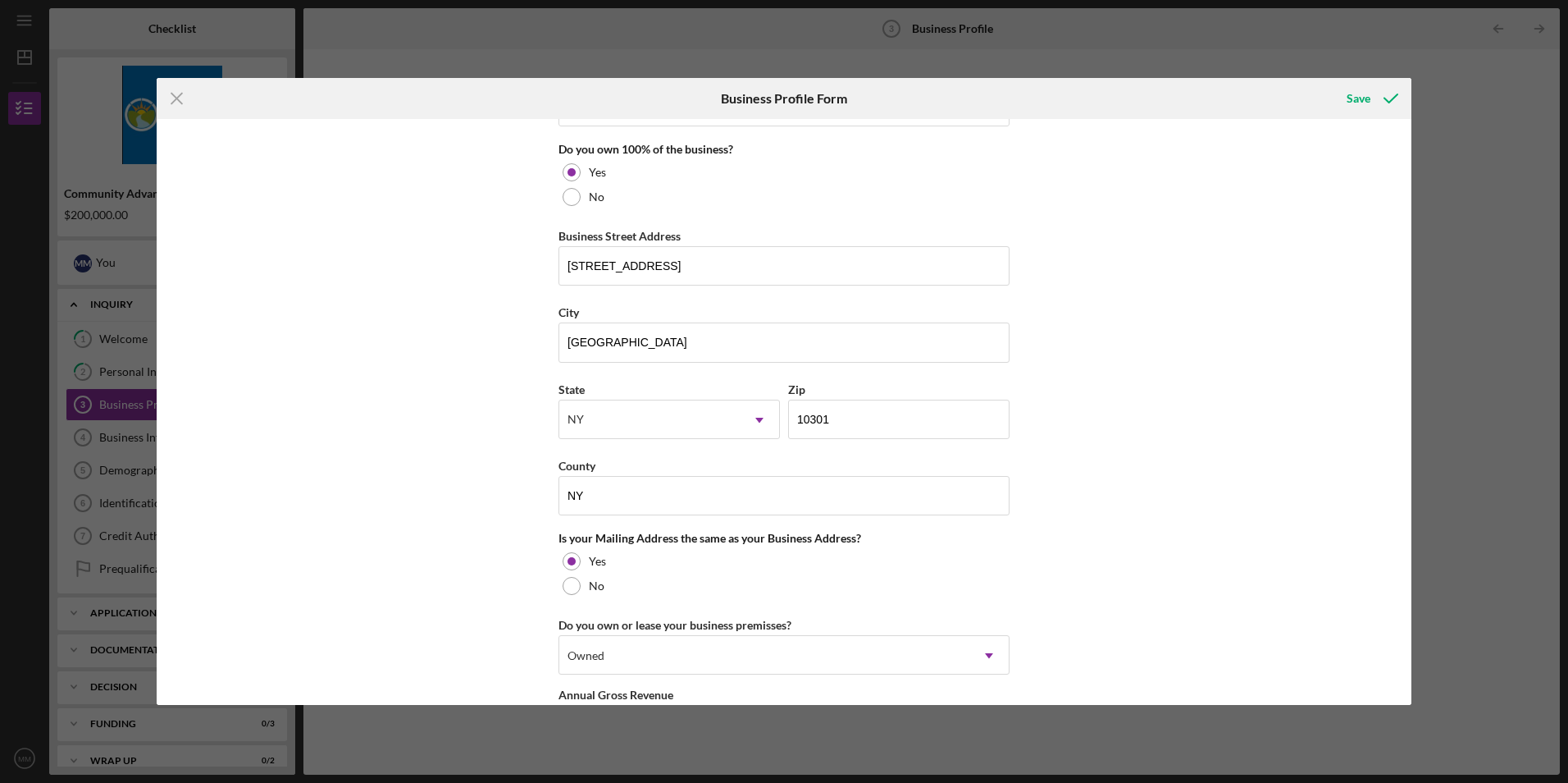
scroll to position [903, 0]
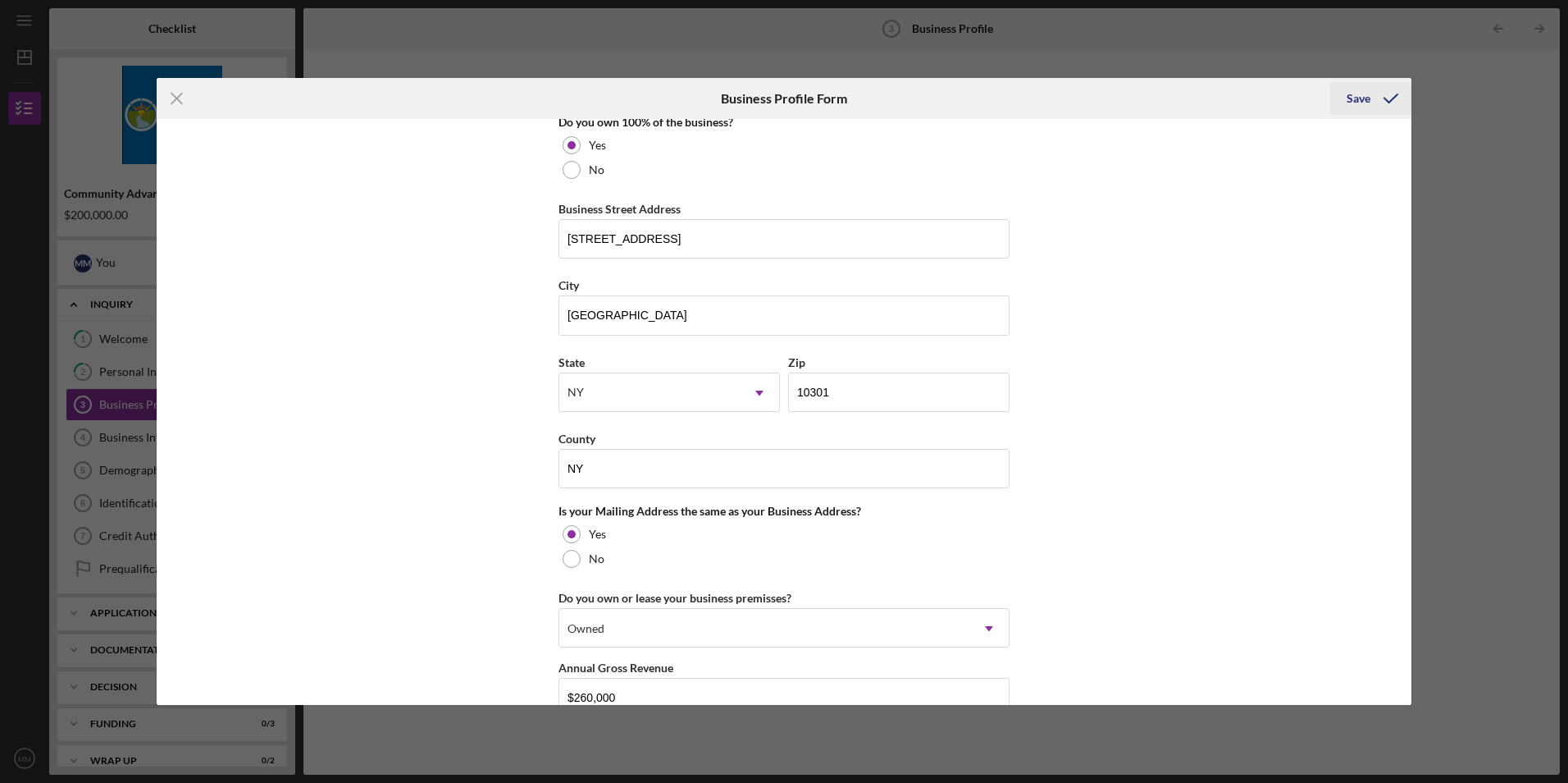
type input "0"
click at [1353, 91] on div "Save" at bounding box center [1358, 98] width 24 height 33
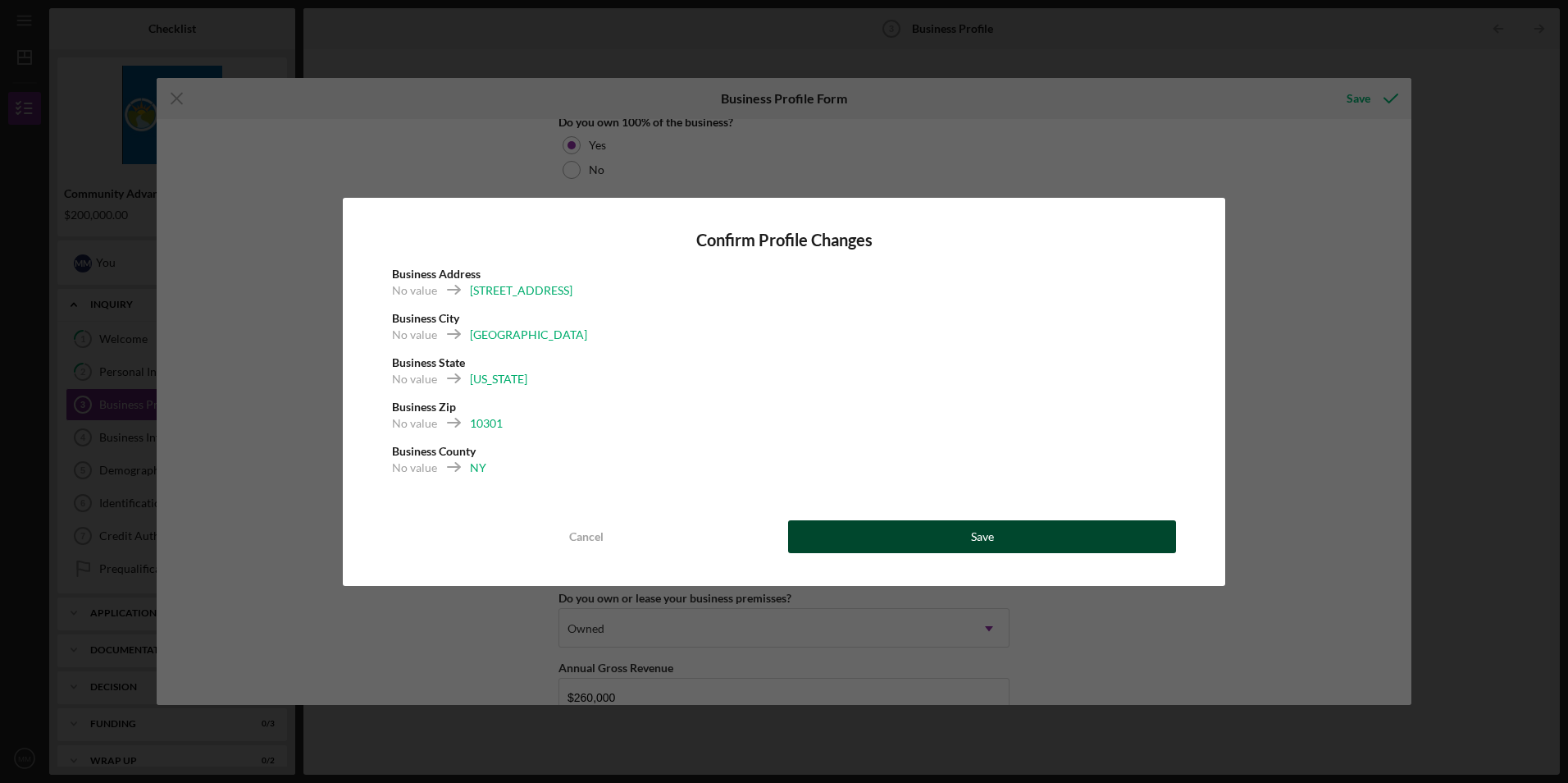
click at [976, 536] on div "Save" at bounding box center [983, 537] width 23 height 33
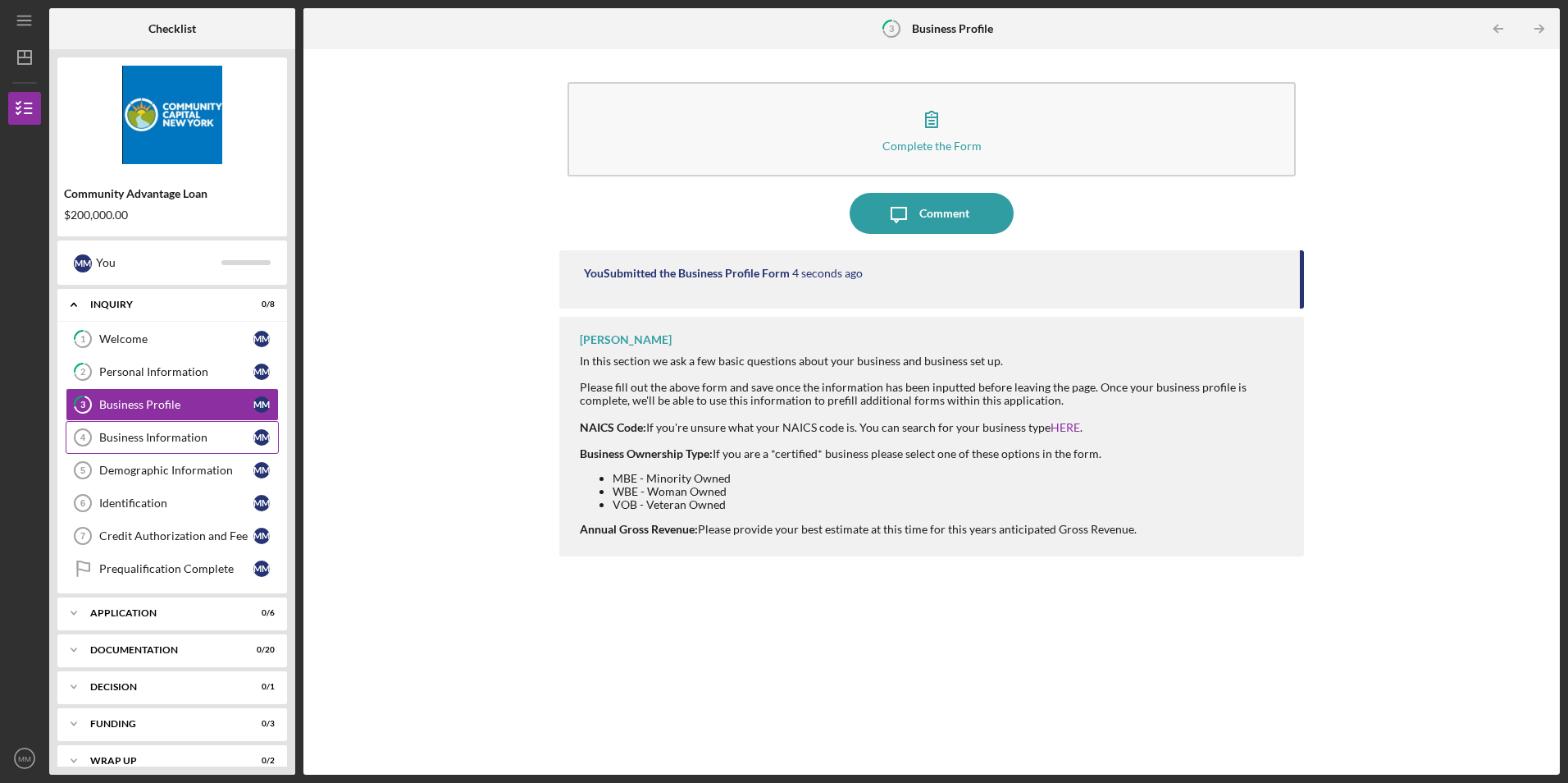
click at [171, 443] on div "Business Information" at bounding box center [177, 437] width 154 height 13
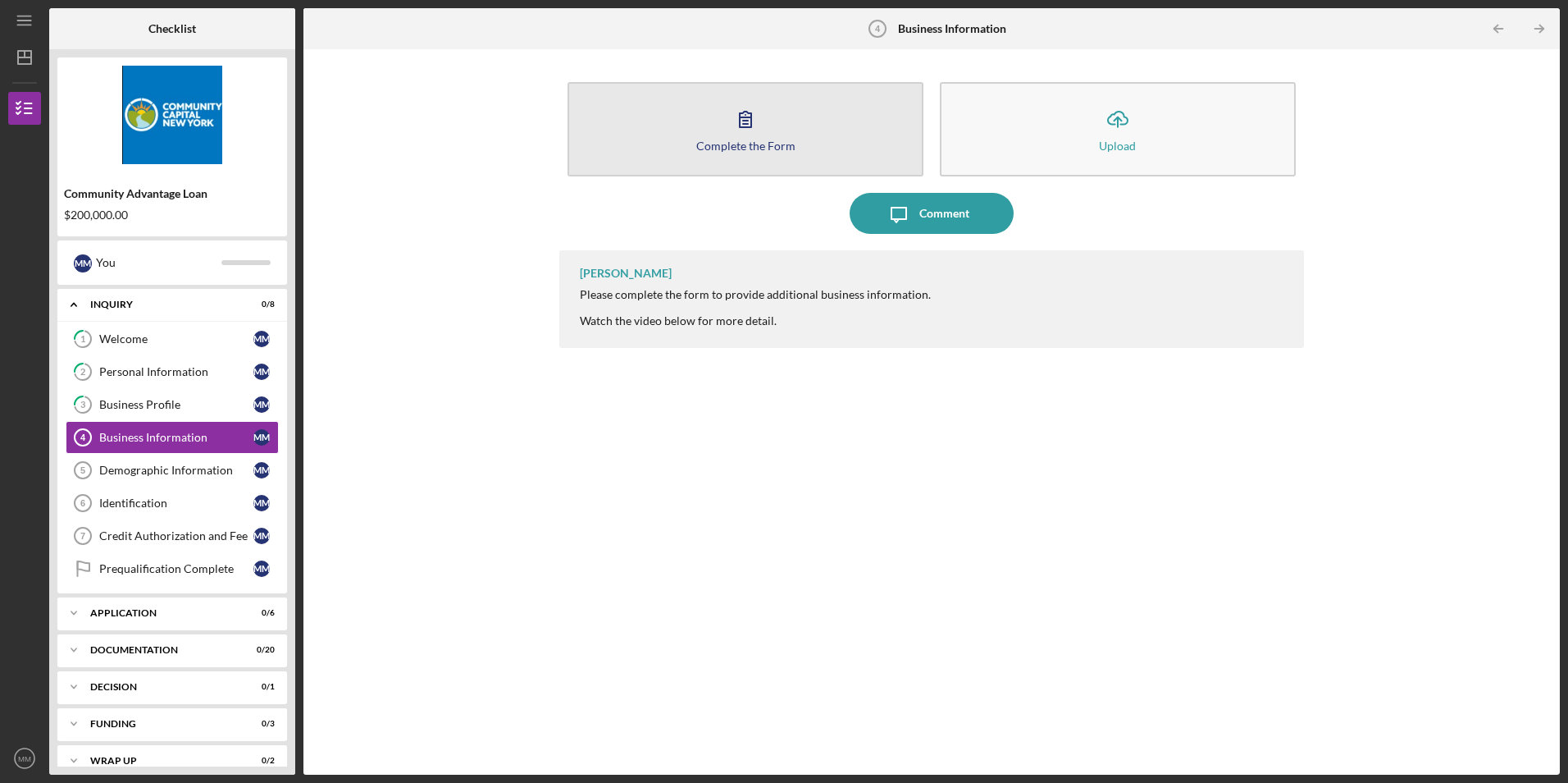
click at [719, 137] on button "Complete the Form Form" at bounding box center [746, 128] width 356 height 94
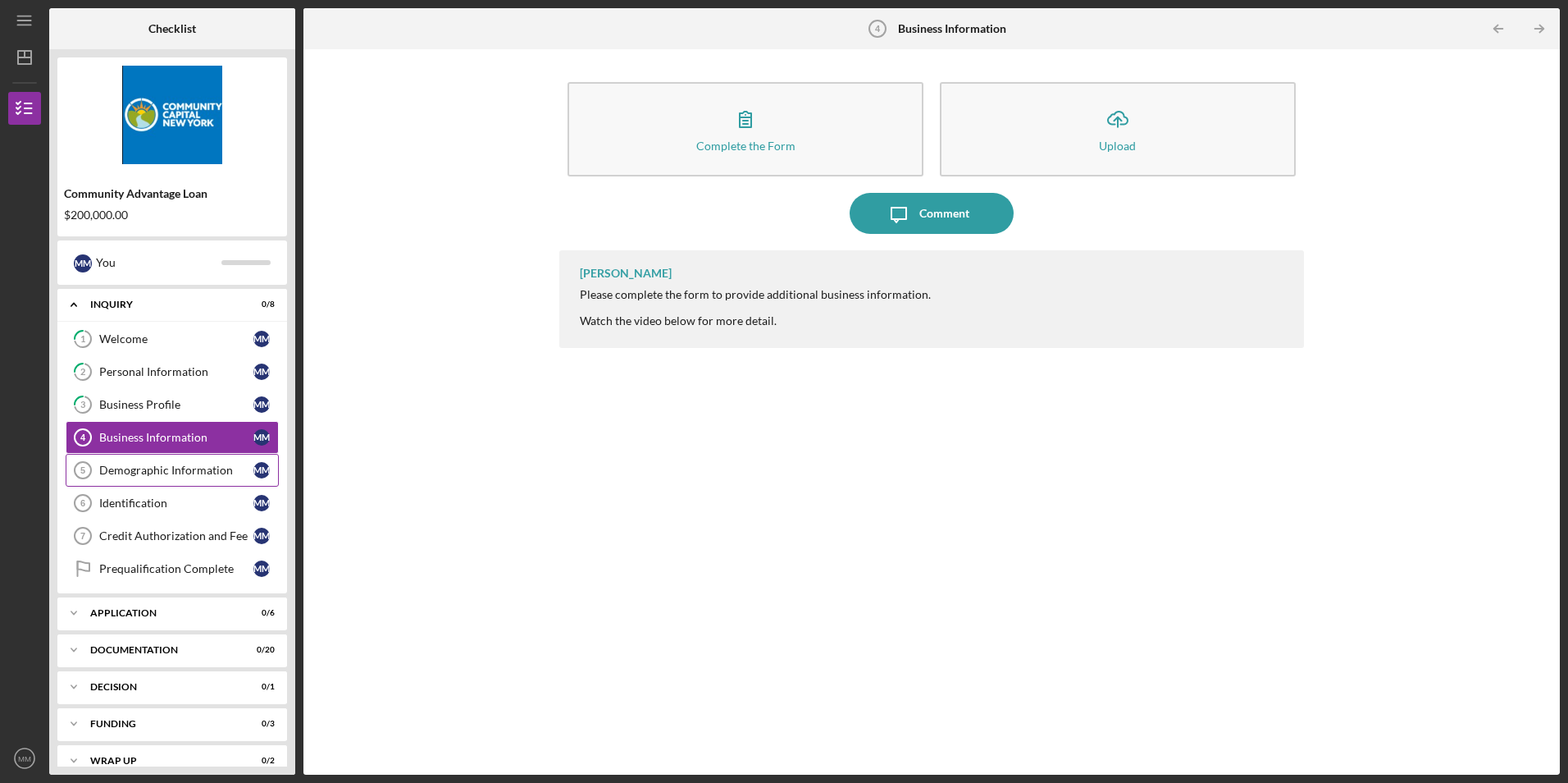
click at [154, 467] on div "Demographic Information" at bounding box center [177, 470] width 154 height 13
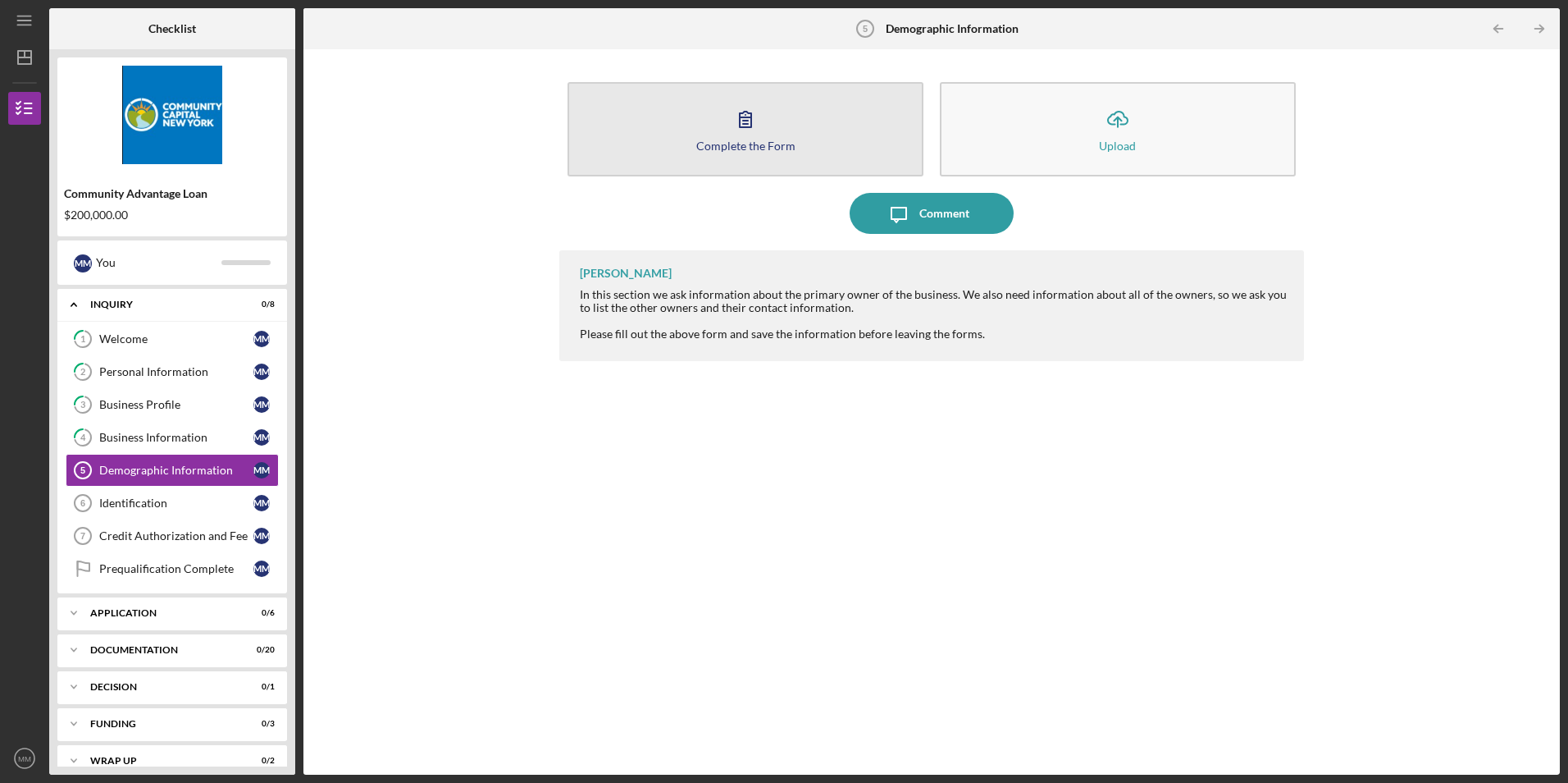
click at [767, 129] on button "Complete the Form Form" at bounding box center [746, 128] width 356 height 94
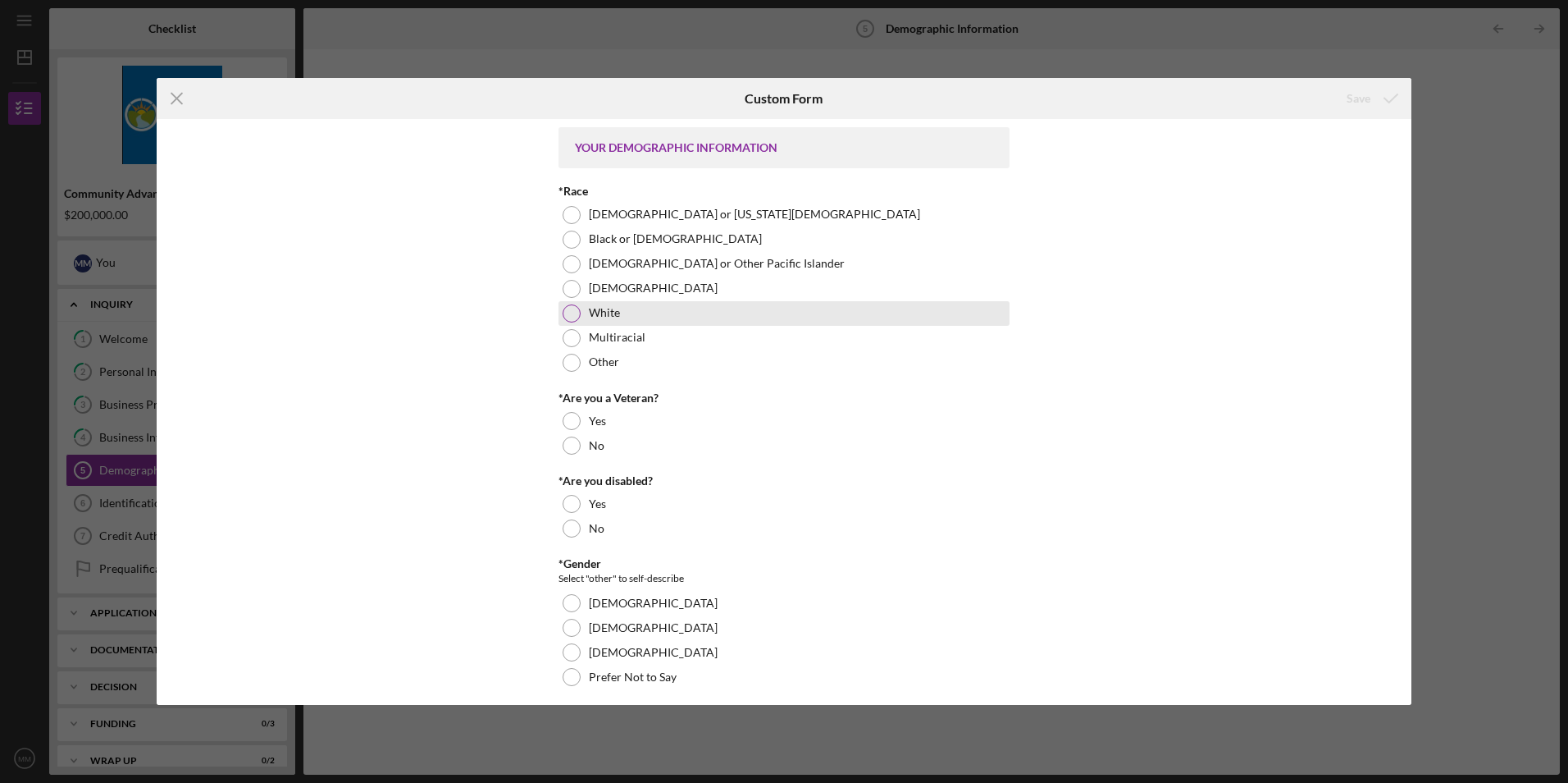
click at [576, 312] on div at bounding box center [572, 313] width 18 height 18
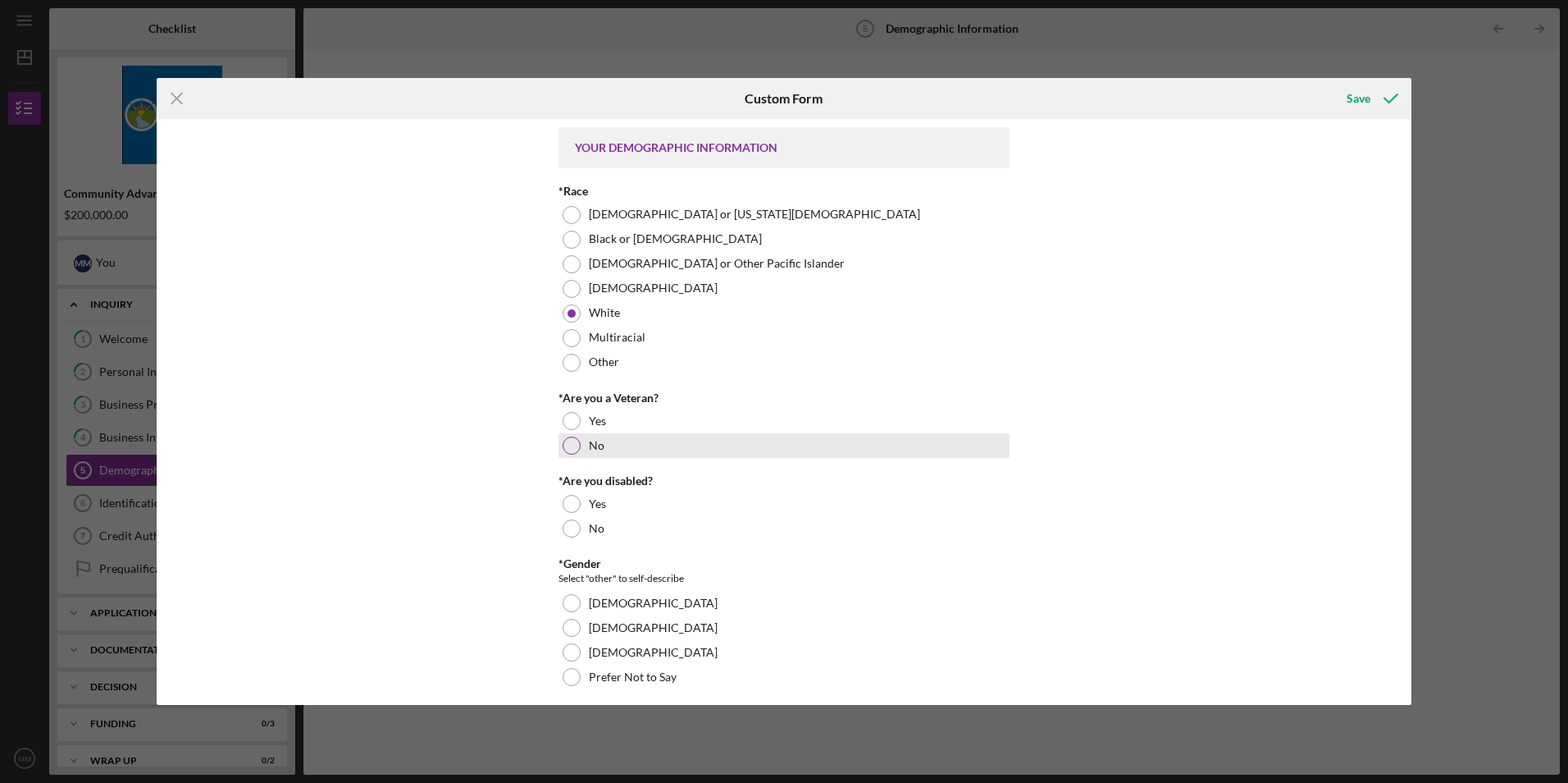
click at [569, 447] on div at bounding box center [572, 445] width 18 height 18
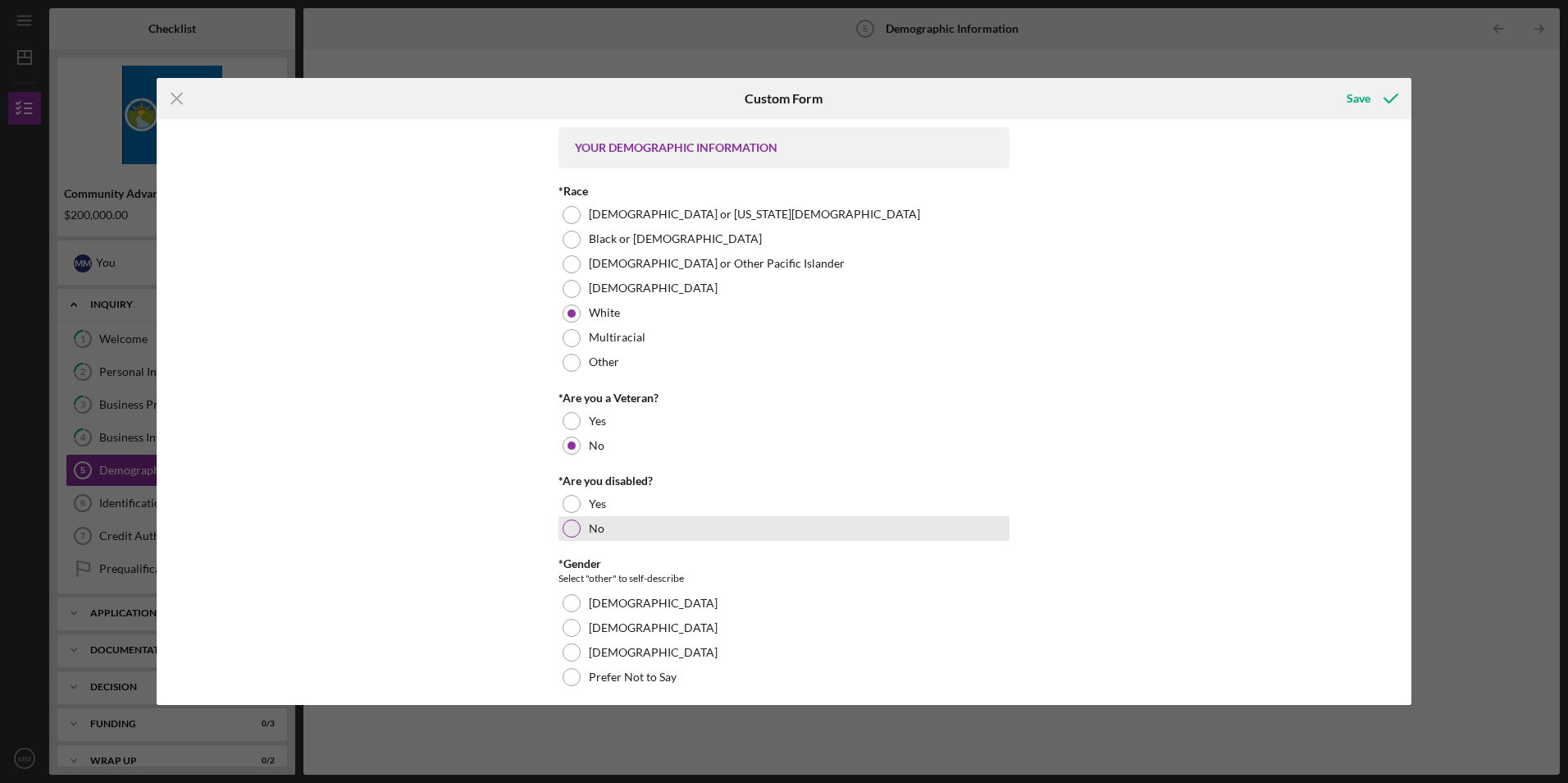
click at [563, 532] on div at bounding box center [572, 528] width 18 height 18
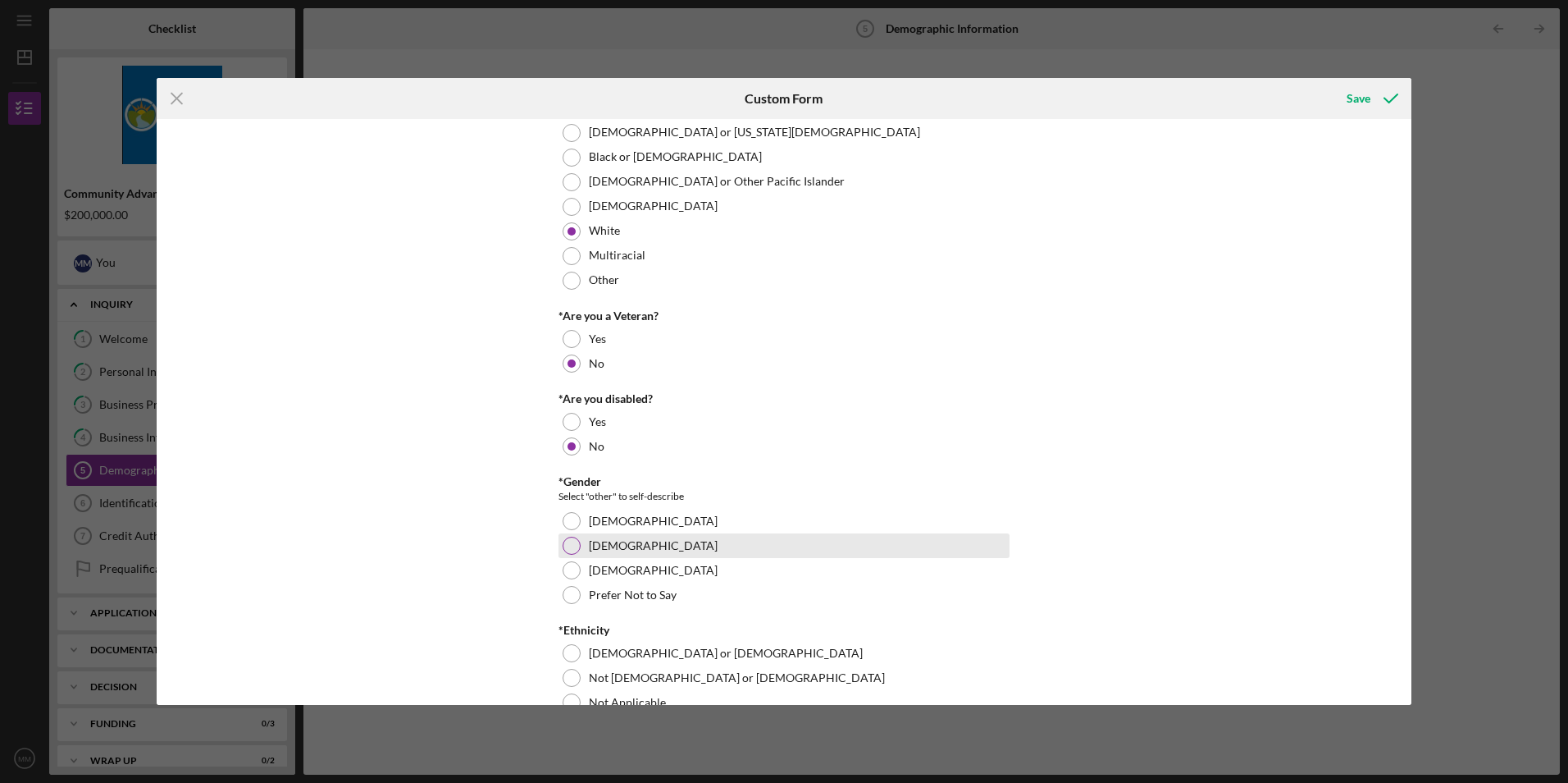
click at [571, 540] on div at bounding box center [572, 545] width 18 height 18
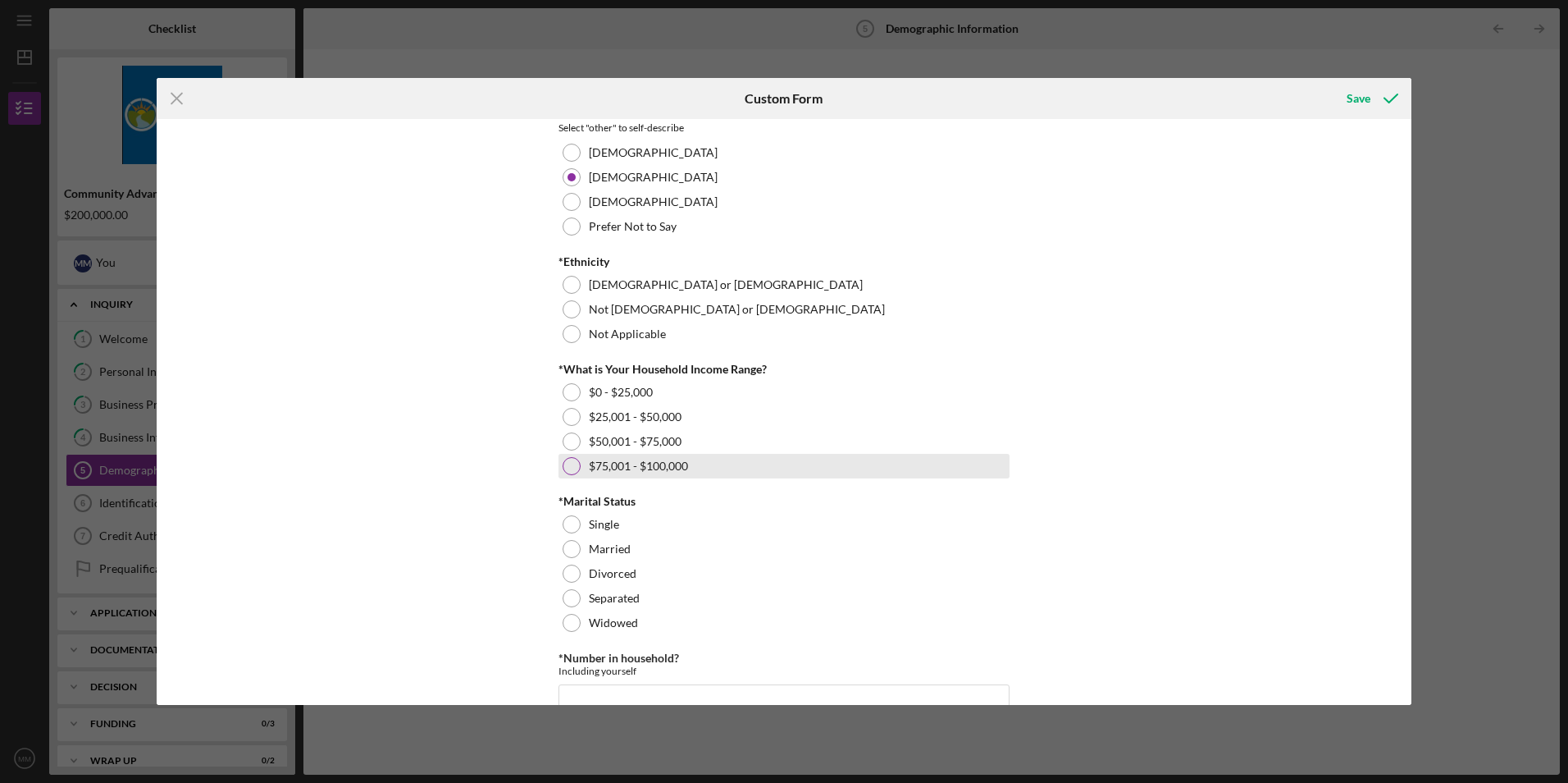
scroll to position [492, 0]
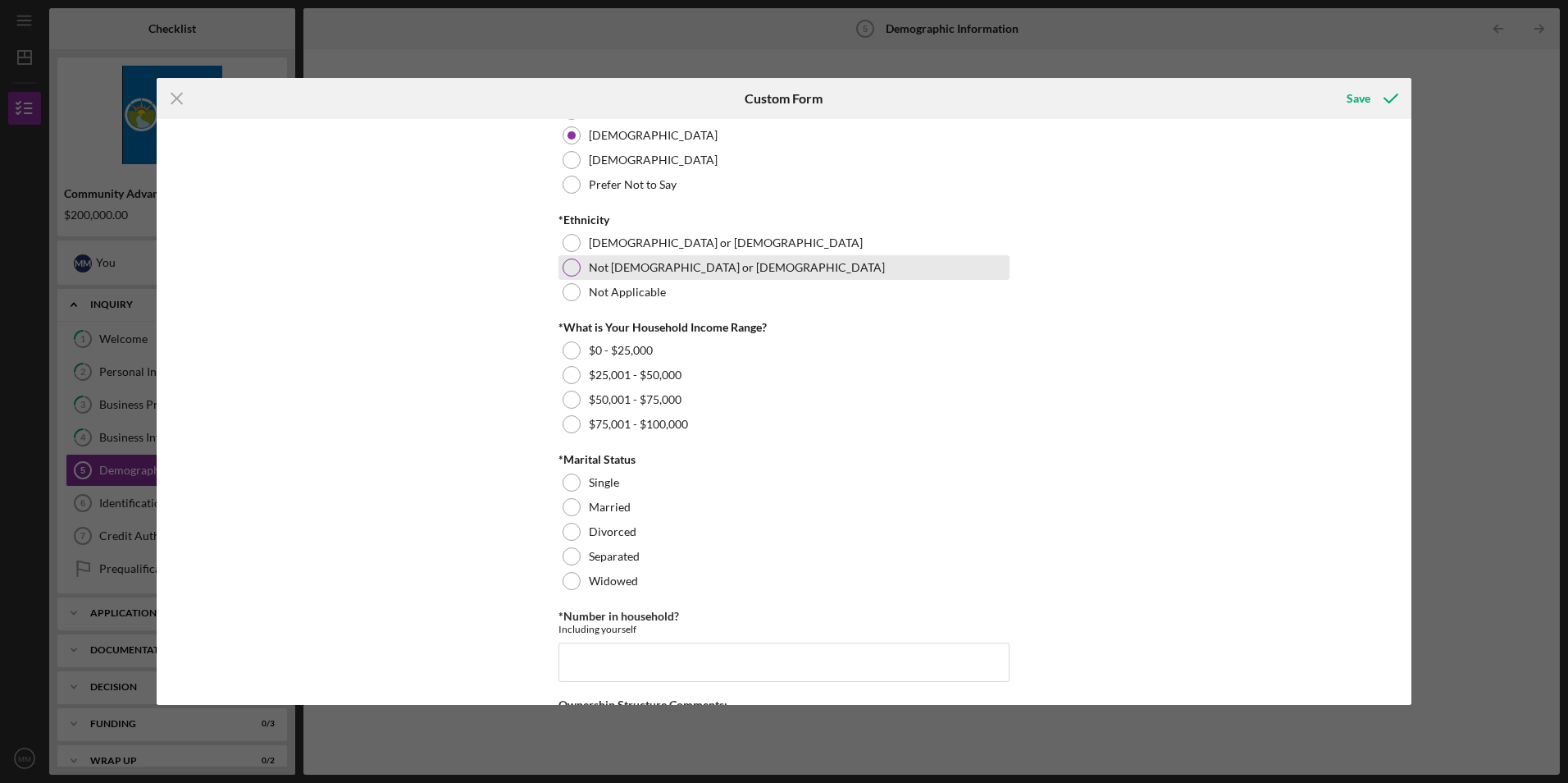
click at [572, 272] on div at bounding box center [572, 267] width 18 height 18
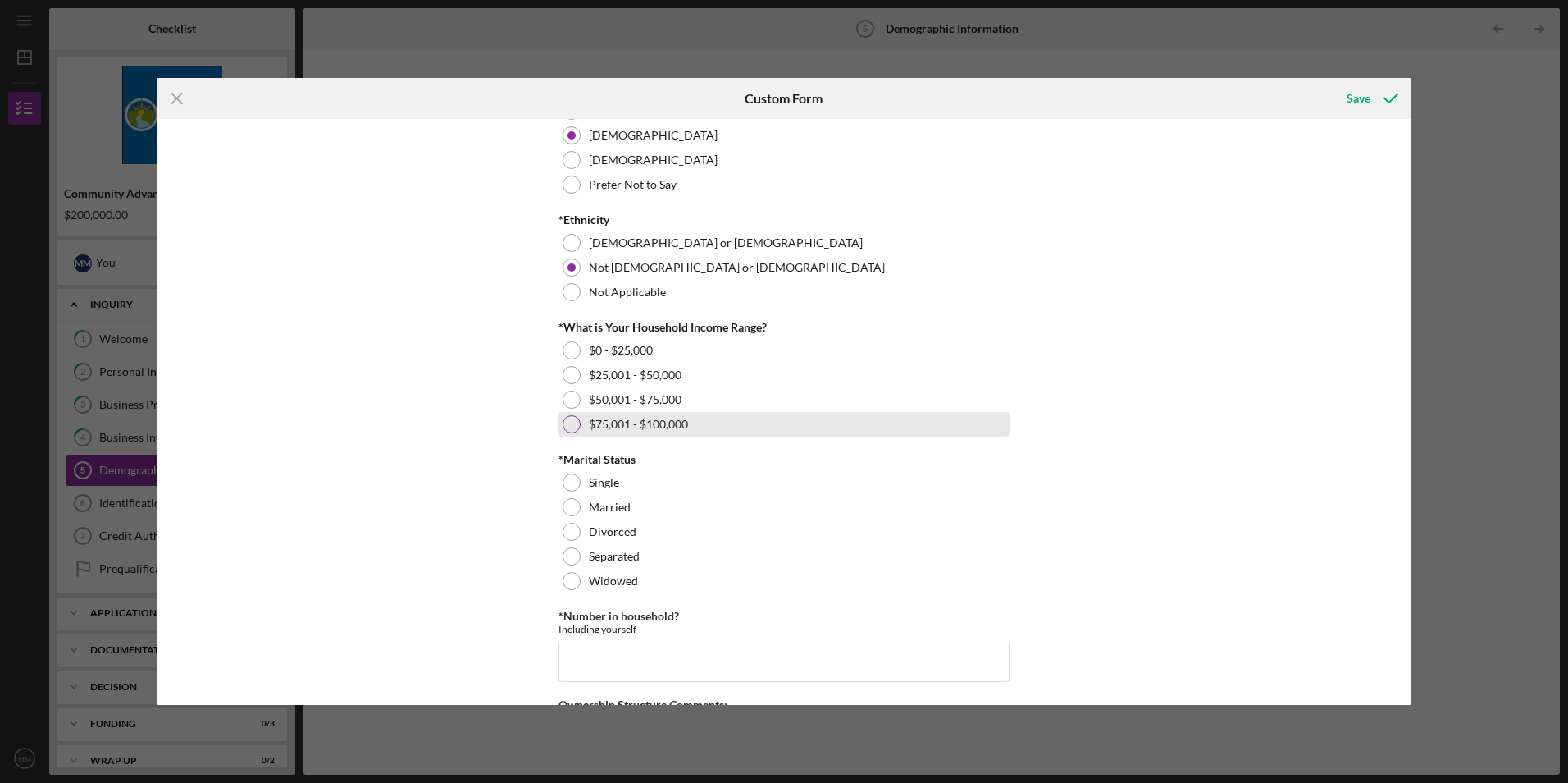
click at [569, 430] on div at bounding box center [572, 424] width 18 height 18
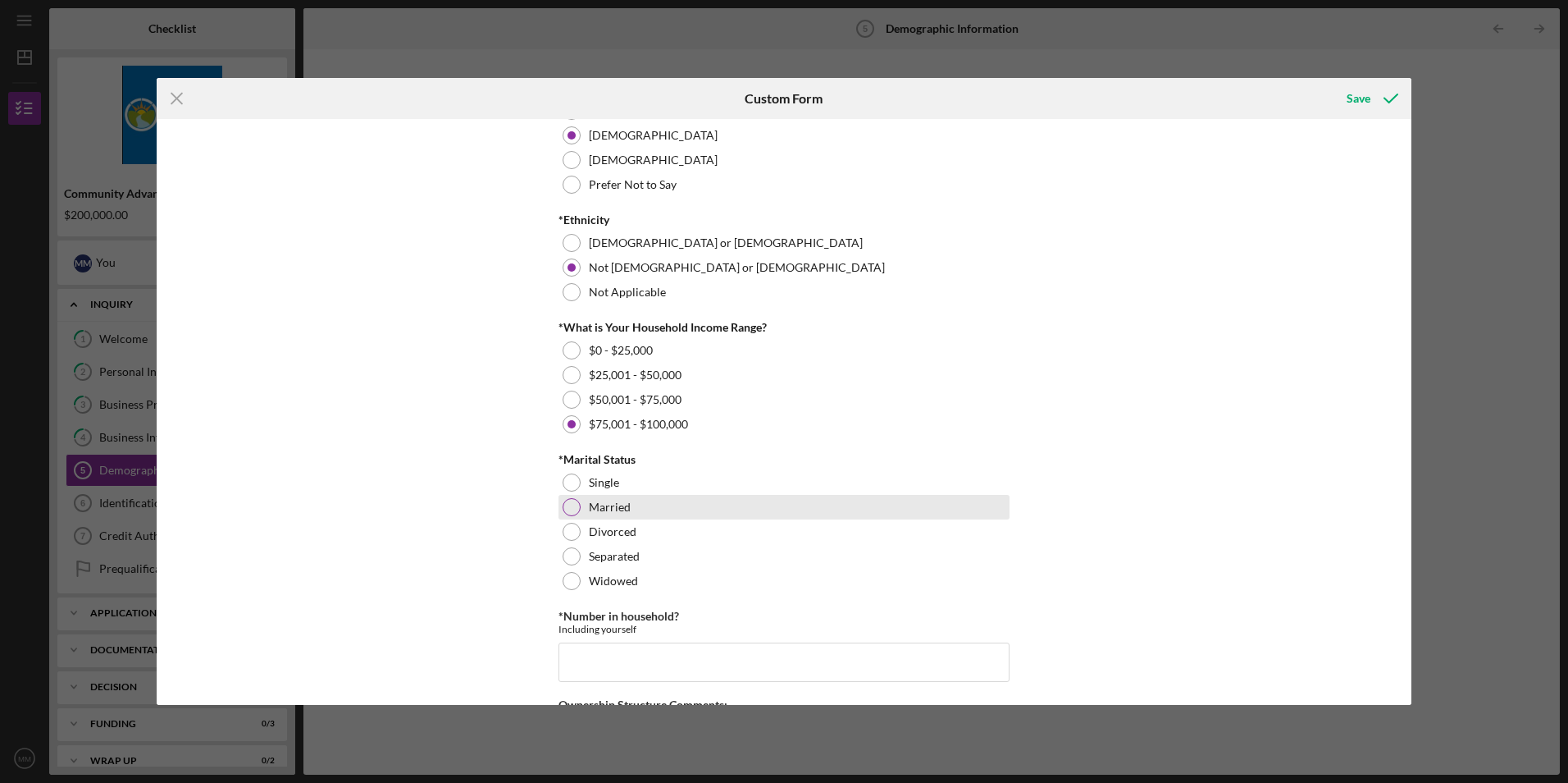
click at [567, 510] on div at bounding box center [572, 506] width 18 height 18
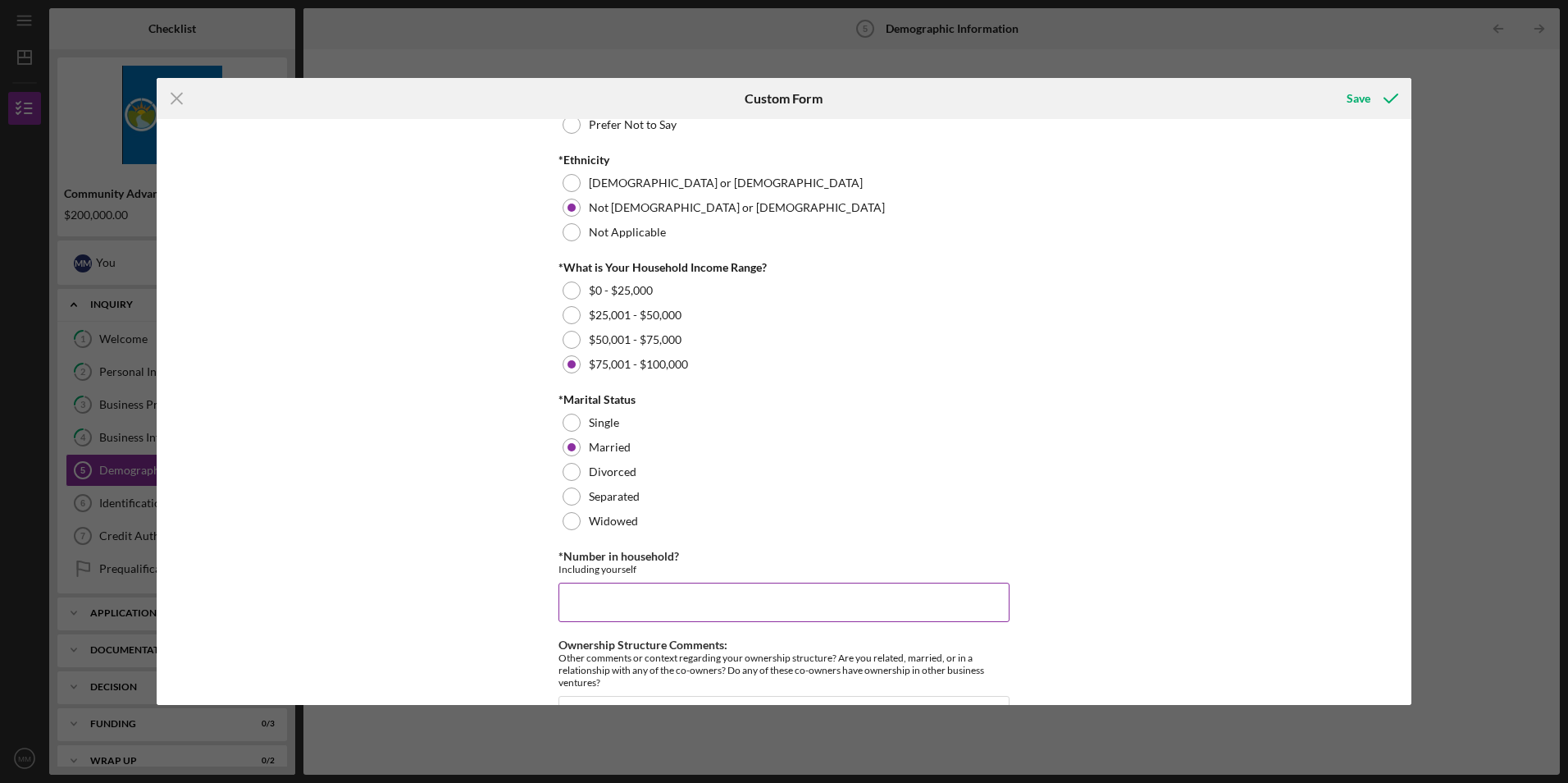
scroll to position [650, 0]
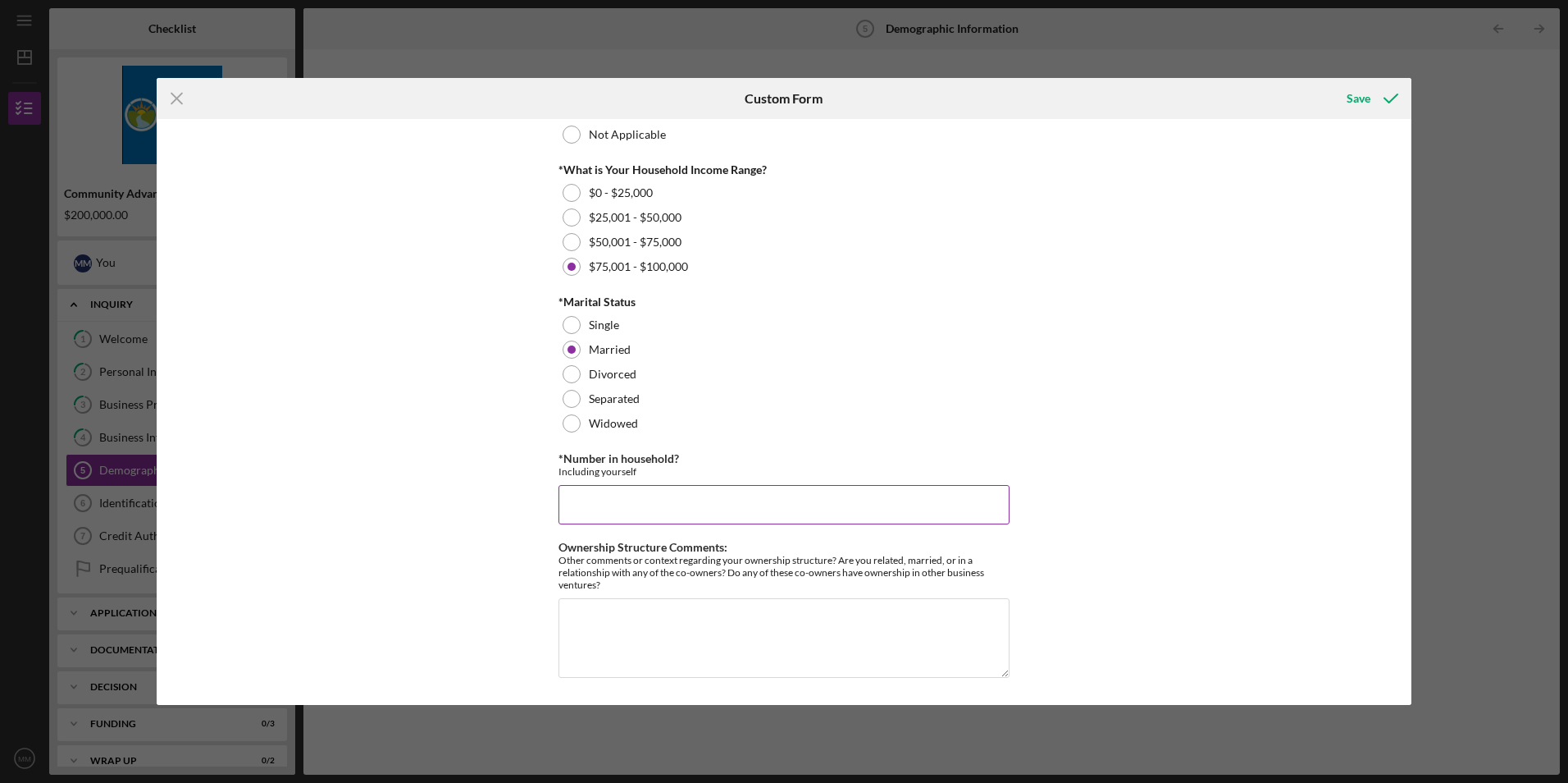
click at [699, 497] on input "*Number in household?" at bounding box center [784, 504] width 451 height 39
type input "4"
click at [1356, 105] on div "Save" at bounding box center [1358, 98] width 24 height 33
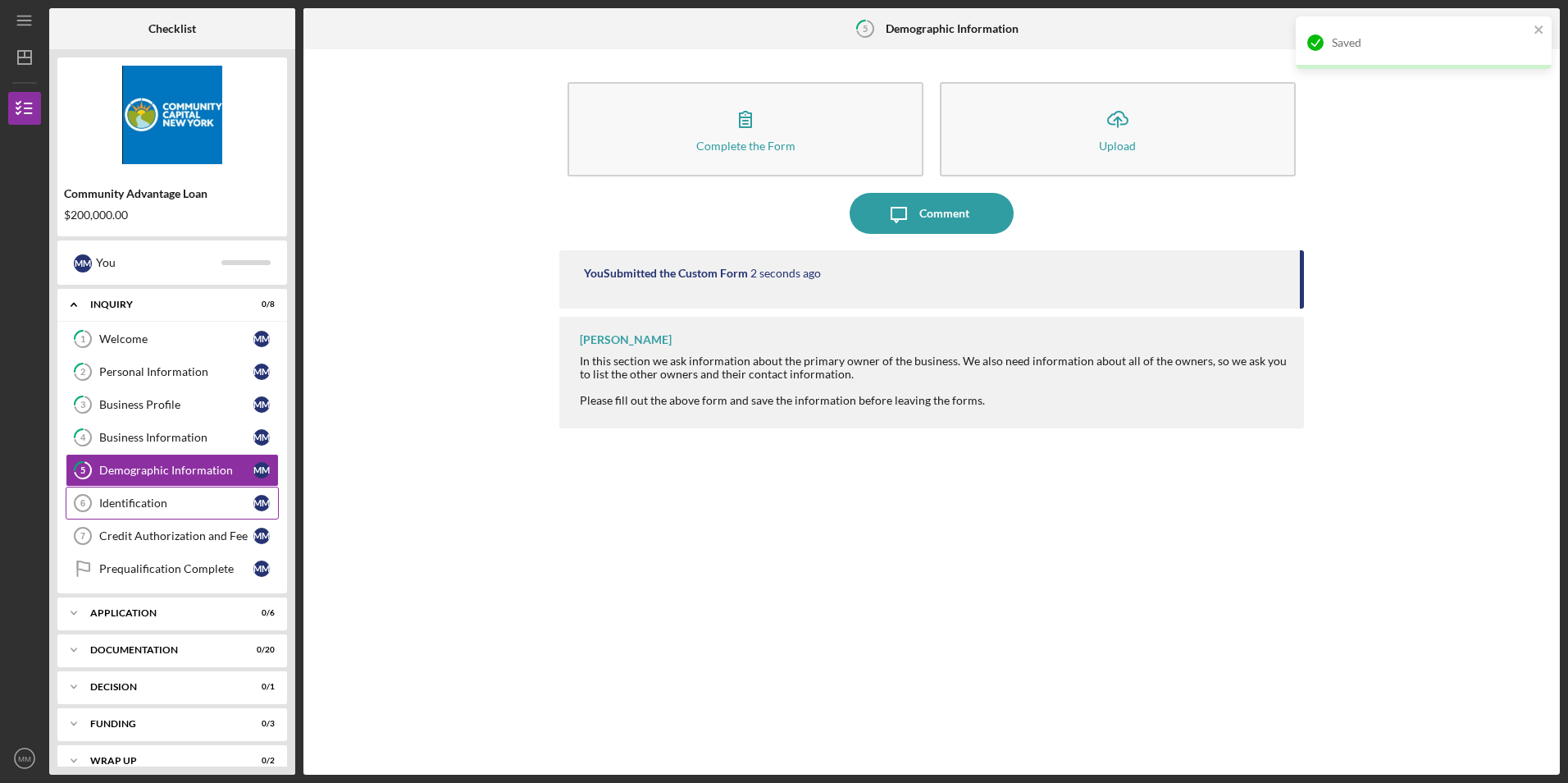
click at [139, 508] on div "Identification" at bounding box center [177, 504] width 154 height 13
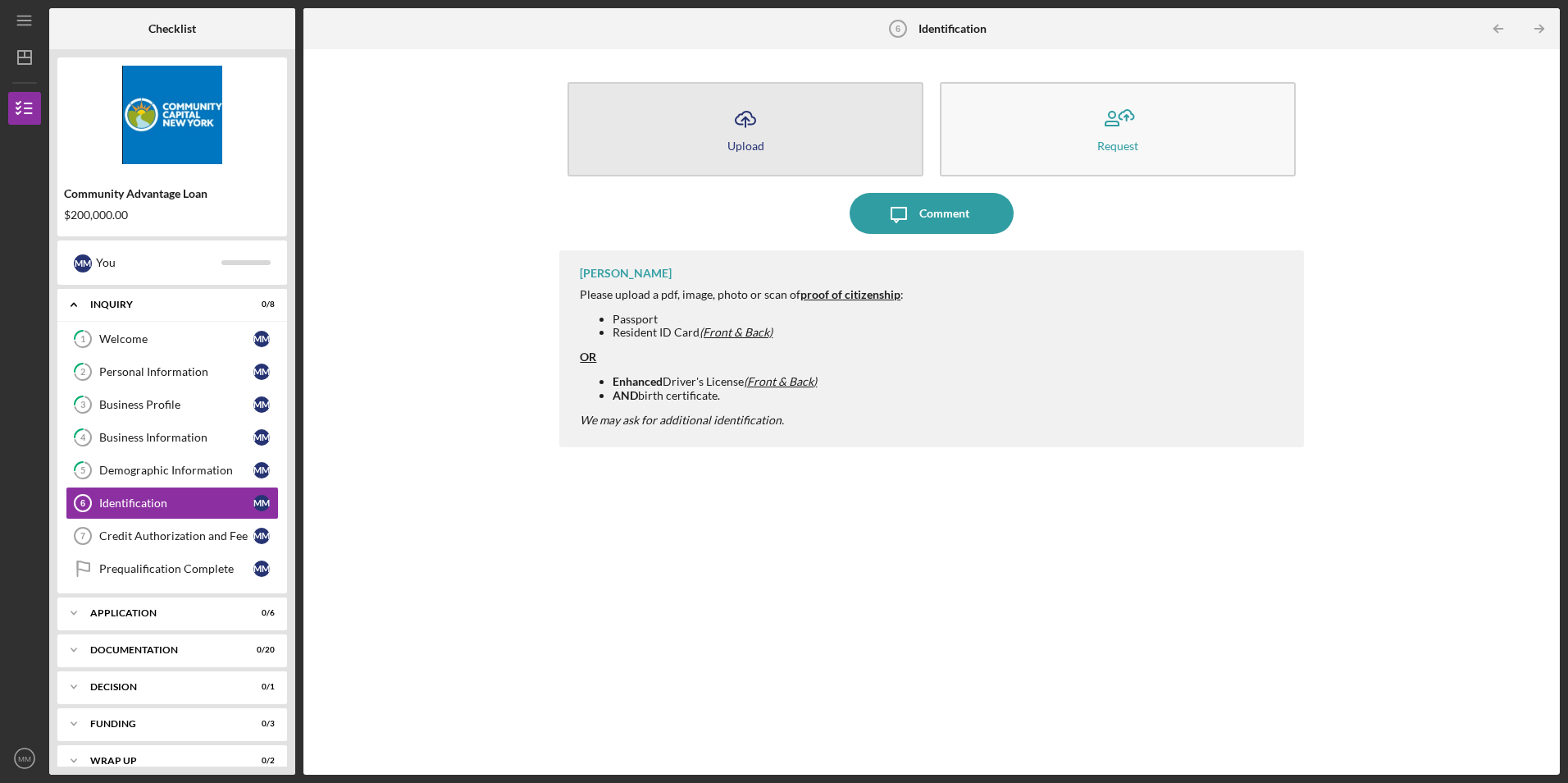
click at [827, 143] on button "Icon/Upload Upload" at bounding box center [746, 128] width 356 height 94
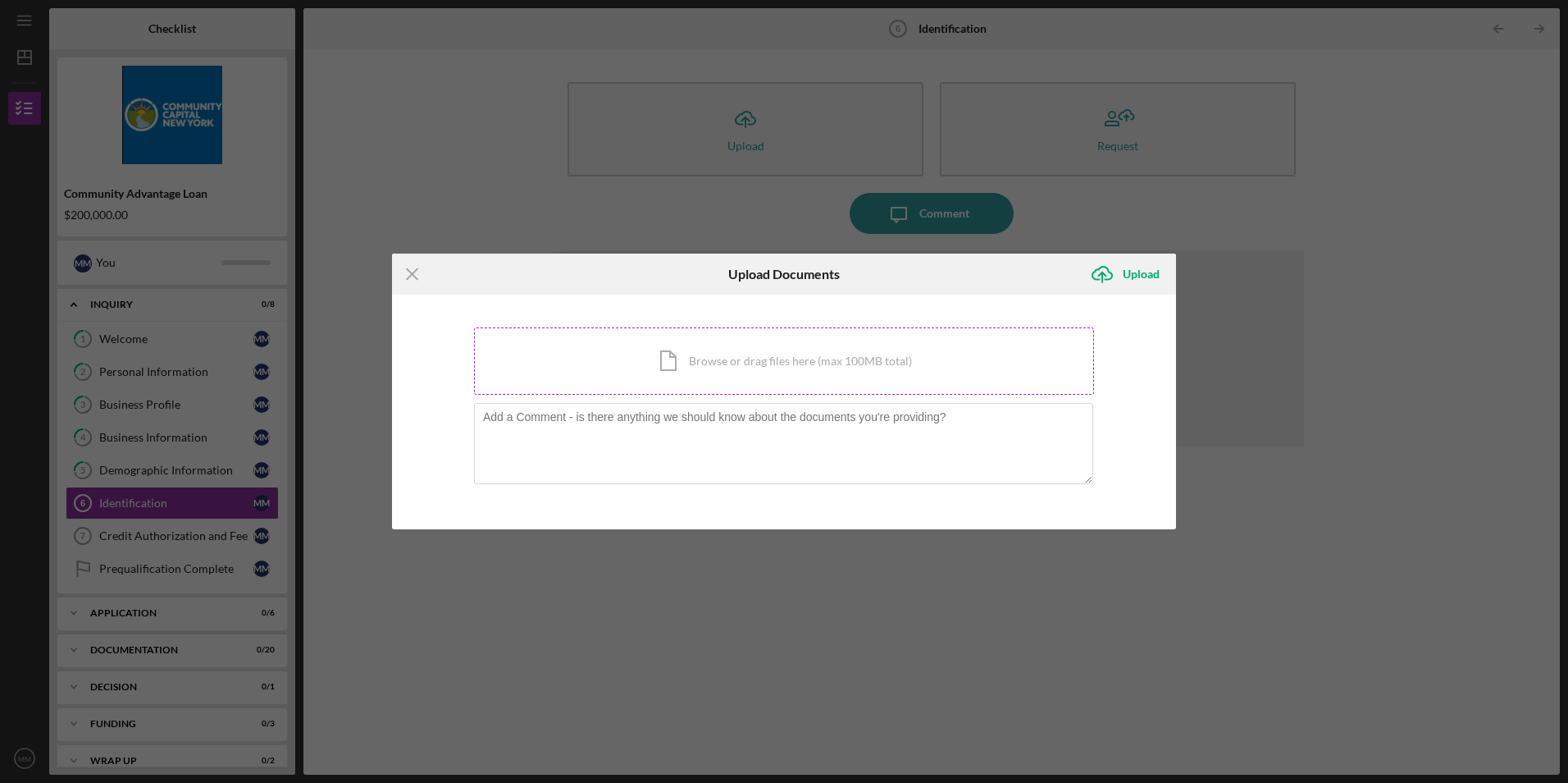
click at [695, 358] on div "Icon/Document Browse or drag files here (max 100MB total) Tap to choose files o…" at bounding box center [784, 361] width 620 height 67
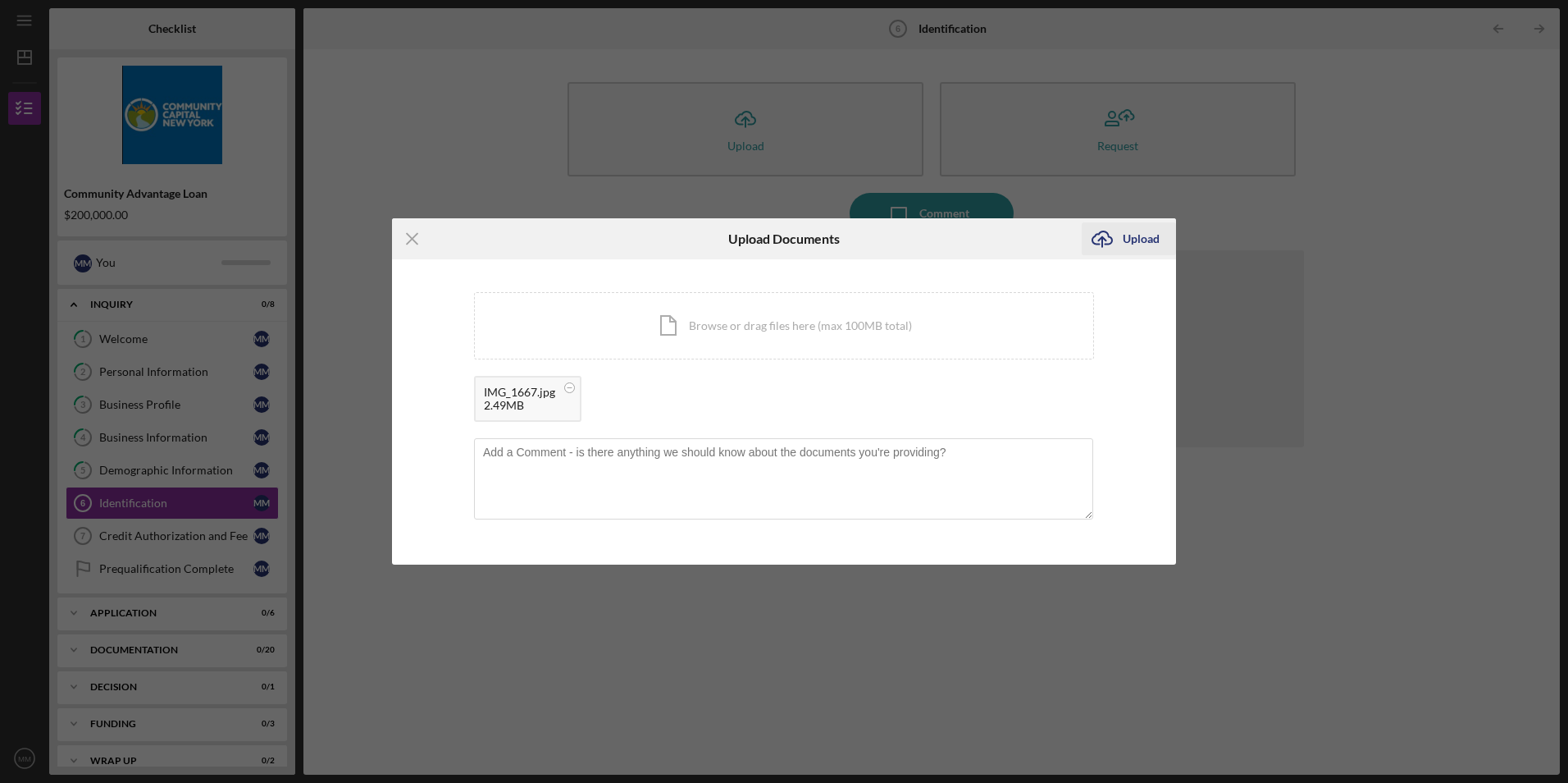
click at [1127, 241] on div "Upload" at bounding box center [1141, 239] width 37 height 33
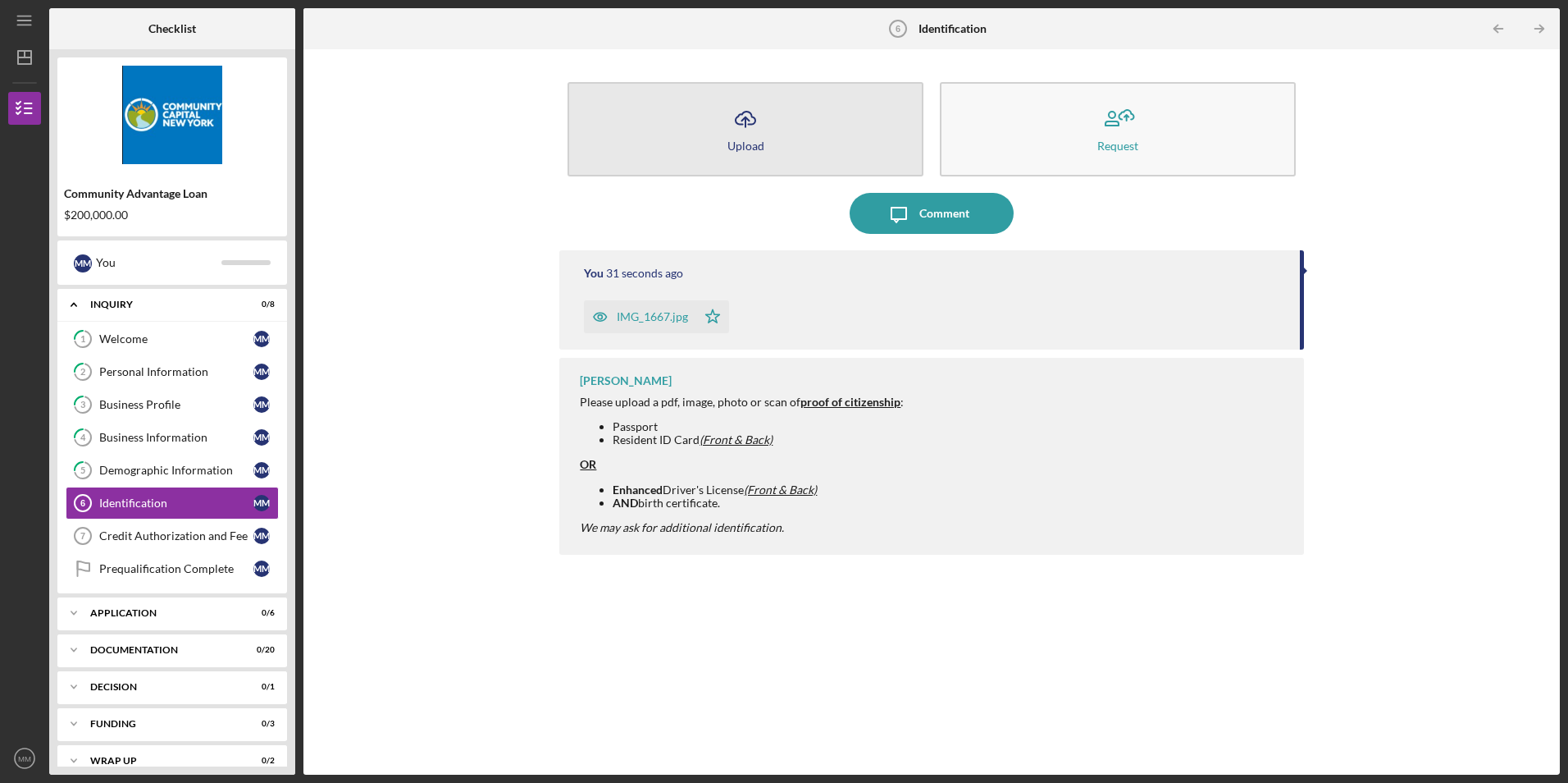
click at [773, 129] on button "Icon/Upload Upload" at bounding box center [746, 128] width 356 height 94
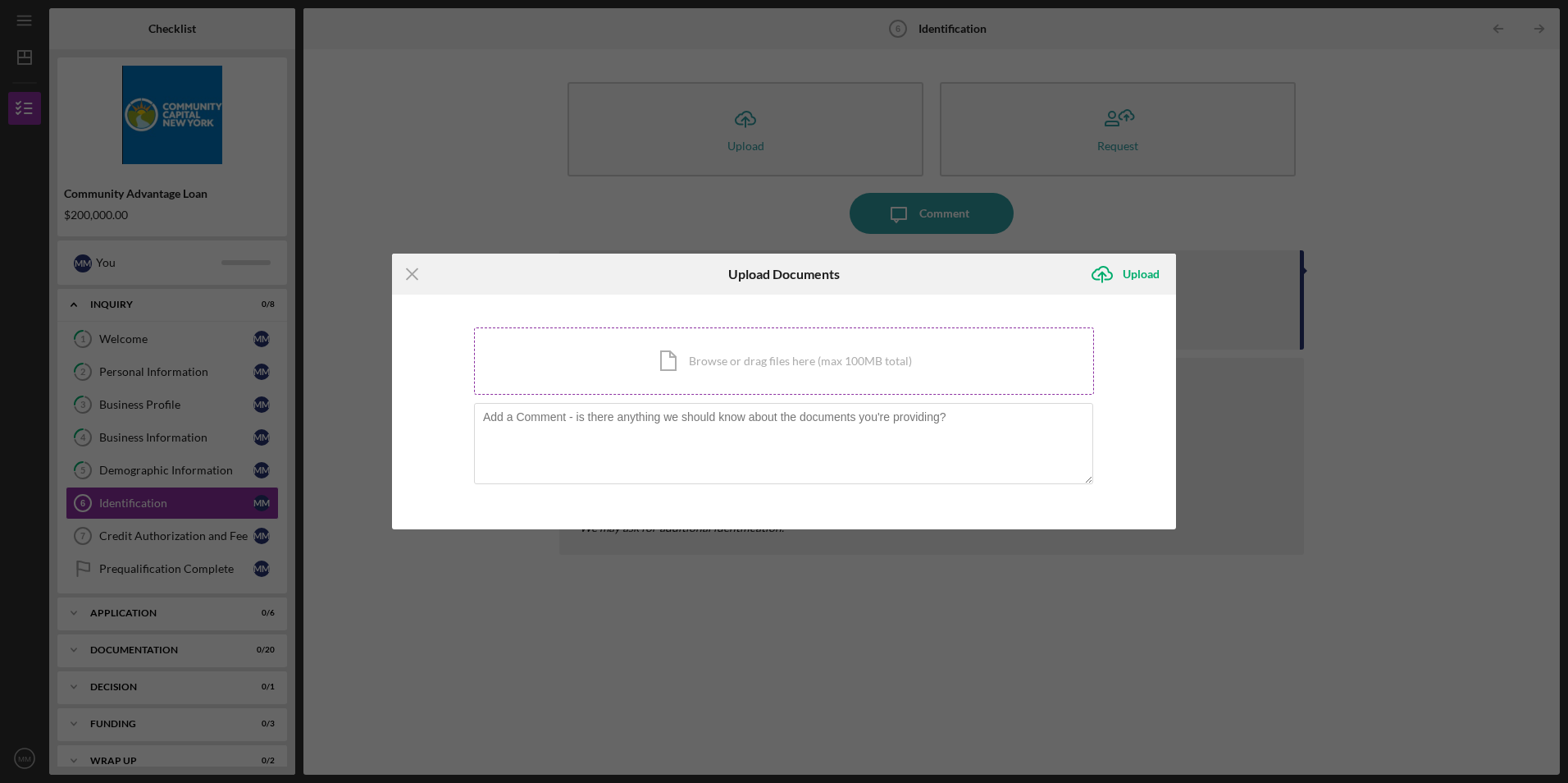
click at [711, 356] on div "Icon/Document Browse or drag files here (max 100MB total) Tap to choose files o…" at bounding box center [784, 361] width 620 height 67
click at [1460, 430] on div "Icon/Menu Close Upload Documents Icon/Upload Upload You're uploading documents …" at bounding box center [784, 392] width 1568 height 783
drag, startPoint x: 1419, startPoint y: 364, endPoint x: 668, endPoint y: 273, distance: 756.5
click at [1413, 363] on div "Icon/Menu Close Upload Documents Icon/Upload Upload You're uploading documents …" at bounding box center [784, 392] width 1568 height 783
click at [405, 272] on icon "Icon/Menu Close" at bounding box center [412, 274] width 41 height 41
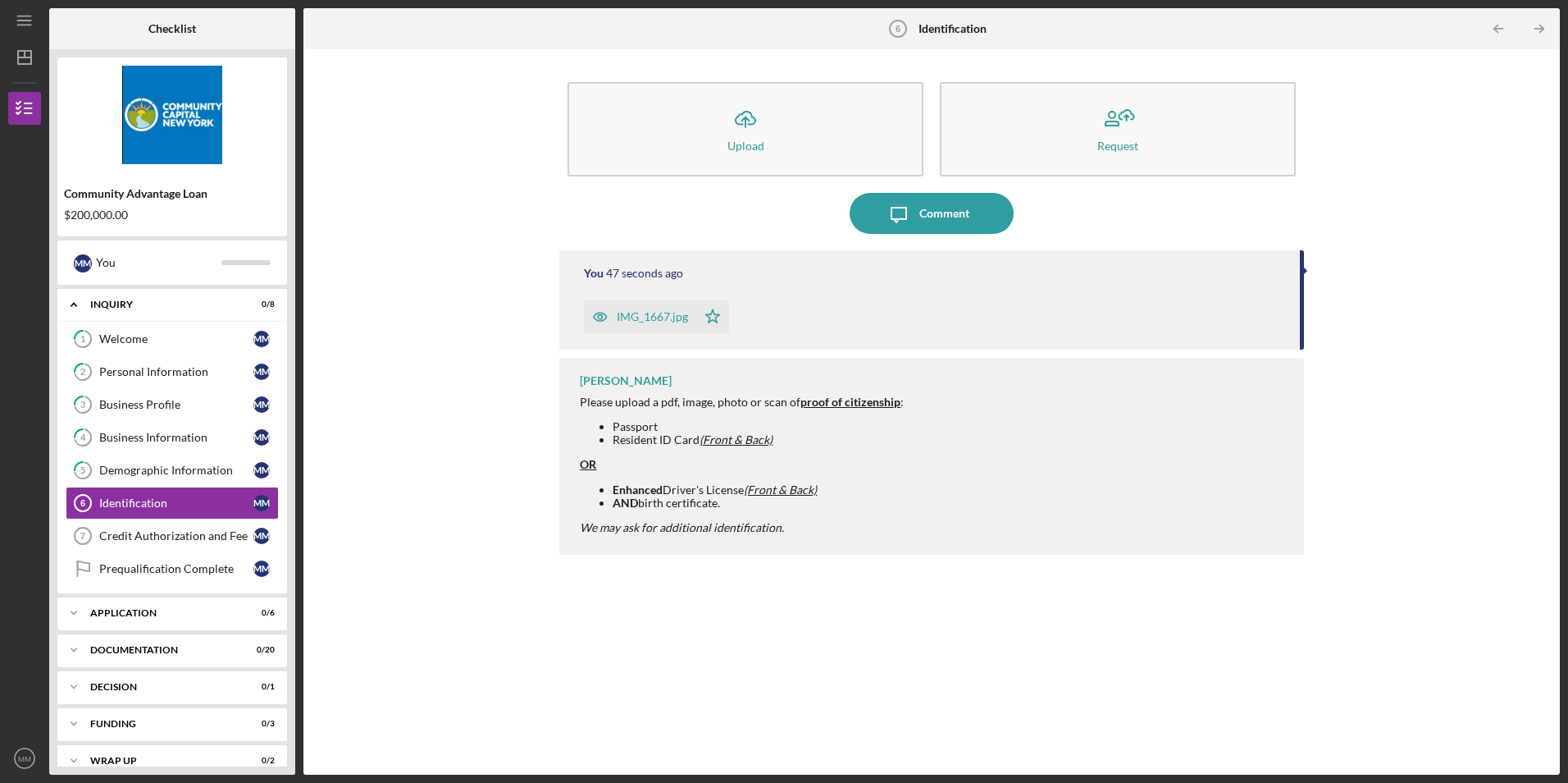
click at [615, 320] on icon "button" at bounding box center [600, 316] width 33 height 33
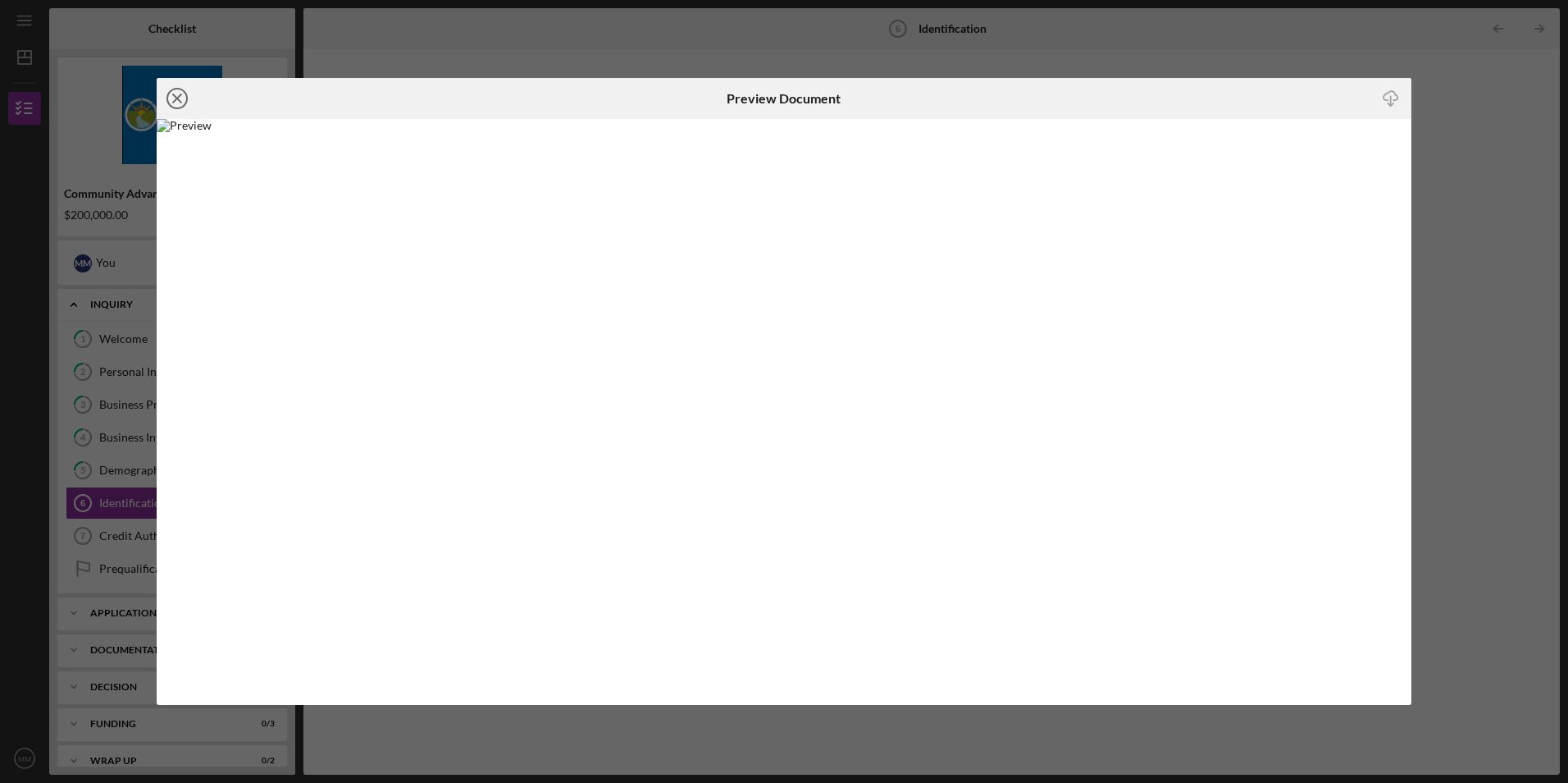
click at [183, 93] on icon "Icon/Close" at bounding box center [177, 98] width 41 height 41
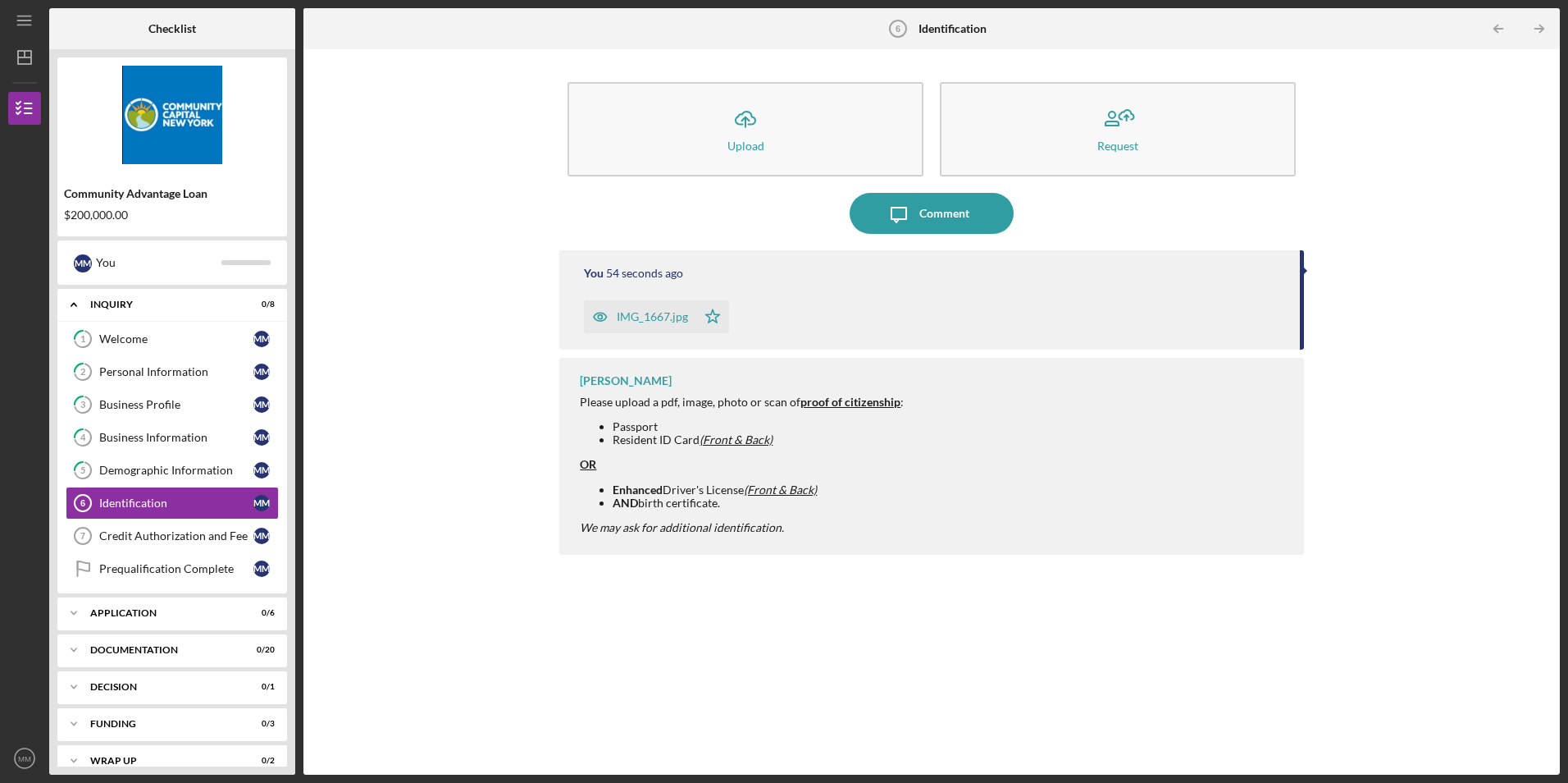
click at [644, 313] on div "IMG_1667.jpg" at bounding box center [652, 316] width 71 height 13
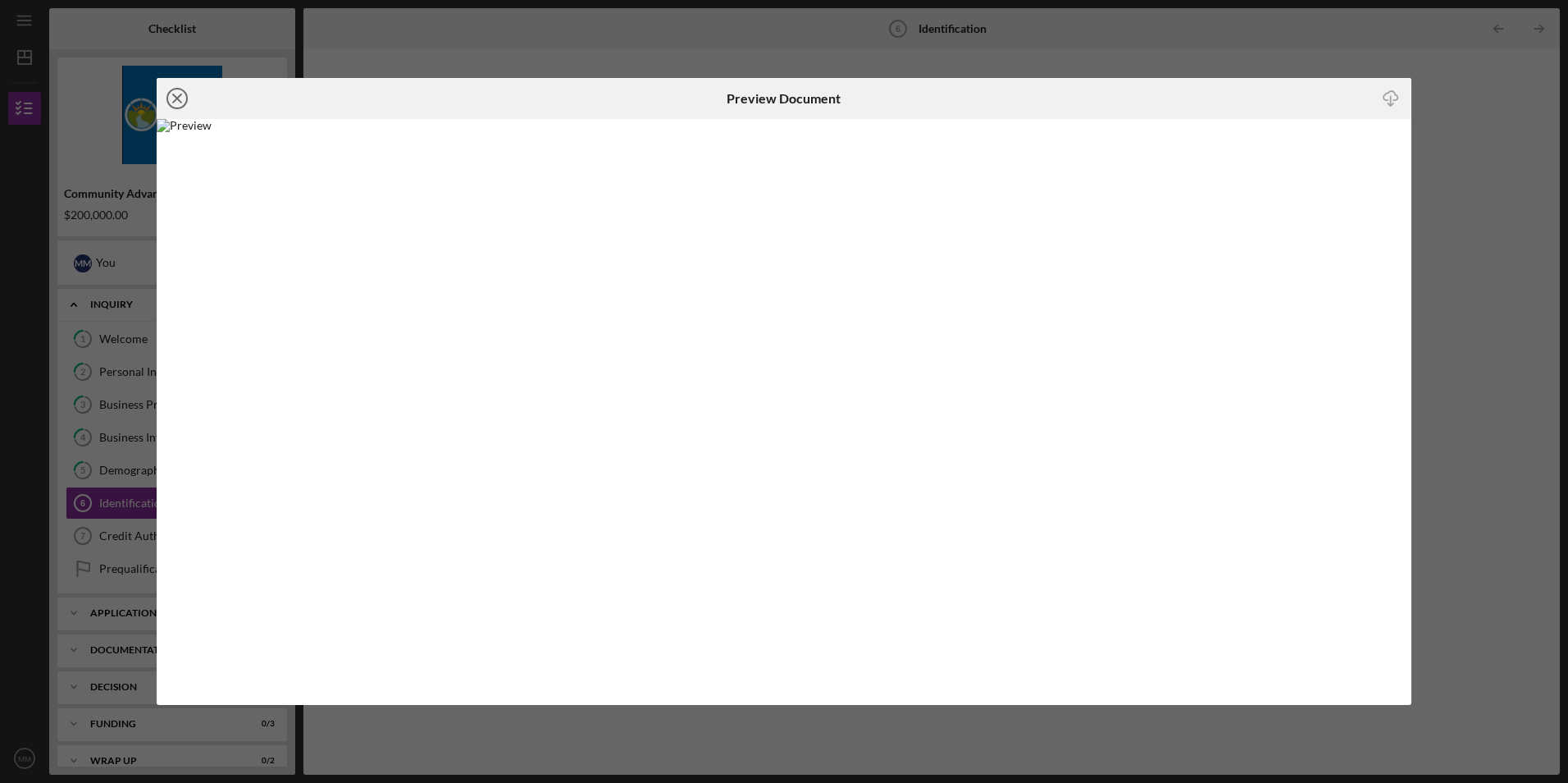
click at [168, 94] on circle at bounding box center [177, 98] width 20 height 20
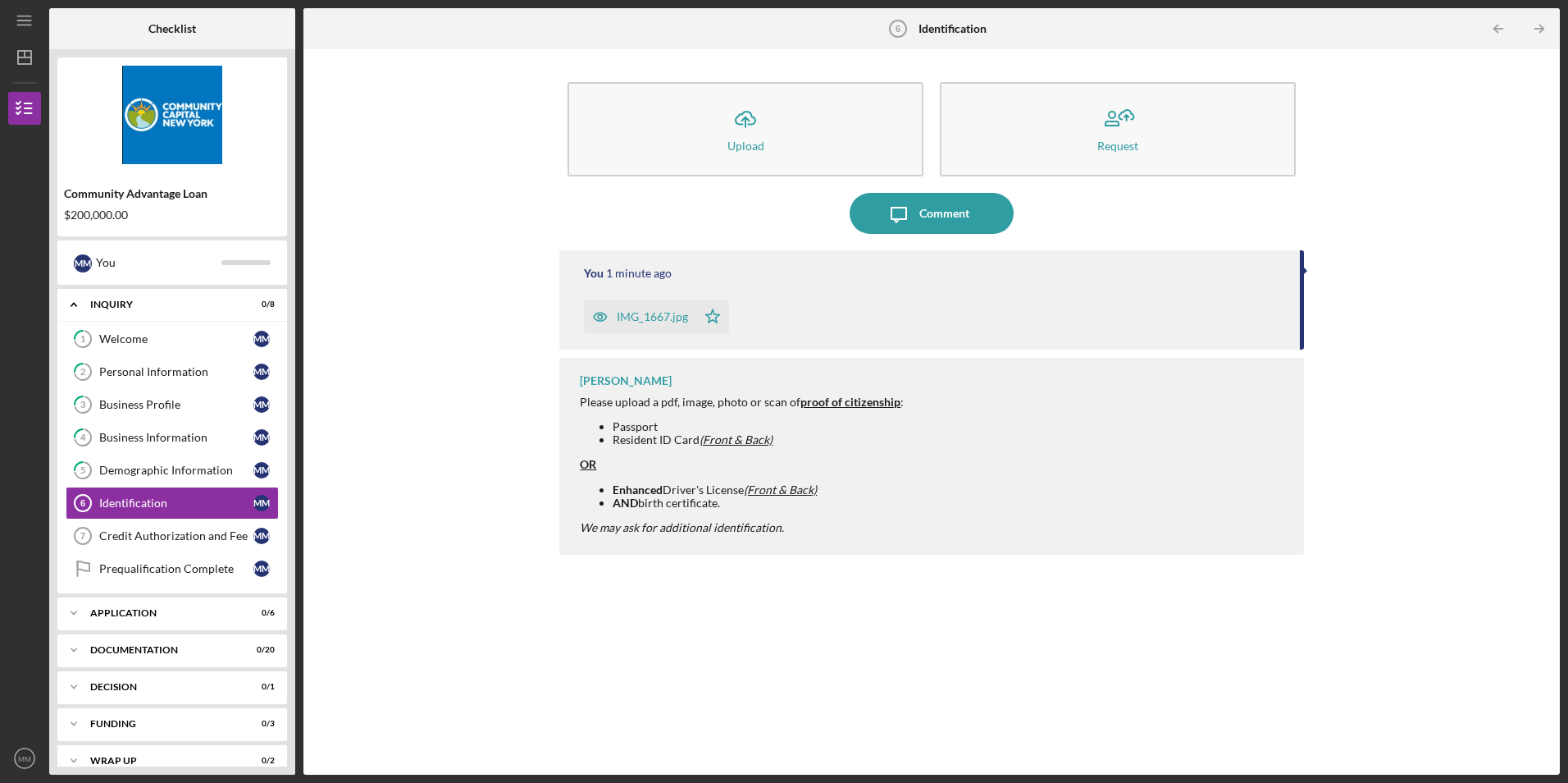
drag, startPoint x: 663, startPoint y: 316, endPoint x: 635, endPoint y: 312, distance: 28.3
click at [635, 312] on div "IMG_1667.jpg" at bounding box center [652, 316] width 71 height 13
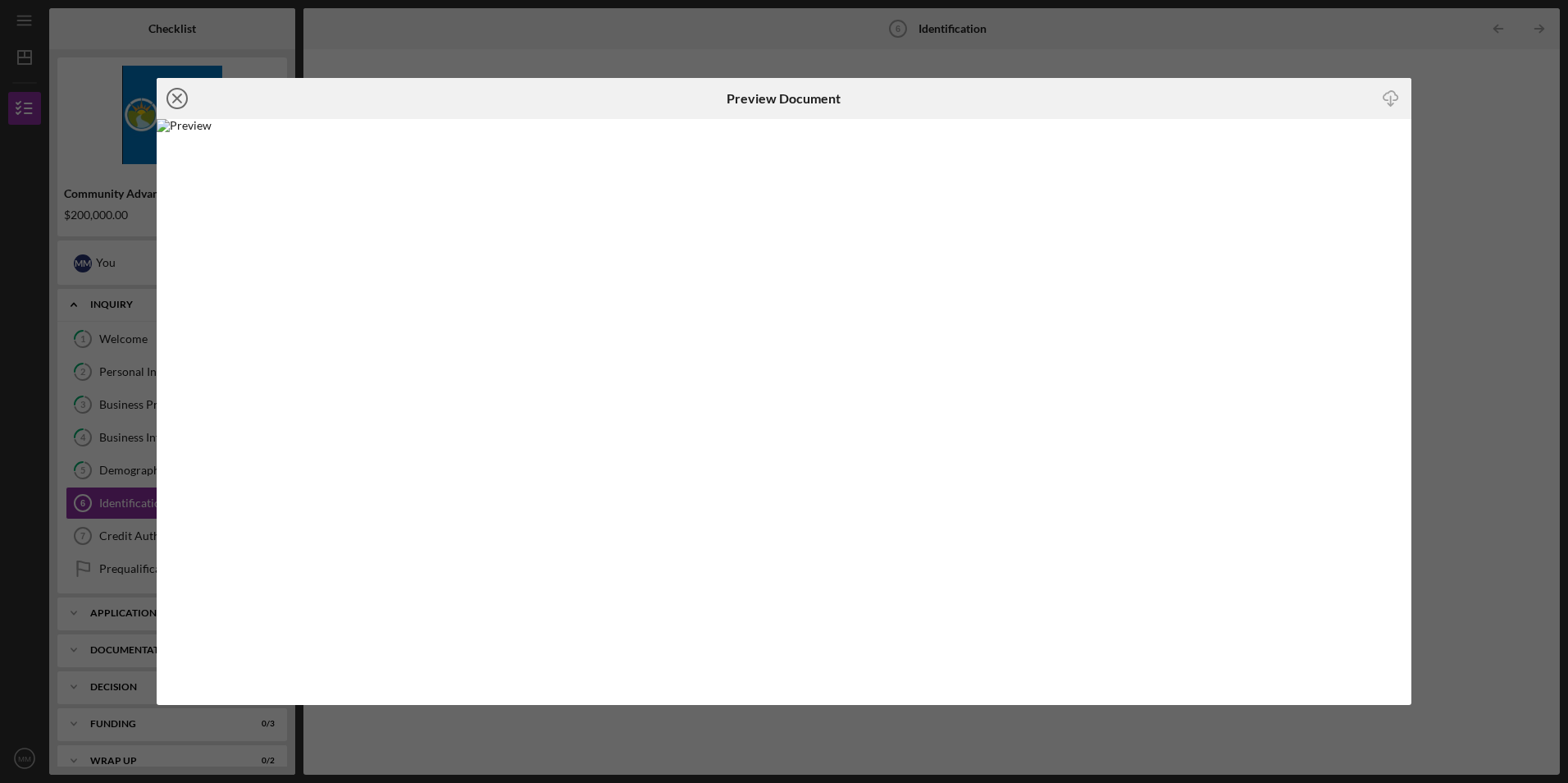
click at [177, 95] on icon "Icon/Close" at bounding box center [177, 98] width 41 height 41
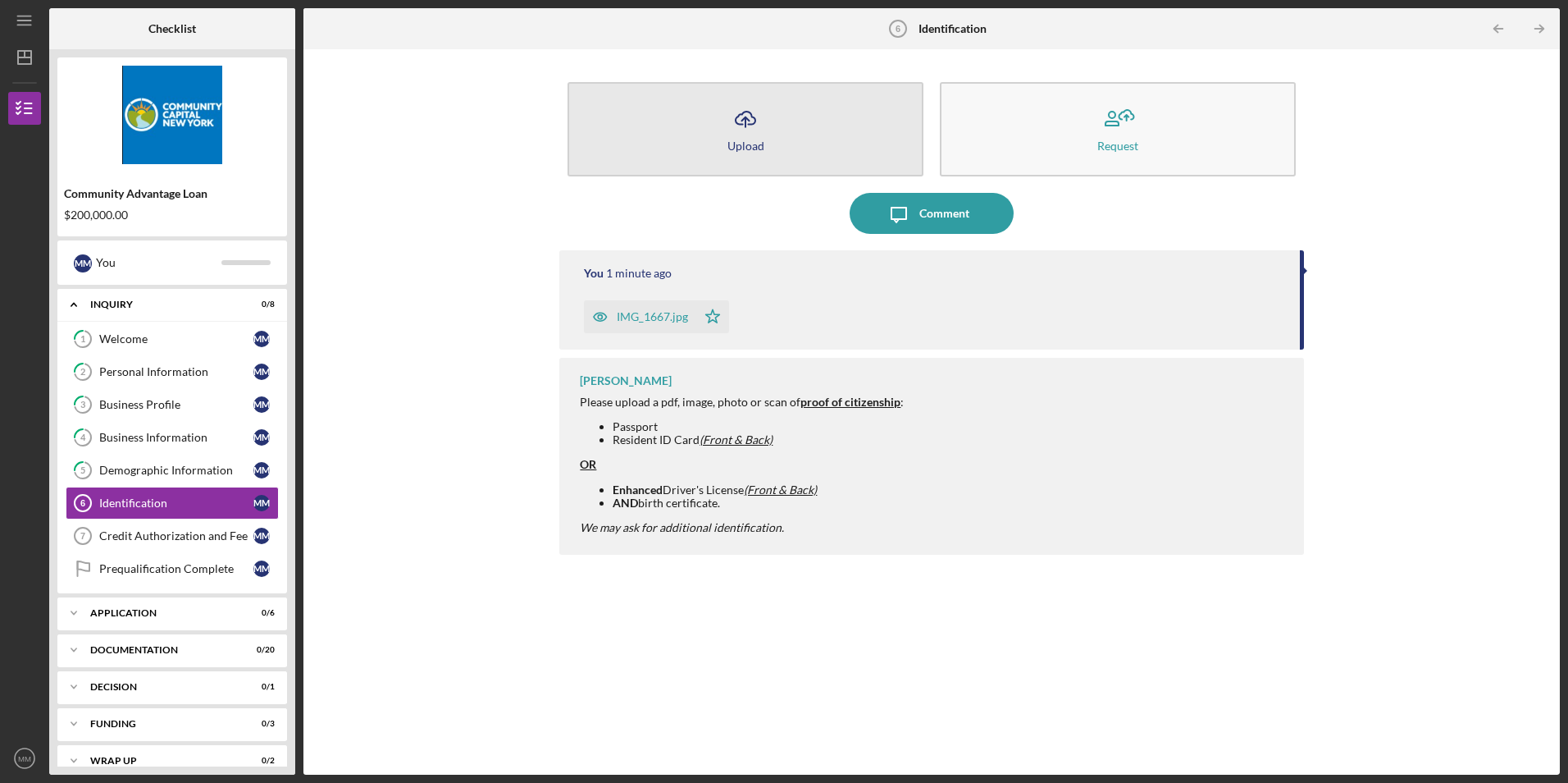
click at [767, 129] on button "Icon/Upload Upload" at bounding box center [746, 128] width 356 height 94
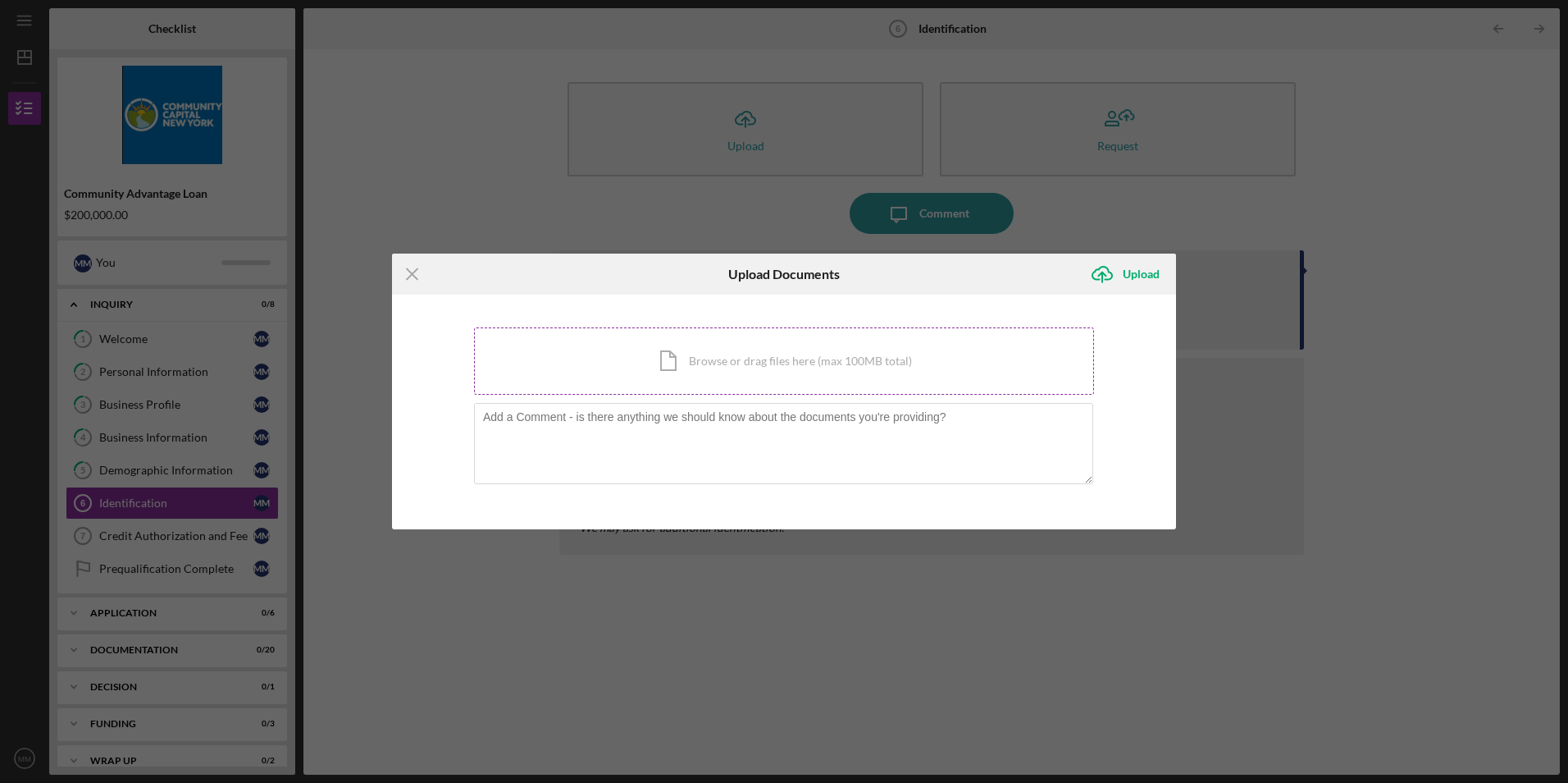
click at [731, 358] on div "Icon/Document Browse or drag files here (max 100MB total) Tap to choose files o…" at bounding box center [784, 361] width 620 height 67
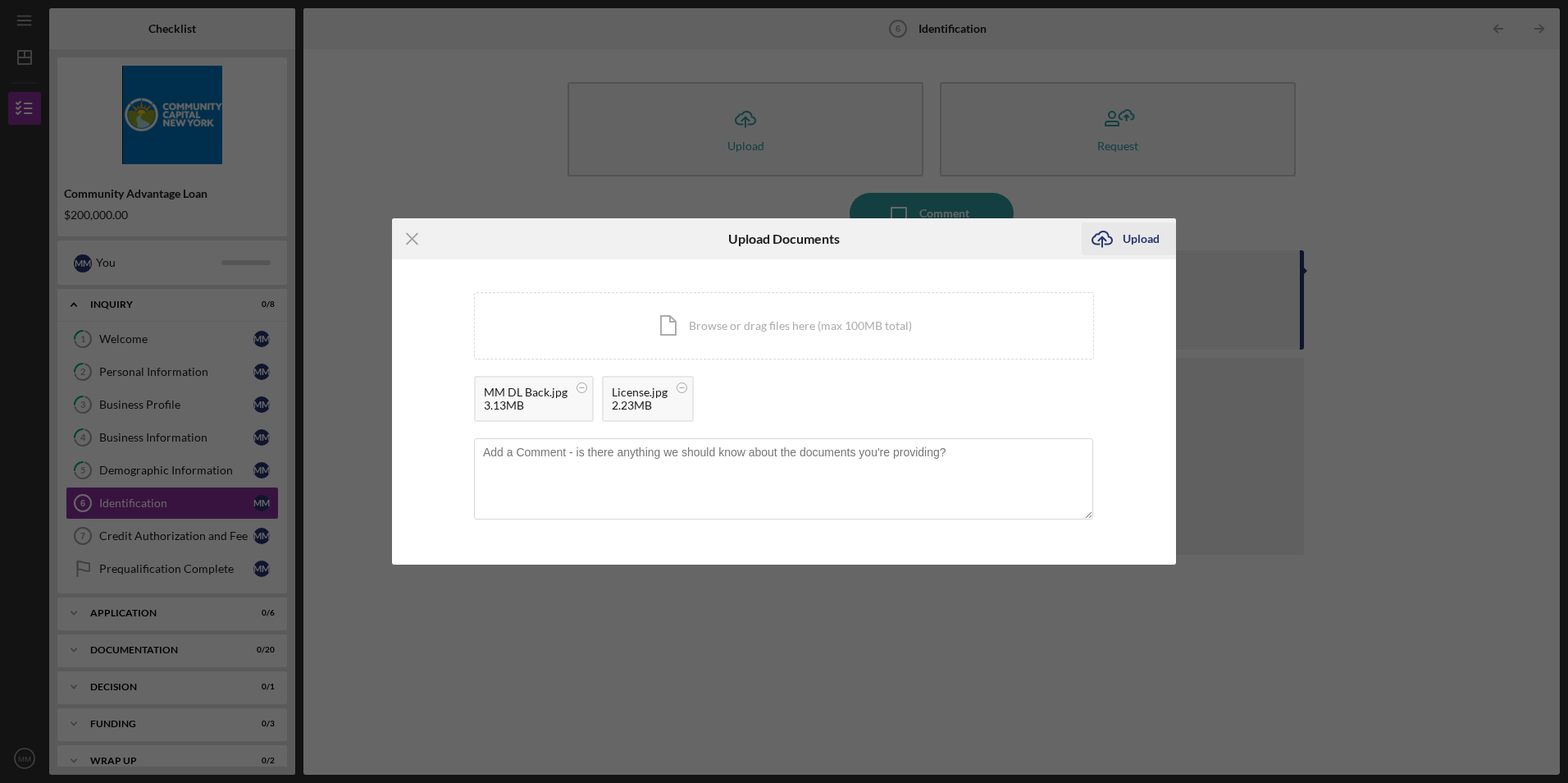
click at [1110, 233] on icon "Icon/Upload" at bounding box center [1102, 239] width 41 height 41
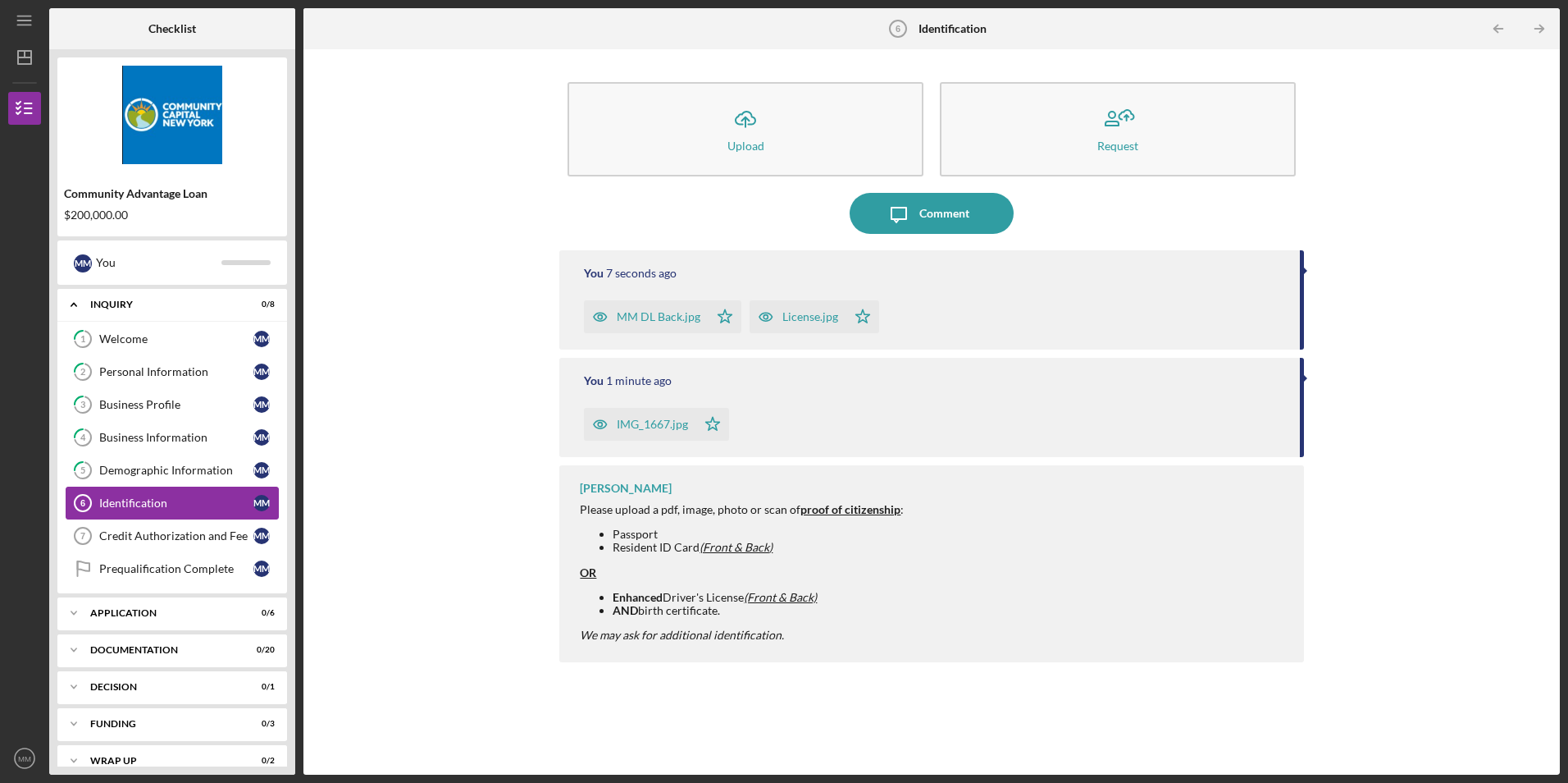
click at [135, 508] on div "Identification" at bounding box center [177, 504] width 154 height 13
click at [131, 468] on div "Demographic Information" at bounding box center [177, 470] width 154 height 13
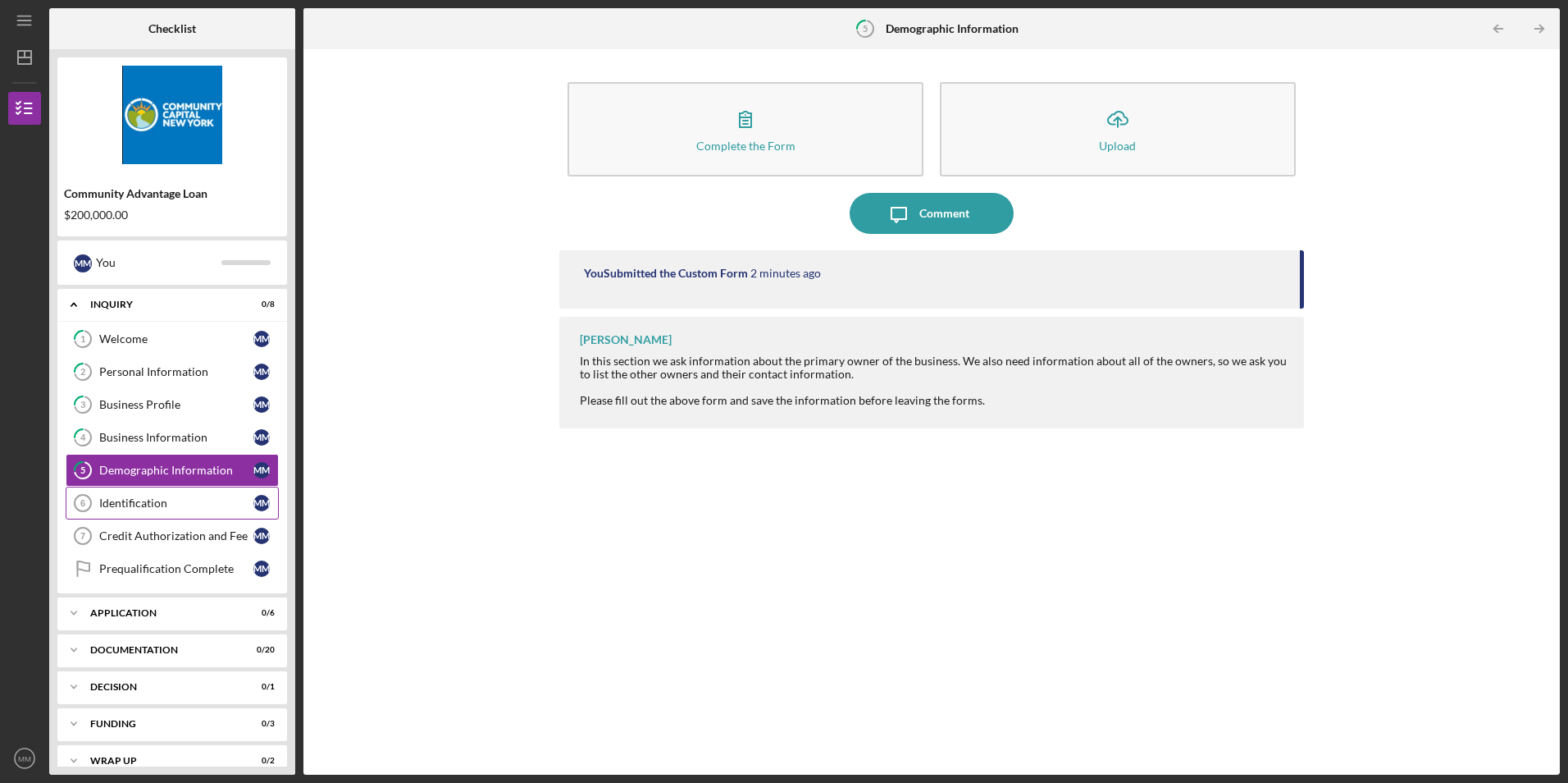
click at [133, 499] on div "Identification" at bounding box center [177, 504] width 154 height 13
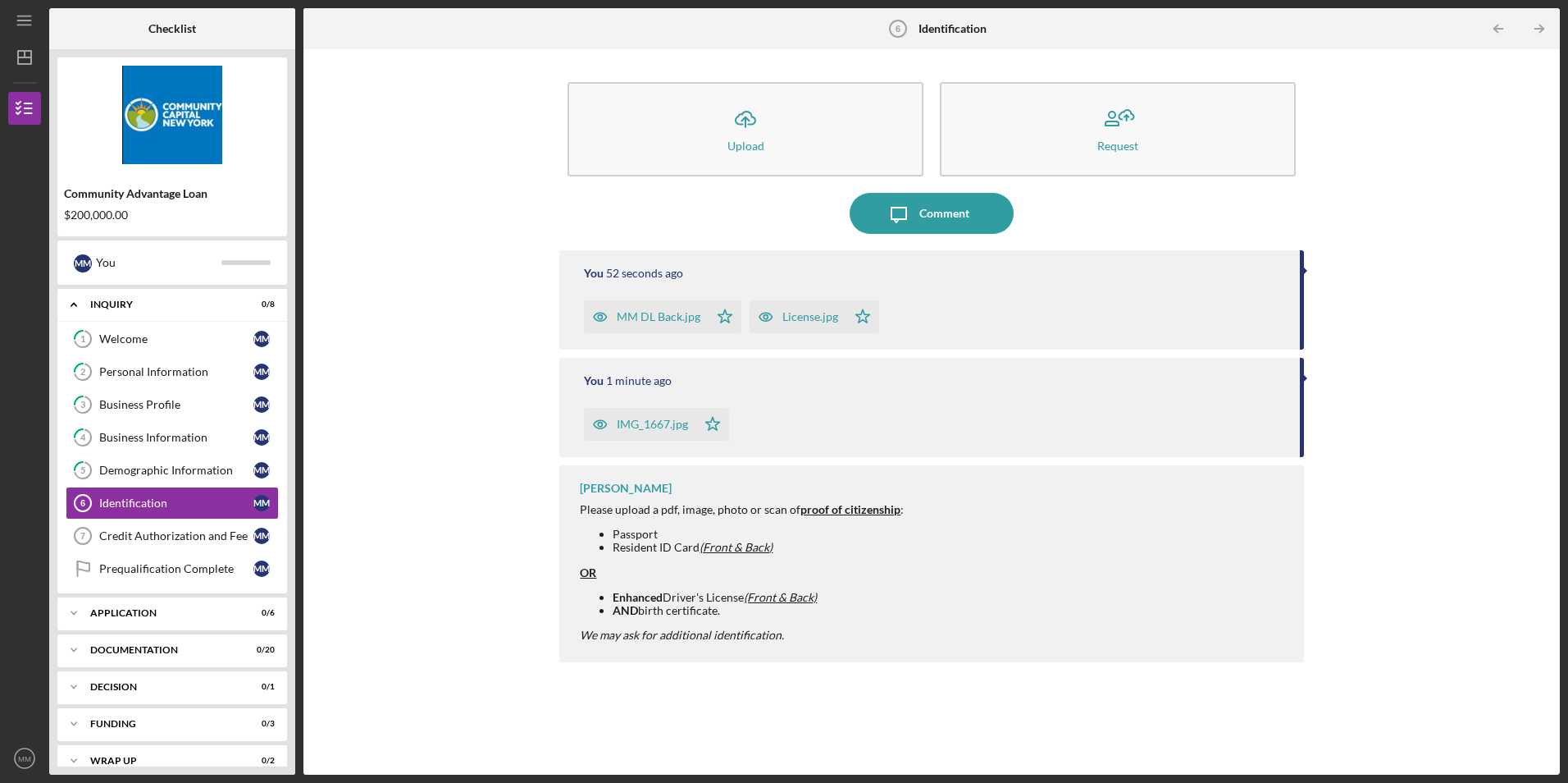
click at [929, 397] on div "You 1 minute ago IMG_1667.jpg Icon/Star" at bounding box center [931, 408] width 744 height 100
click at [1299, 377] on div "You 1 minute ago IMG_1667.jpg Icon/Star" at bounding box center [931, 408] width 744 height 100
click at [135, 529] on div "Credit Authorization and Fee" at bounding box center [177, 536] width 154 height 13
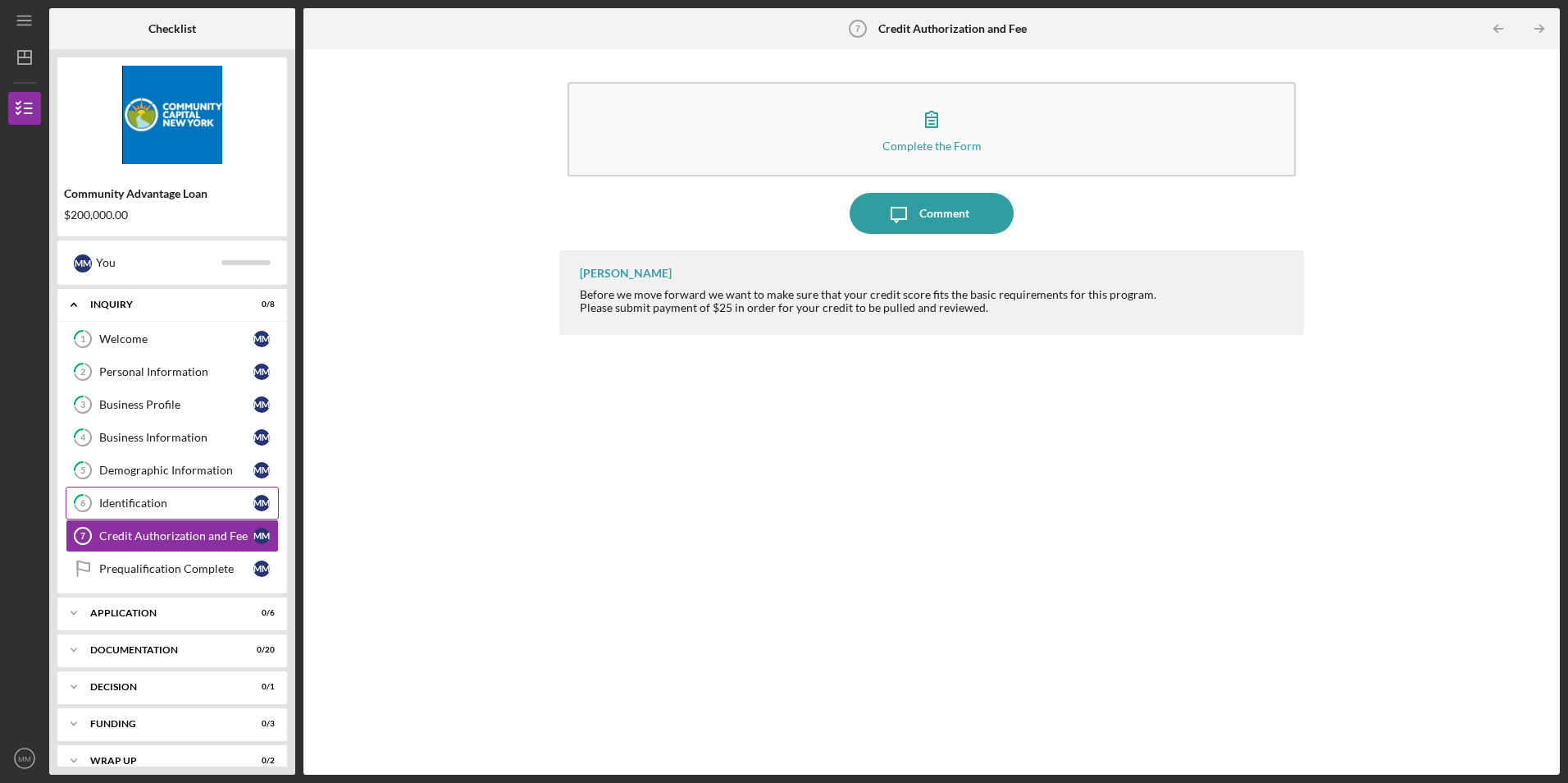
click at [157, 495] on link "6 Identification M M" at bounding box center [172, 503] width 214 height 33
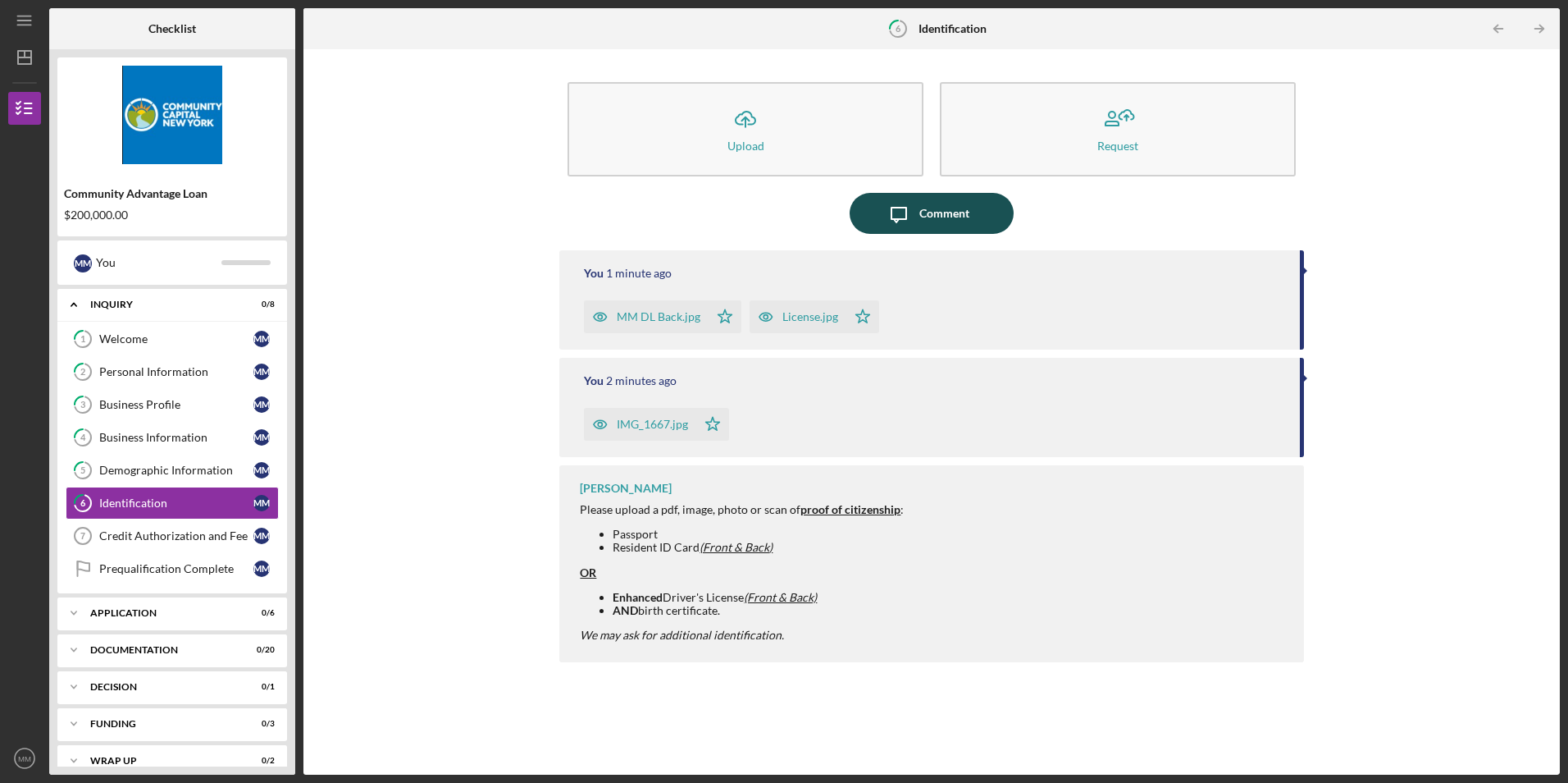
click at [939, 215] on div "Comment" at bounding box center [944, 213] width 50 height 41
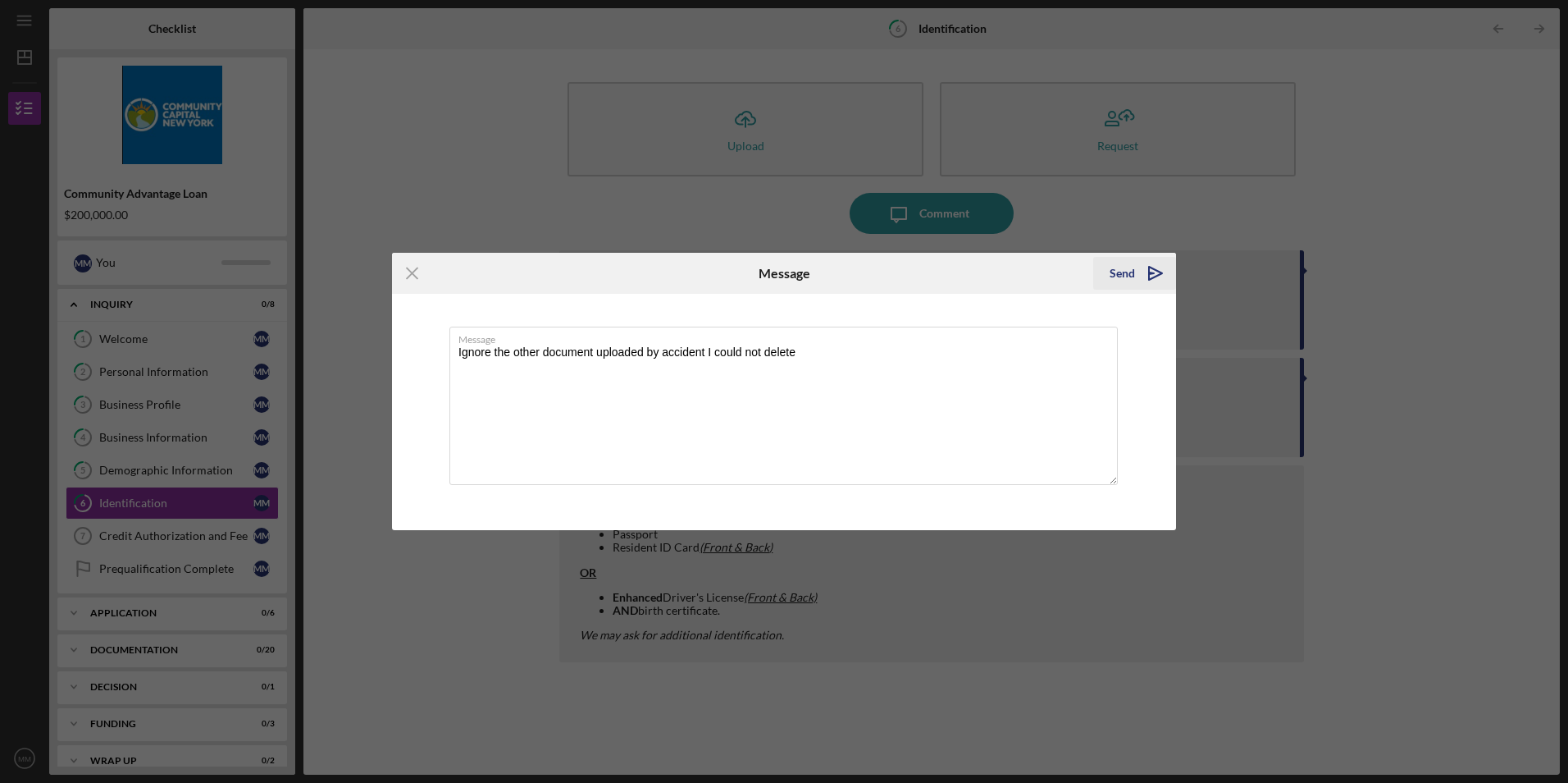
type textarea "Ignore the other document uploaded by accident I could not delete"
click at [1113, 283] on div "Send" at bounding box center [1123, 273] width 26 height 33
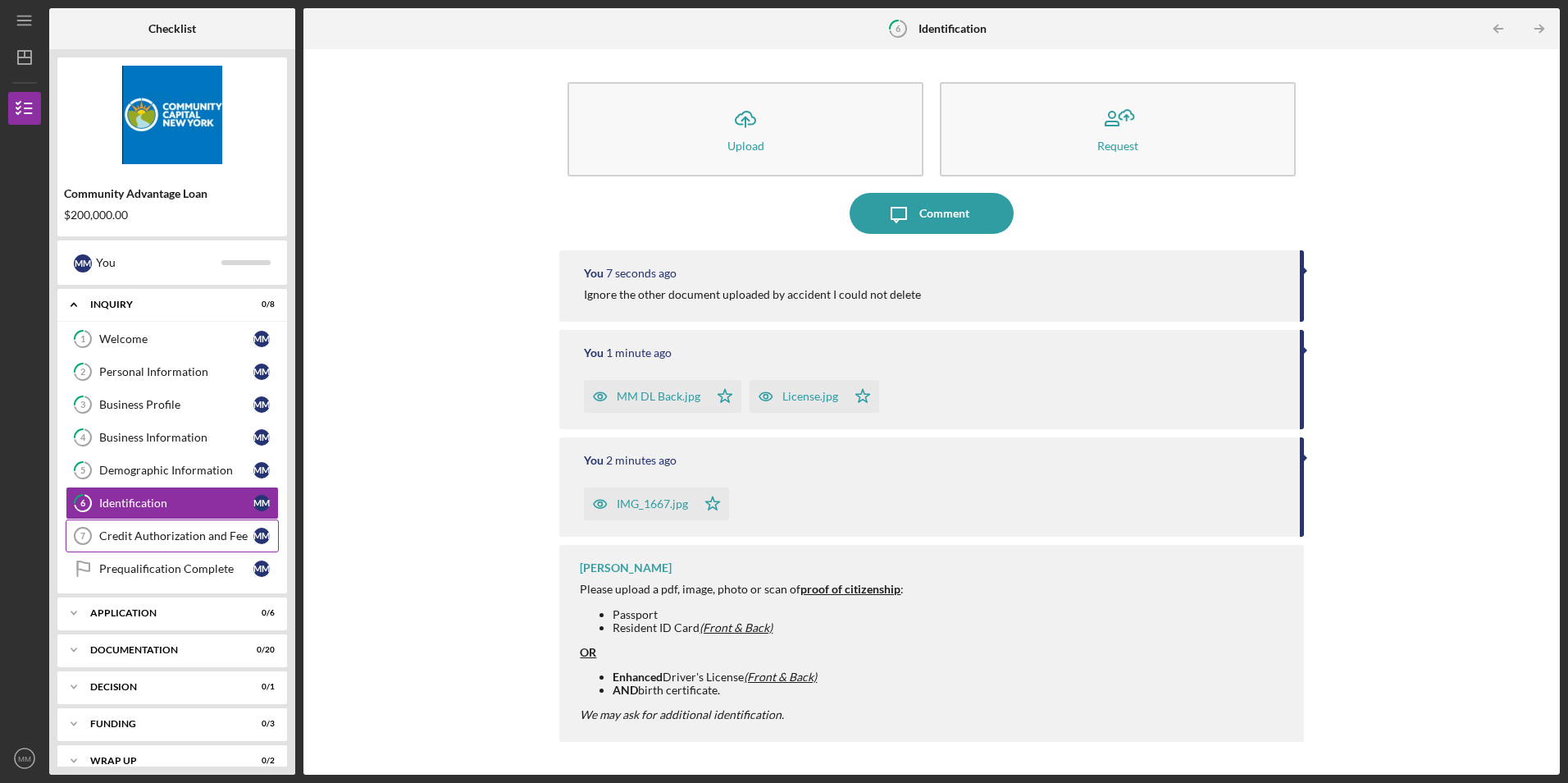
click at [149, 534] on div "Credit Authorization and Fee" at bounding box center [177, 536] width 154 height 13
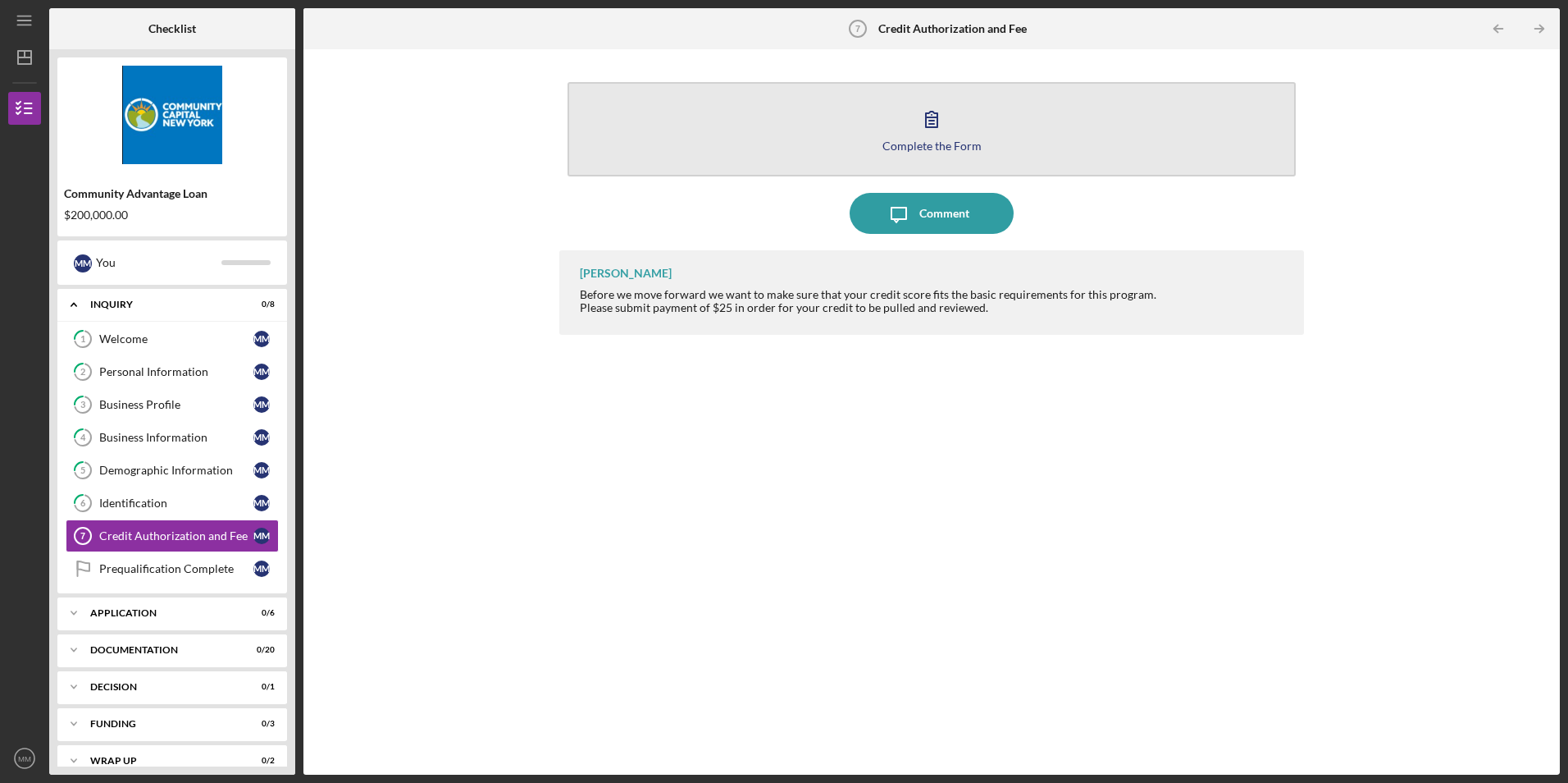
click at [921, 140] on div "Complete the Form" at bounding box center [932, 145] width 100 height 12
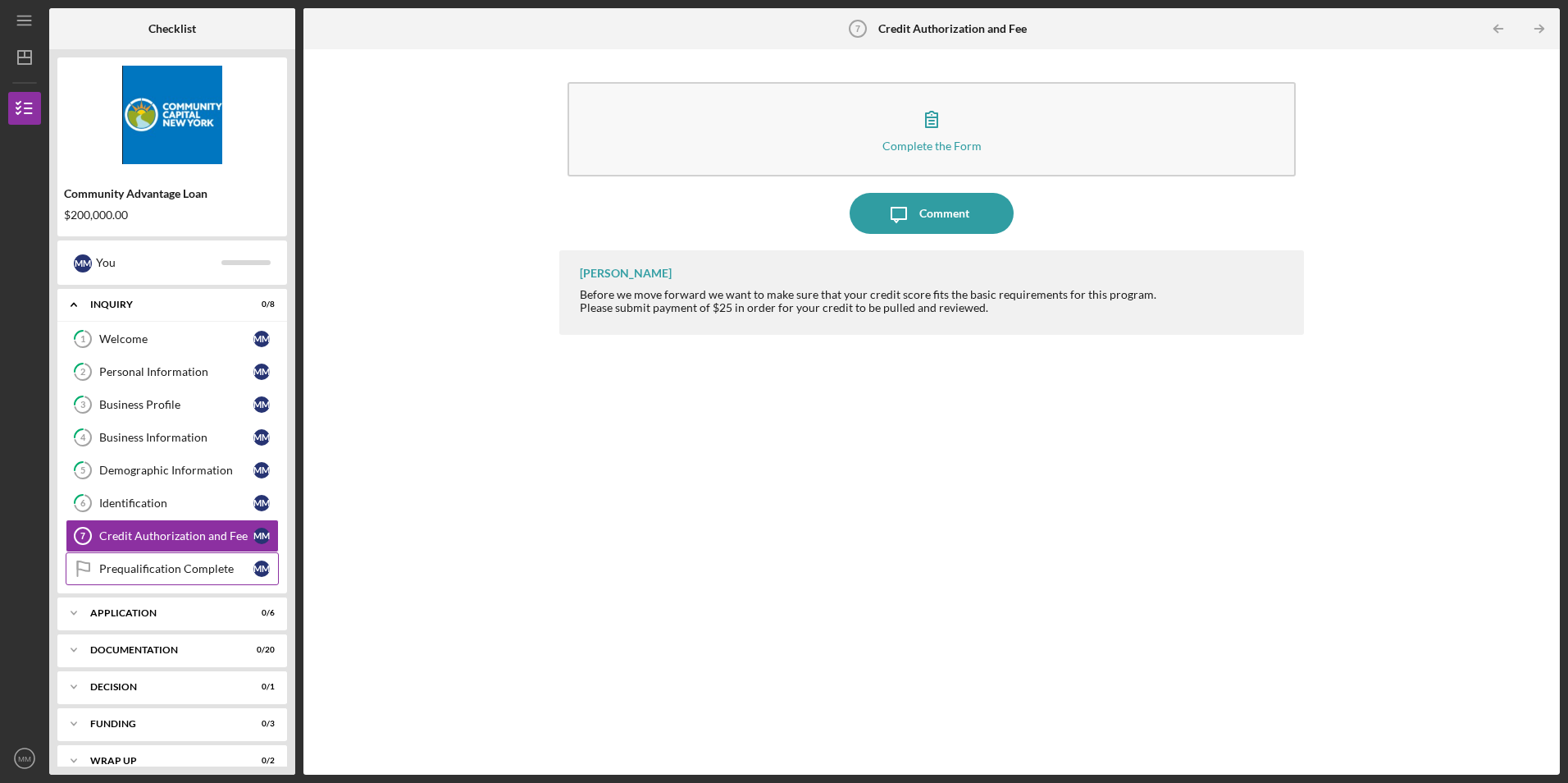
click at [190, 568] on div "Prequalification Complete" at bounding box center [177, 569] width 154 height 13
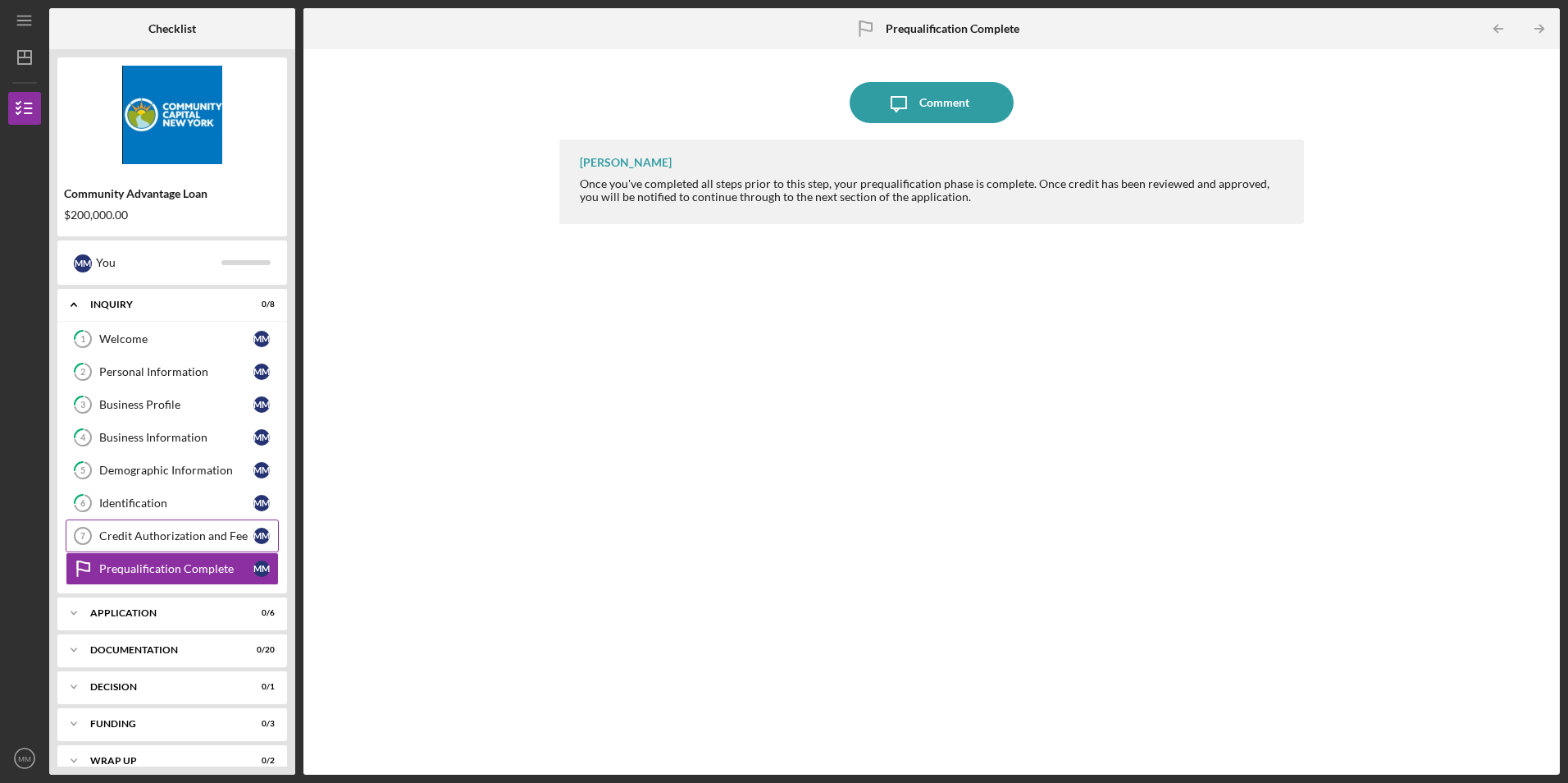
click at [145, 533] on div "Credit Authorization and Fee" at bounding box center [177, 536] width 154 height 13
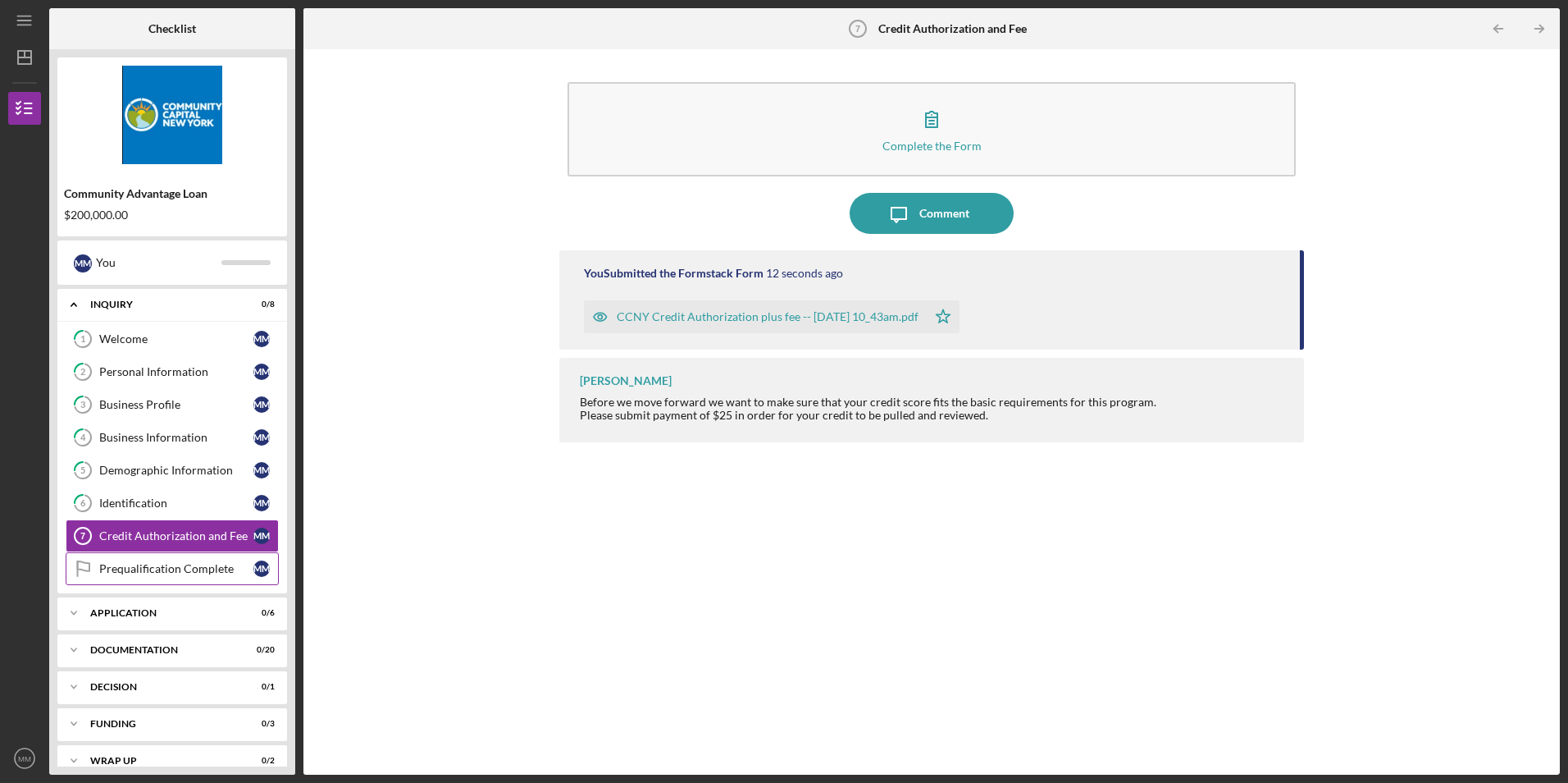
click at [156, 568] on div "Prequalification Complete" at bounding box center [177, 569] width 154 height 13
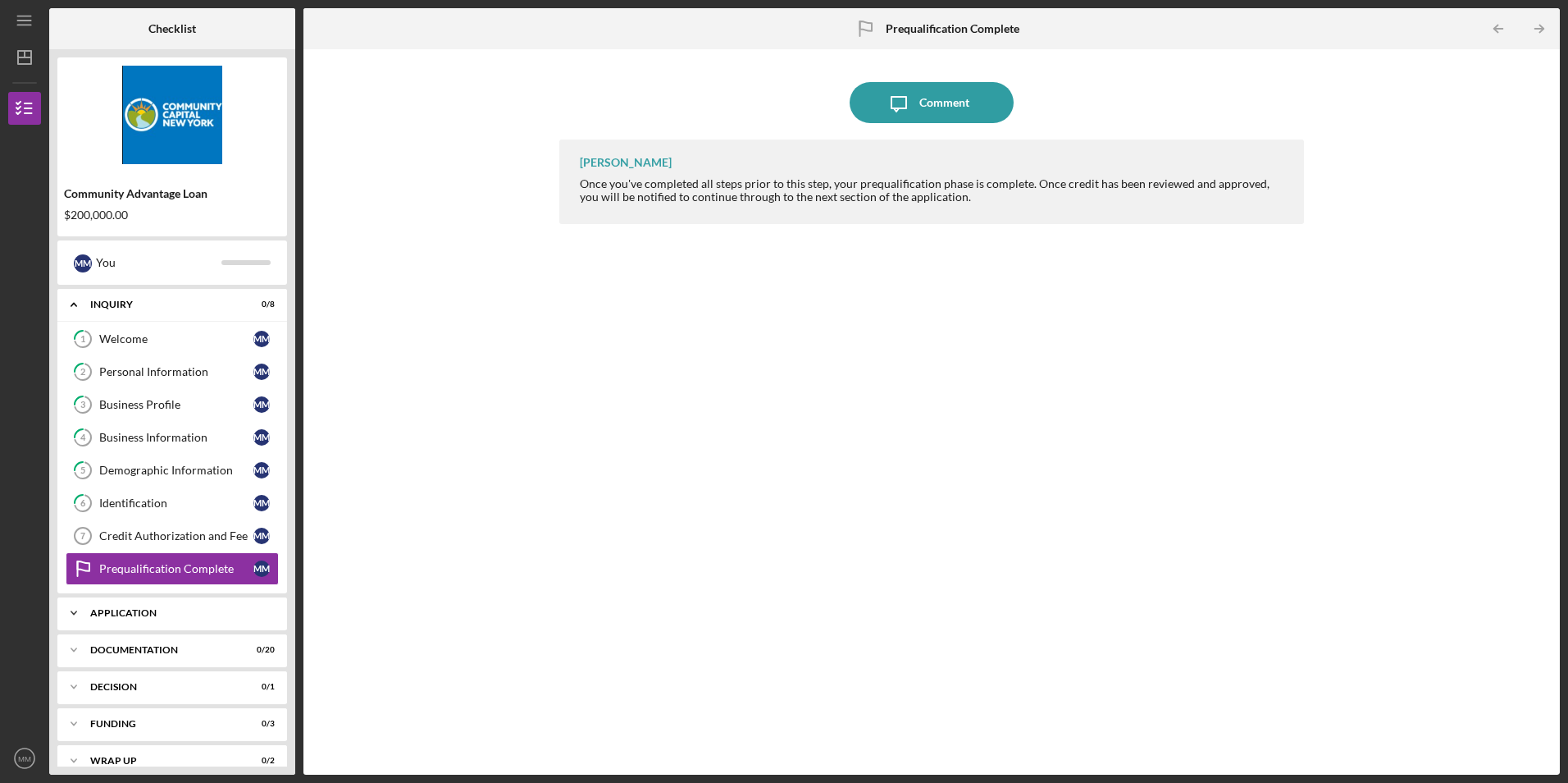
click at [104, 610] on div "Application" at bounding box center [179, 613] width 177 height 10
click at [135, 655] on link "Terms, Fees & Signature Terms, Fees & Signature M M" at bounding box center [172, 647] width 214 height 33
